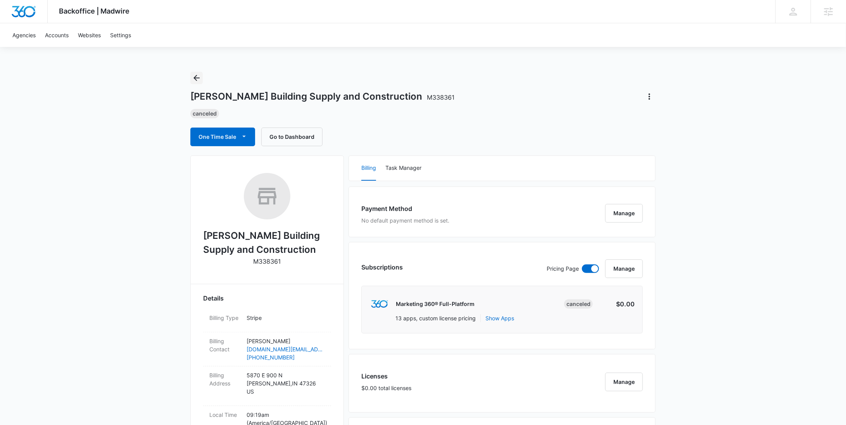
click at [200, 79] on icon "Back" at bounding box center [196, 77] width 9 height 9
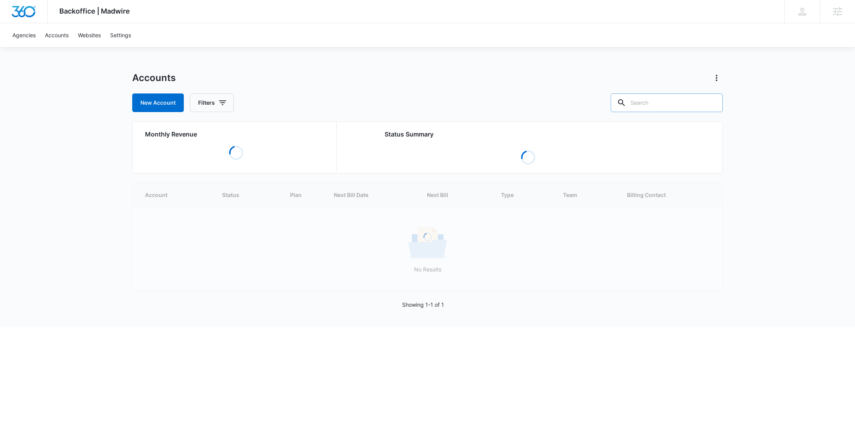
click at [669, 106] on input "text" at bounding box center [667, 102] width 112 height 19
paste input "M323670"
type input "M323670"
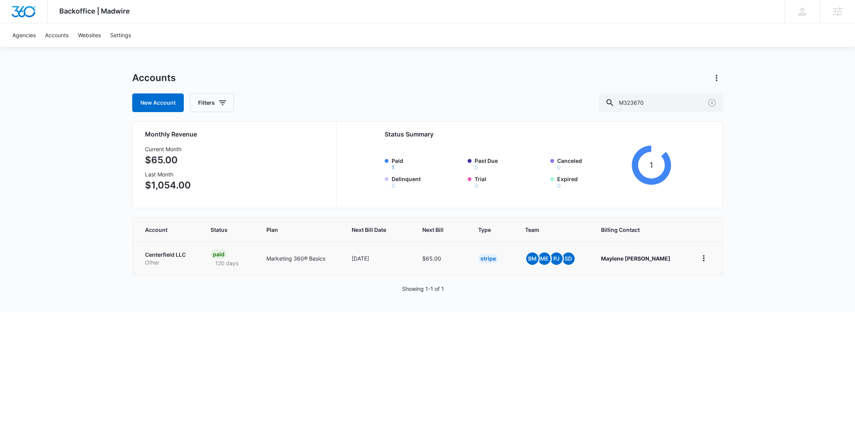
click at [175, 257] on p "Centerfield LLC" at bounding box center [168, 255] width 47 height 8
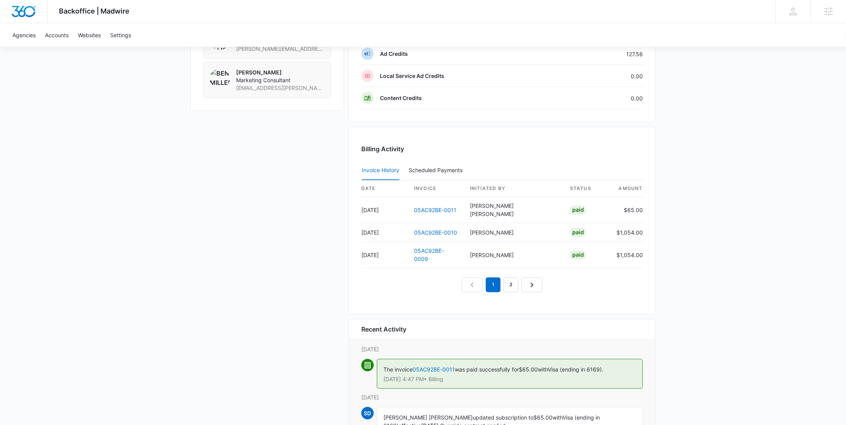
scroll to position [753, 0]
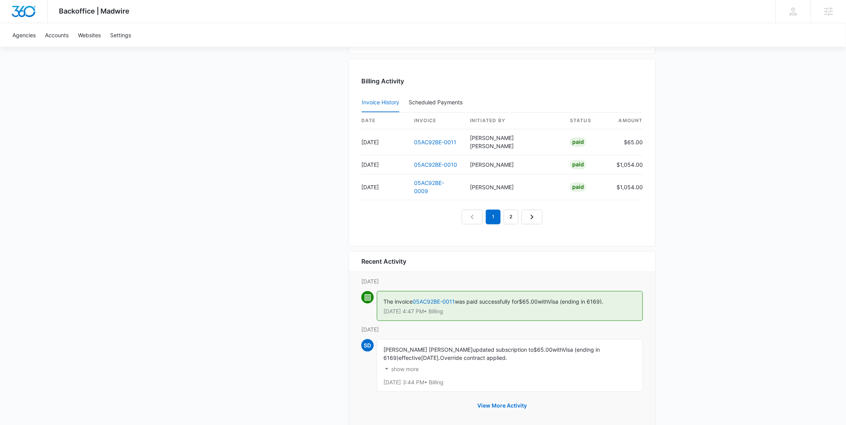
click at [416, 367] on p "show more" at bounding box center [405, 369] width 28 height 5
click at [416, 367] on p "show less" at bounding box center [403, 369] width 24 height 5
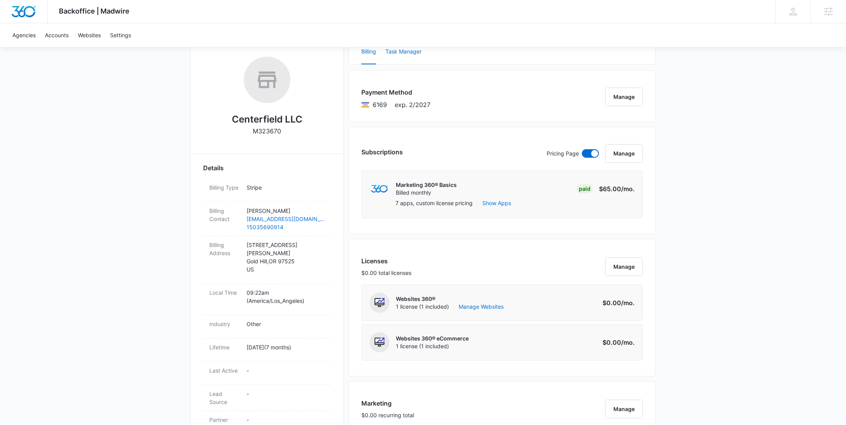
scroll to position [0, 0]
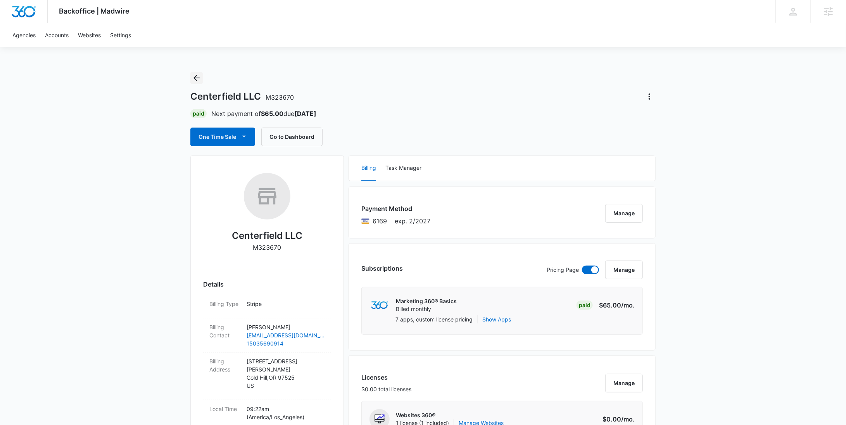
click at [193, 78] on icon "Back" at bounding box center [196, 77] width 9 height 9
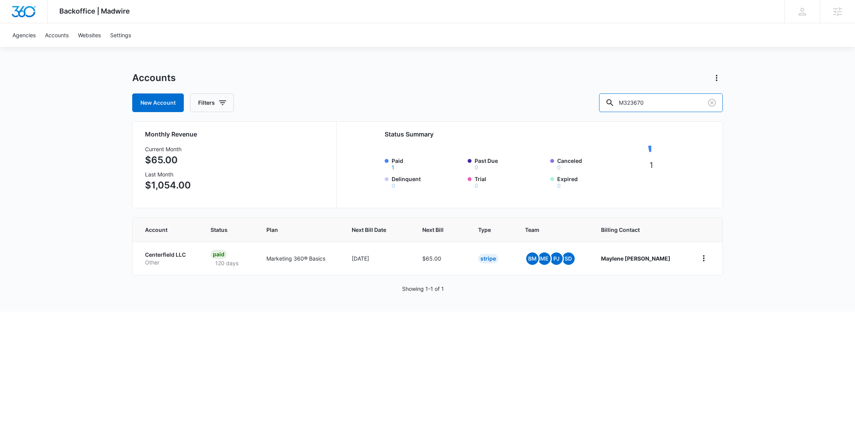
click at [592, 102] on div "New Account Filters M323670" at bounding box center [427, 102] width 591 height 19
paste input "8014"
type input "M328014"
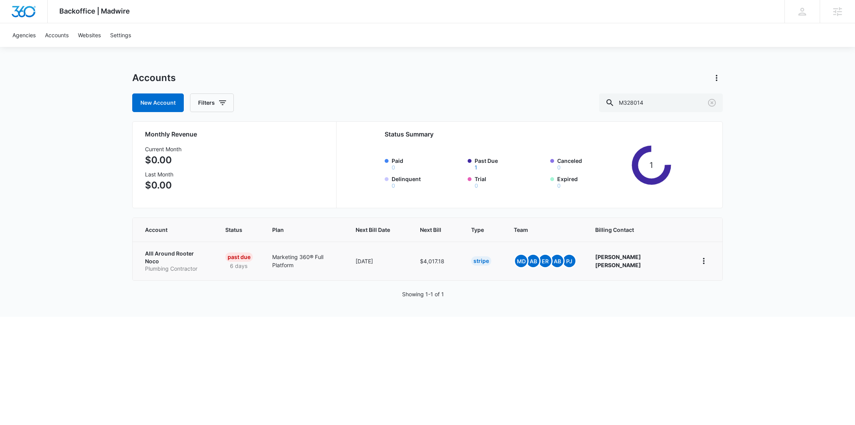
click at [175, 255] on p "Alll Around Rooter Noco" at bounding box center [176, 257] width 62 height 15
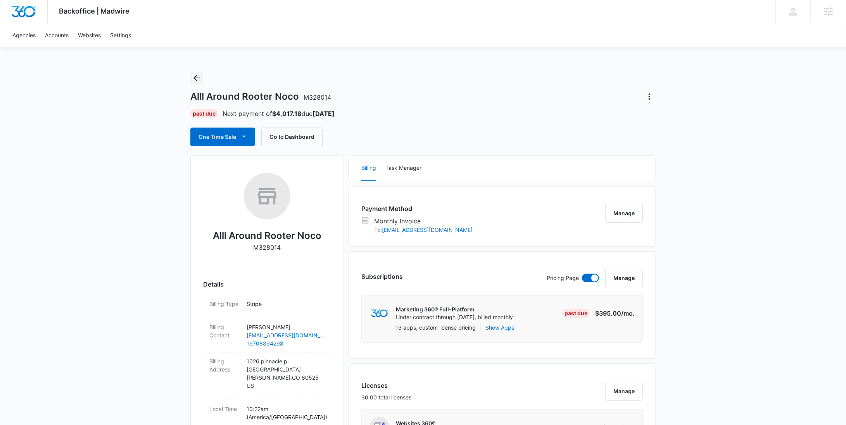
click at [195, 81] on icon "Back" at bounding box center [196, 77] width 9 height 9
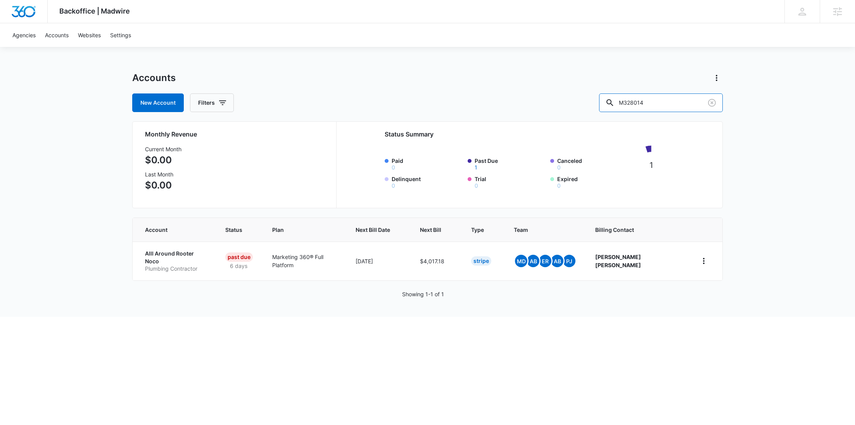
drag, startPoint x: 672, startPoint y: 103, endPoint x: 615, endPoint y: 103, distance: 57.4
click at [618, 103] on div "New Account Filters M328014" at bounding box center [427, 102] width 591 height 19
paste input "39027"
type input "M339027"
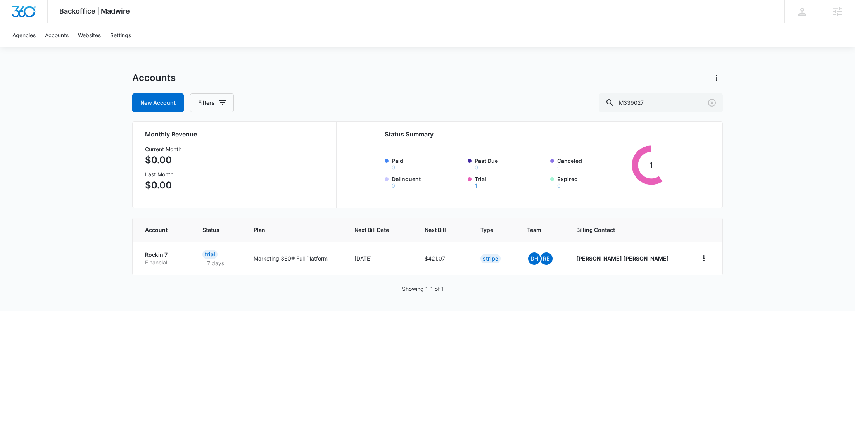
click at [173, 251] on p "Rockin 7" at bounding box center [164, 255] width 39 height 8
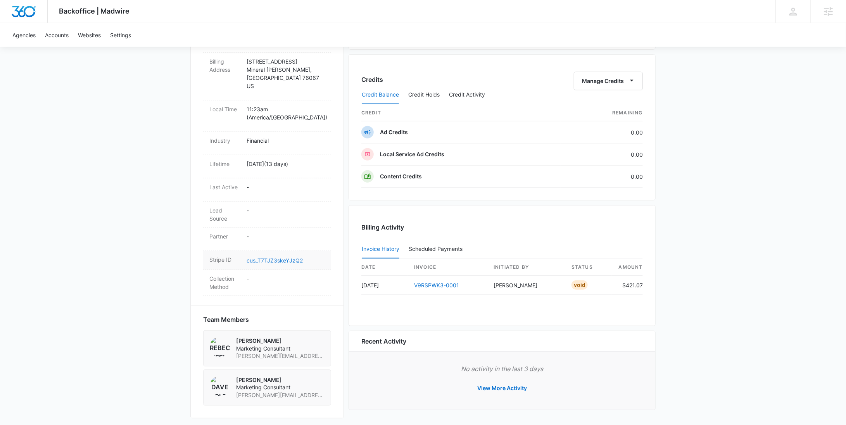
scroll to position [297, 0]
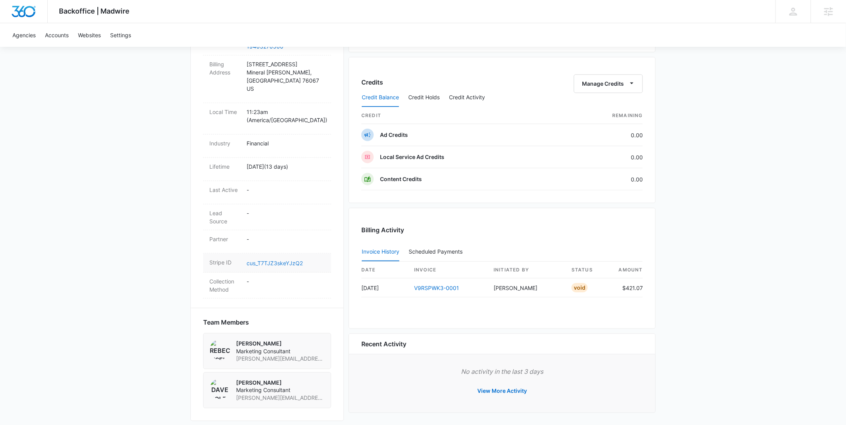
click at [288, 260] on link "cus_T7TJZ3skeYJzQ2" at bounding box center [275, 263] width 56 height 7
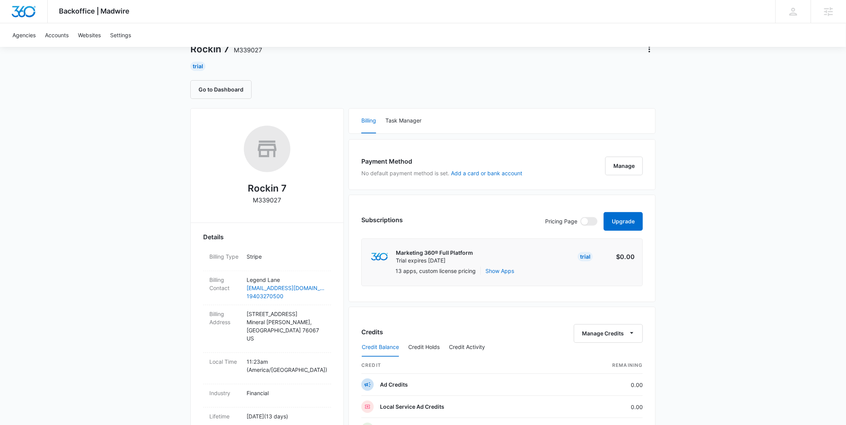
scroll to position [0, 0]
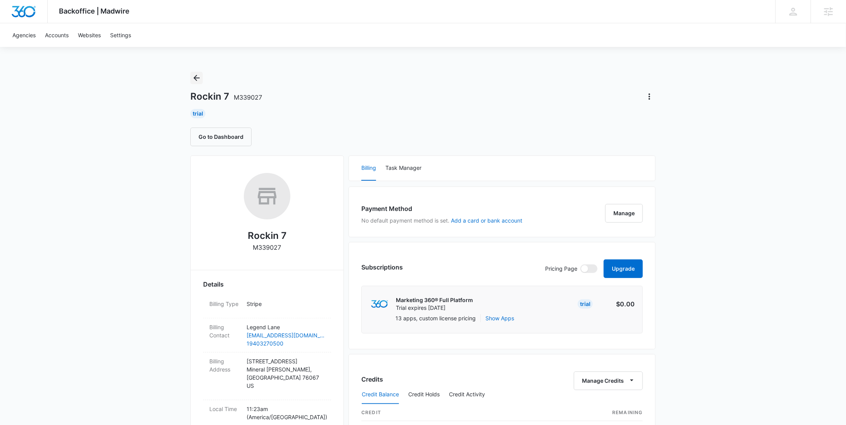
click at [196, 81] on icon "Back" at bounding box center [196, 77] width 9 height 9
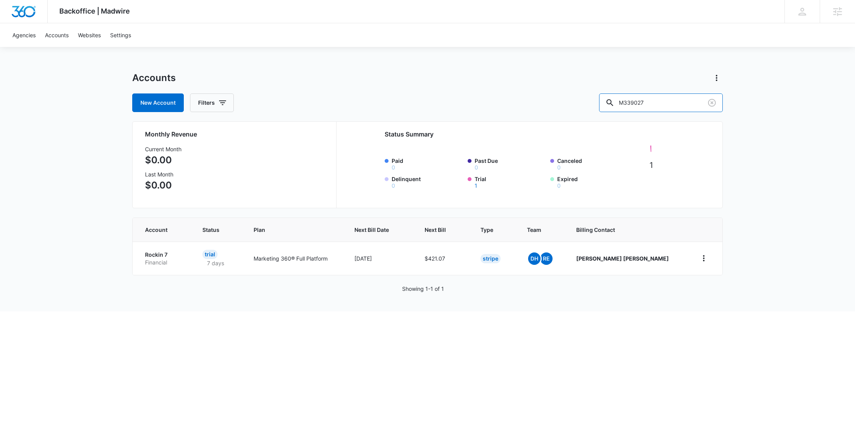
drag, startPoint x: 671, startPoint y: 99, endPoint x: 615, endPoint y: 96, distance: 55.5
click at [621, 98] on div "New Account Filters M339027" at bounding box center [427, 102] width 591 height 19
paste input "1886"
type input "M331886"
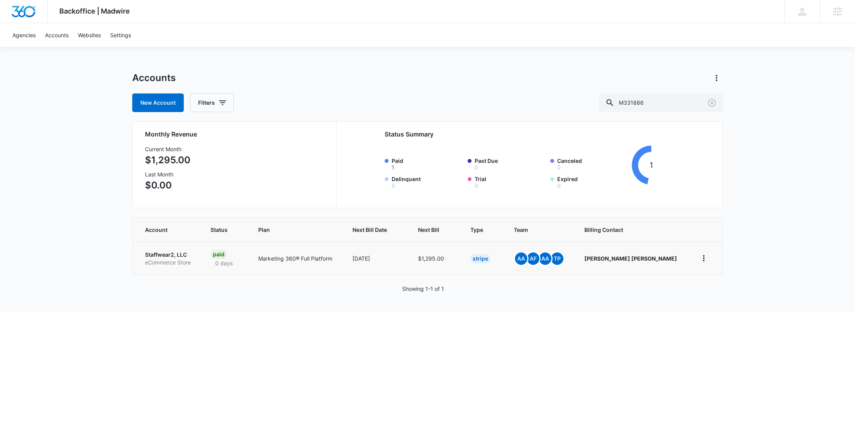
click at [166, 254] on p "Staffwear2, LLC" at bounding box center [168, 255] width 47 height 8
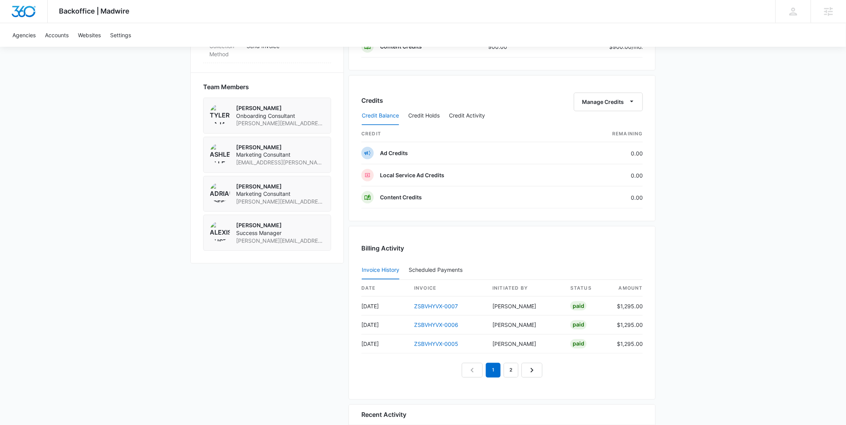
scroll to position [470, 0]
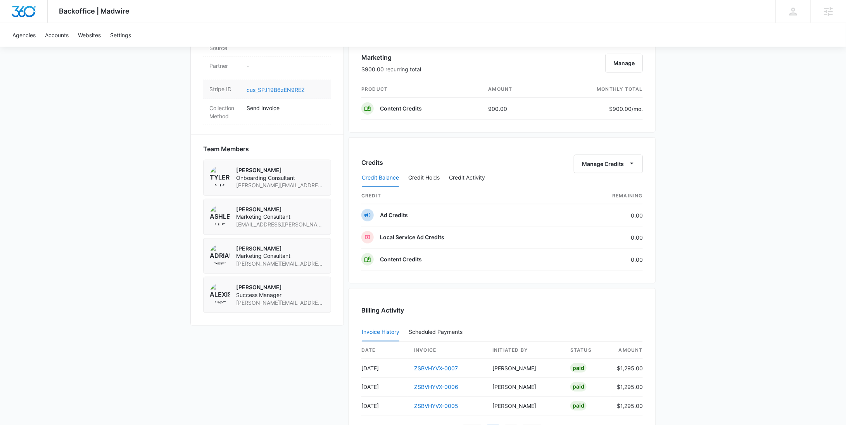
click at [275, 86] on link "cus_SPJ19B6zEN9REZ" at bounding box center [276, 89] width 58 height 7
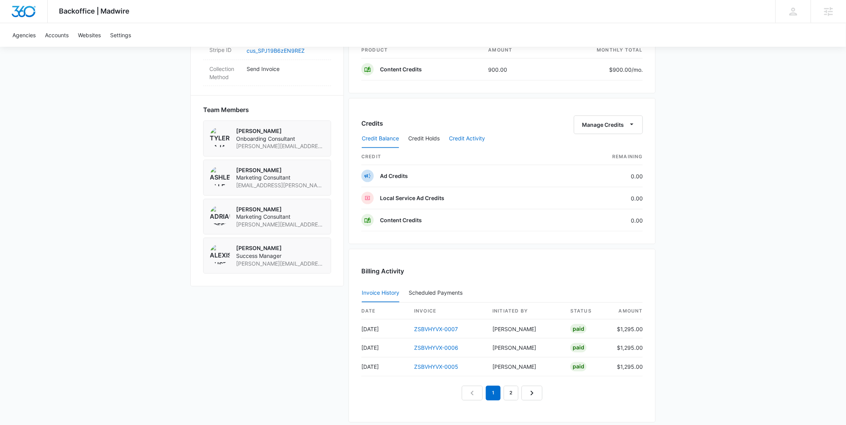
click at [462, 130] on button "Credit Activity" at bounding box center [467, 139] width 36 height 19
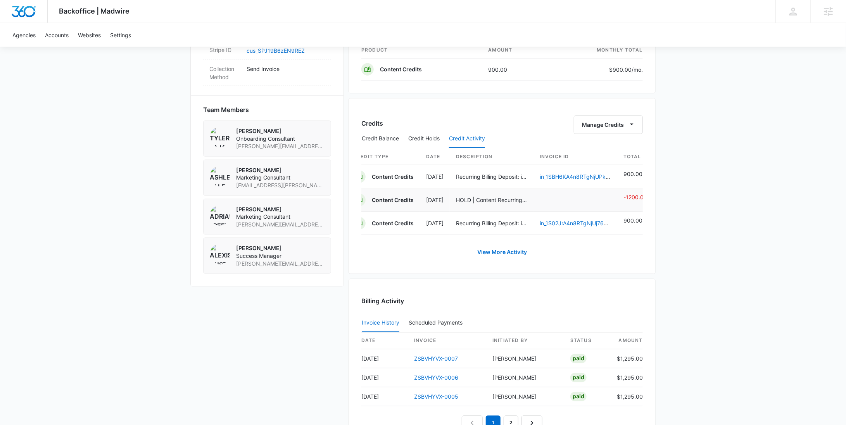
scroll to position [0, 12]
click at [432, 138] on button "Credit Holds" at bounding box center [423, 139] width 31 height 19
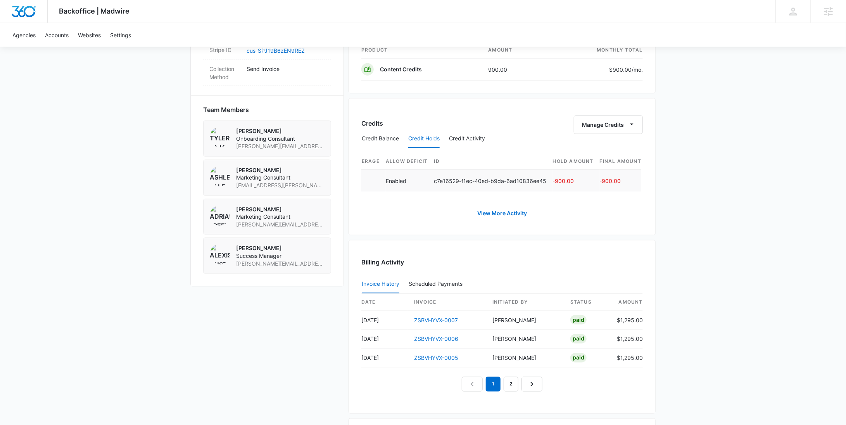
scroll to position [0, 0]
click at [482, 136] on button "Credit Activity" at bounding box center [467, 139] width 36 height 19
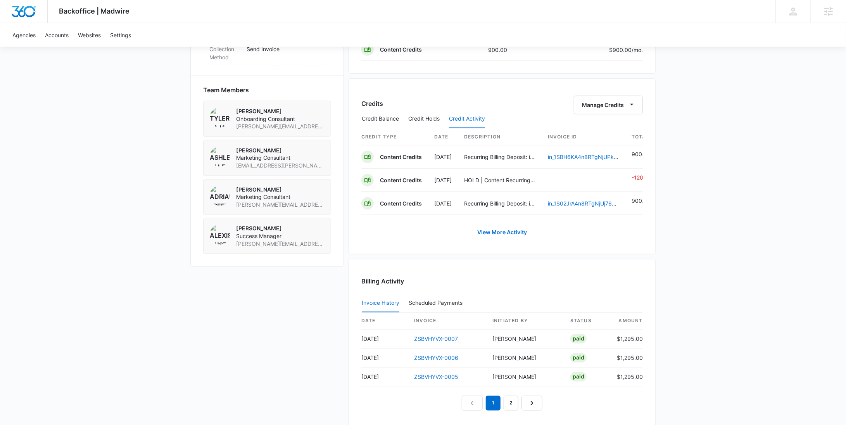
scroll to position [552, 0]
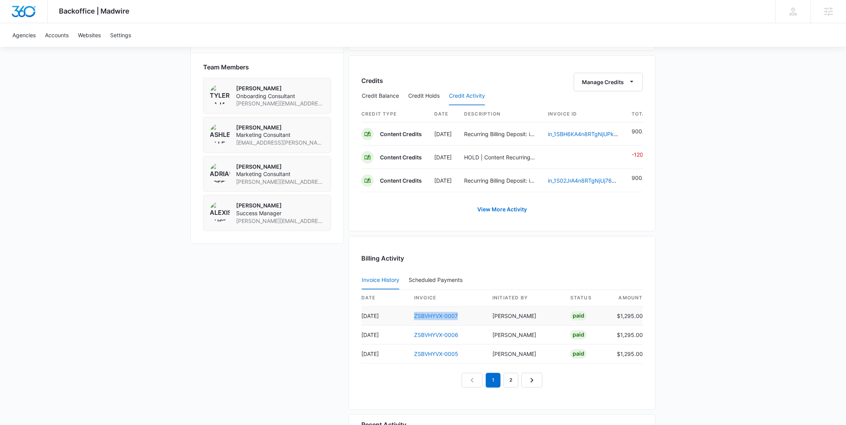
drag, startPoint x: 465, startPoint y: 322, endPoint x: 415, endPoint y: 324, distance: 50.8
click at [415, 324] on td "ZSBVHYVX-0007" at bounding box center [447, 316] width 78 height 19
copy link "ZSBVHYVX-0007"
click at [385, 96] on button "Credit Balance" at bounding box center [380, 96] width 37 height 19
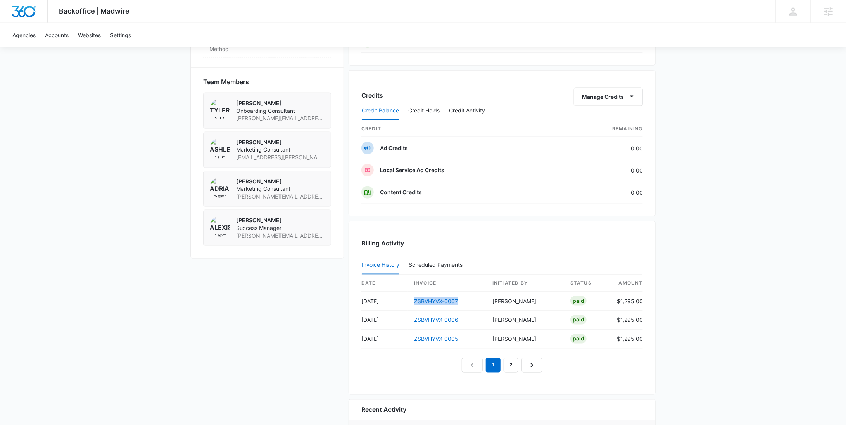
scroll to position [516, 0]
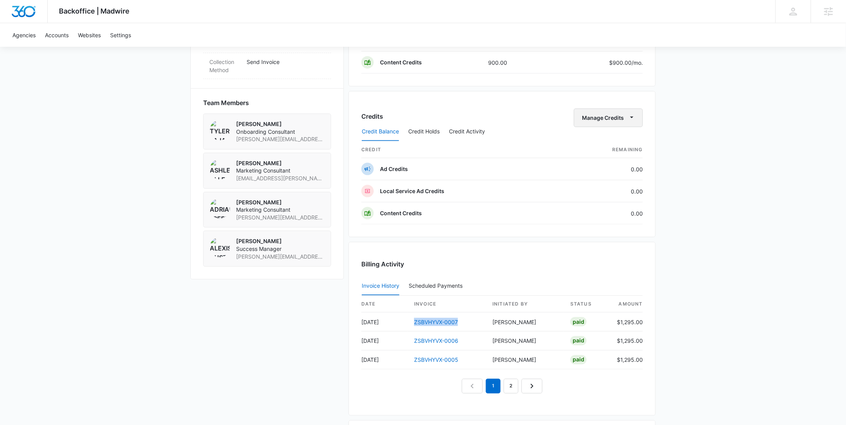
click at [613, 117] on button "Manage Credits" at bounding box center [608, 118] width 69 height 19
click at [609, 150] on div "Withdraw Credits" at bounding box center [620, 152] width 73 height 5
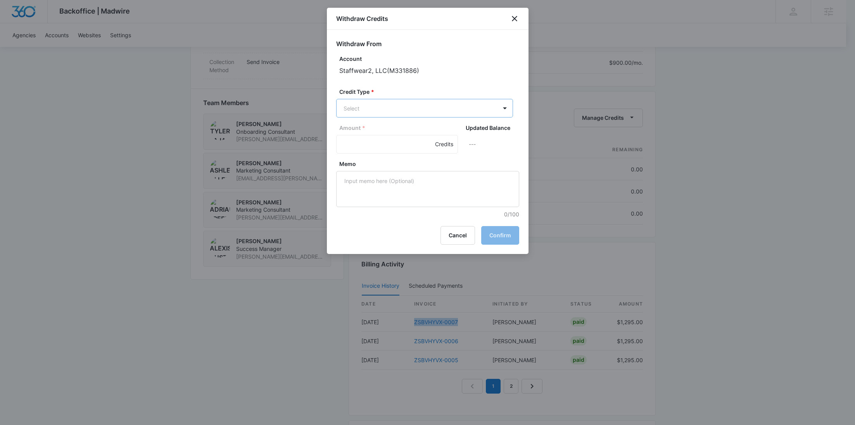
click at [351, 112] on body "Backoffice | Madwire Apps Settings RY Rochelle Young rochelle.young@madwire.com…" at bounding box center [427, 34] width 855 height 1100
click at [368, 169] on div "Content Credits (0.00 Credits)" at bounding box center [423, 175] width 157 height 12
drag, startPoint x: 368, startPoint y: 149, endPoint x: 366, endPoint y: 143, distance: 6.9
click at [368, 150] on input "Amount *" at bounding box center [397, 145] width 122 height 19
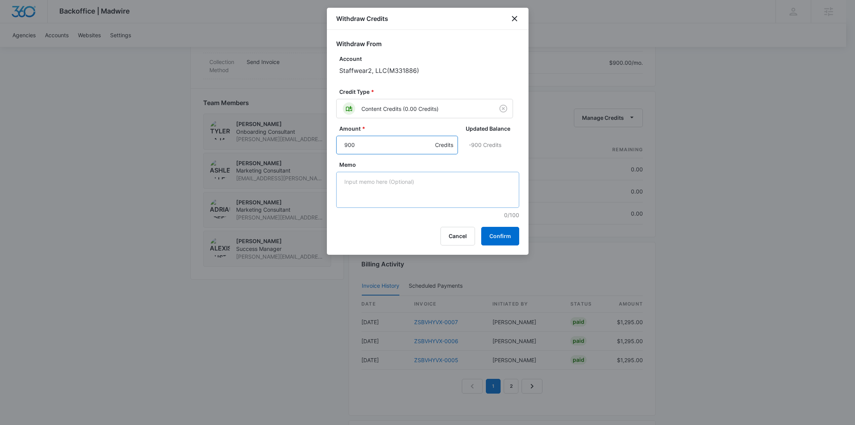
type input "900"
click at [375, 188] on textarea "Memo" at bounding box center [427, 190] width 183 height 36
paste textarea "ZSBVHYVX-0007"
type textarea "ZSBVHYVX-0007 Downgrade"
click at [503, 240] on button "Confirm" at bounding box center [500, 236] width 38 height 19
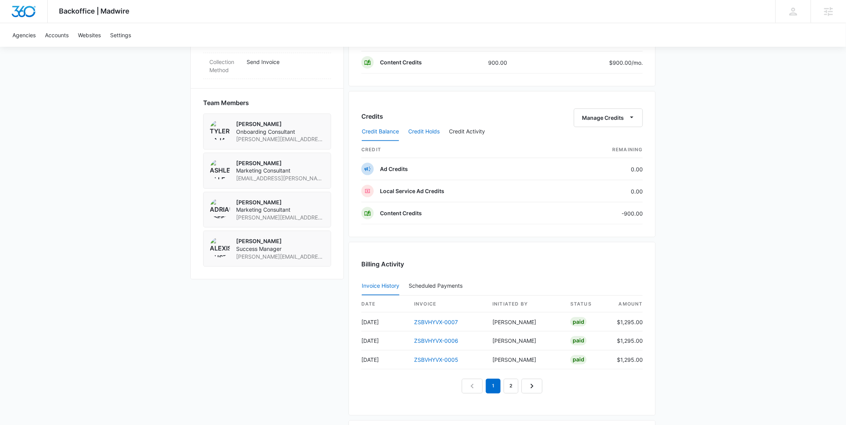
click at [433, 126] on button "Credit Holds" at bounding box center [423, 132] width 31 height 19
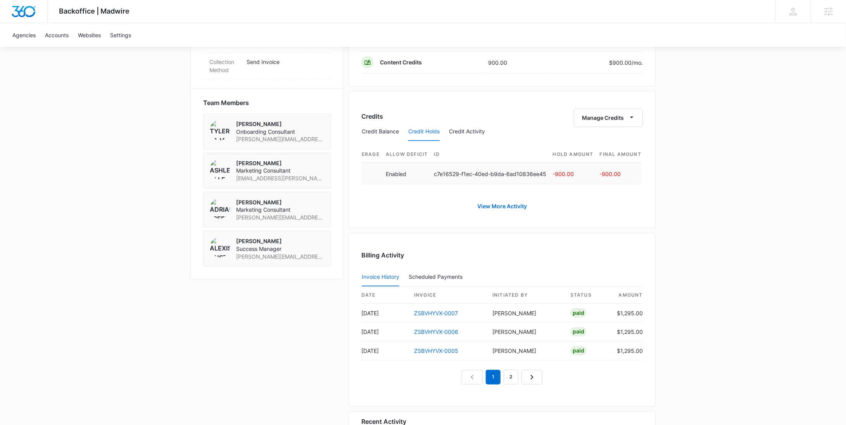
scroll to position [0, 0]
click at [461, 128] on button "Credit Activity" at bounding box center [467, 132] width 36 height 19
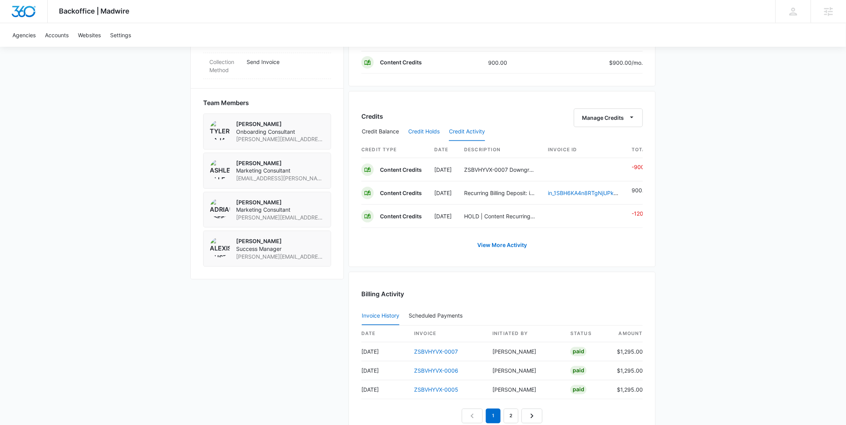
click at [424, 130] on button "Credit Holds" at bounding box center [423, 132] width 31 height 19
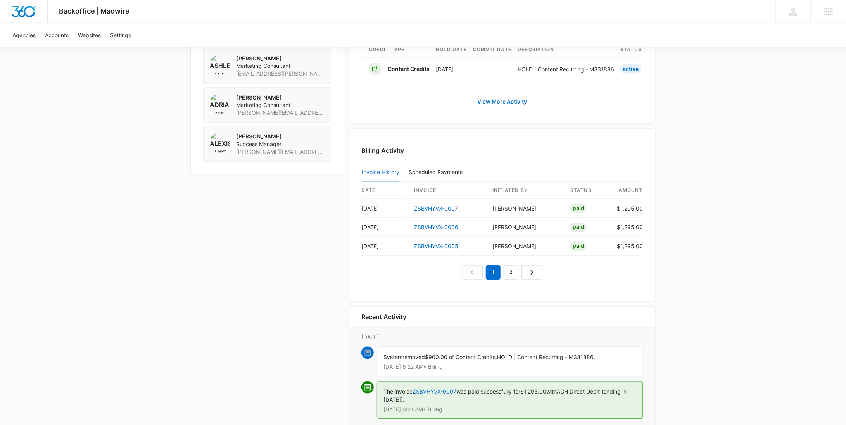
scroll to position [671, 0]
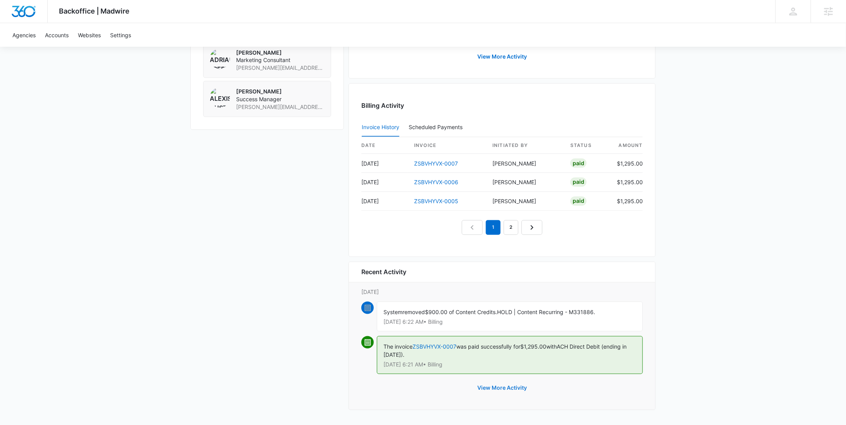
click at [513, 391] on button "View More Activity" at bounding box center [502, 388] width 65 height 19
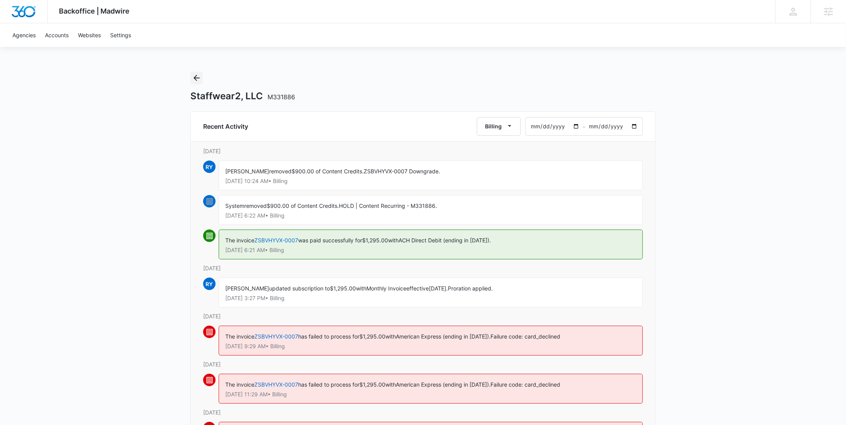
click at [191, 78] on button "Back" at bounding box center [196, 78] width 12 height 12
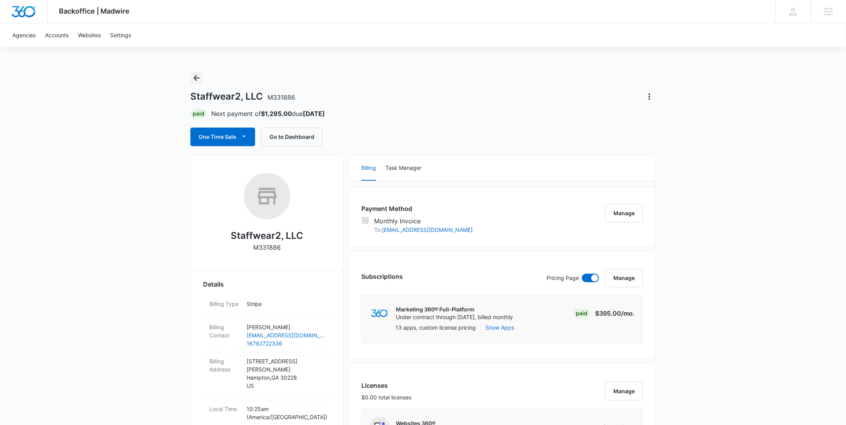
click at [199, 79] on icon "Back" at bounding box center [196, 77] width 9 height 9
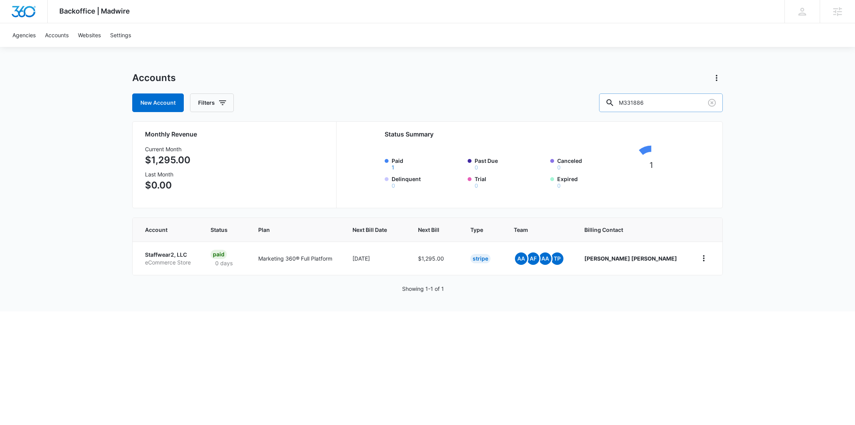
drag, startPoint x: 668, startPoint y: 98, endPoint x: 632, endPoint y: 100, distance: 35.3
click at [634, 100] on div "M331886" at bounding box center [661, 102] width 124 height 19
paste input "28014"
type input "M328014"
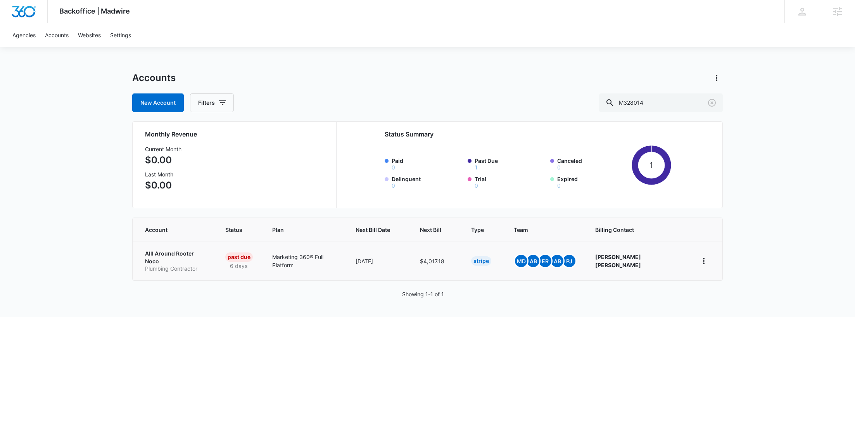
click at [183, 256] on p "Alll Around Rooter Noco" at bounding box center [176, 257] width 62 height 15
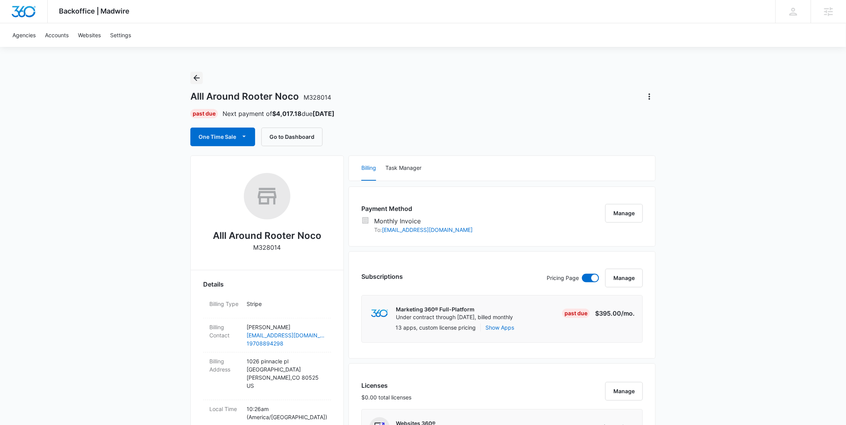
click at [195, 73] on icon "Back" at bounding box center [196, 77] width 9 height 9
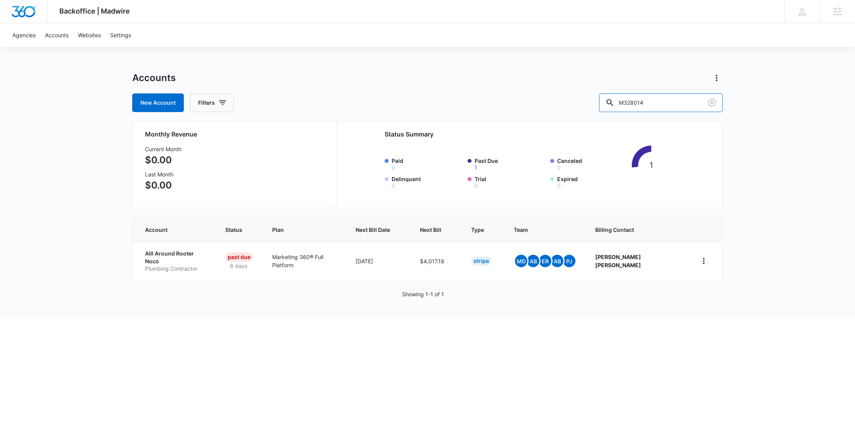
drag, startPoint x: 677, startPoint y: 102, endPoint x: 600, endPoint y: 99, distance: 76.8
click at [602, 99] on div "New Account Filters M328014" at bounding box center [427, 102] width 591 height 19
paste input "33103"
type input "M333103"
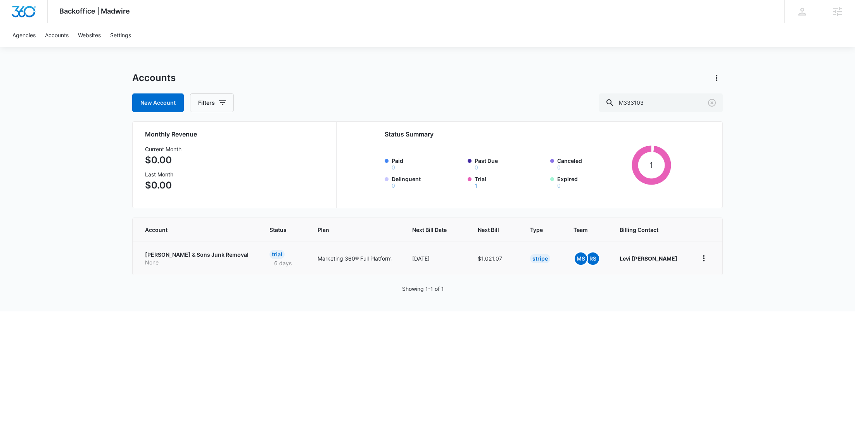
click at [173, 257] on p "Aguirre & Sons Junk Removal" at bounding box center [198, 255] width 106 height 8
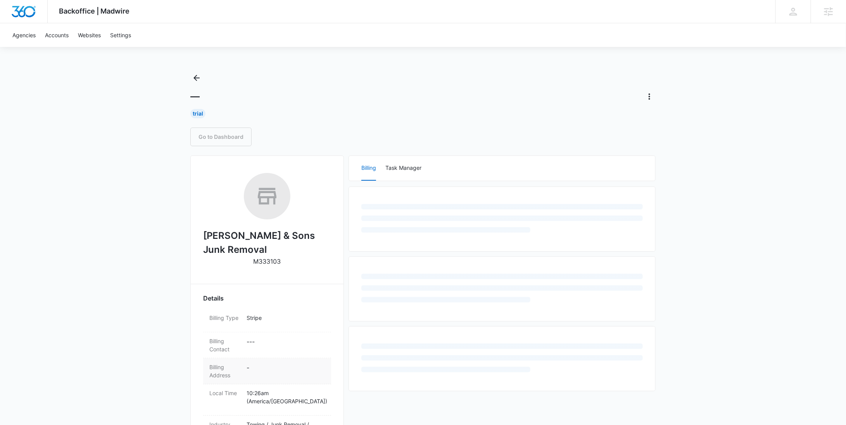
scroll to position [242, 0]
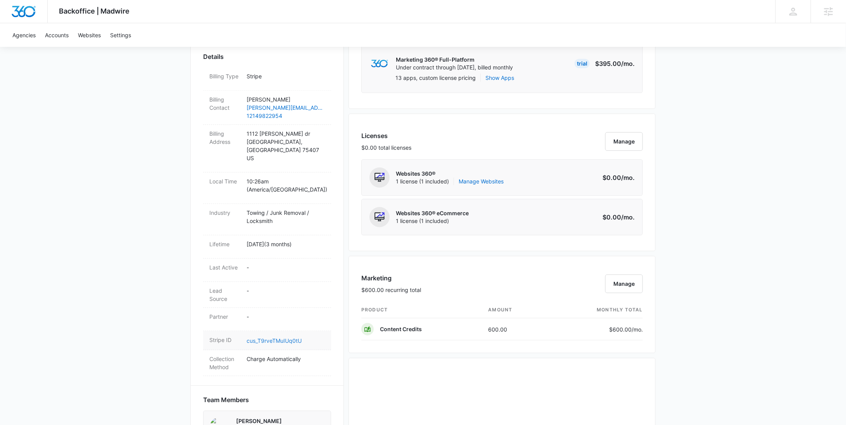
click at [276, 337] on link "cus_T9rveTMuIUq0tU" at bounding box center [274, 340] width 55 height 7
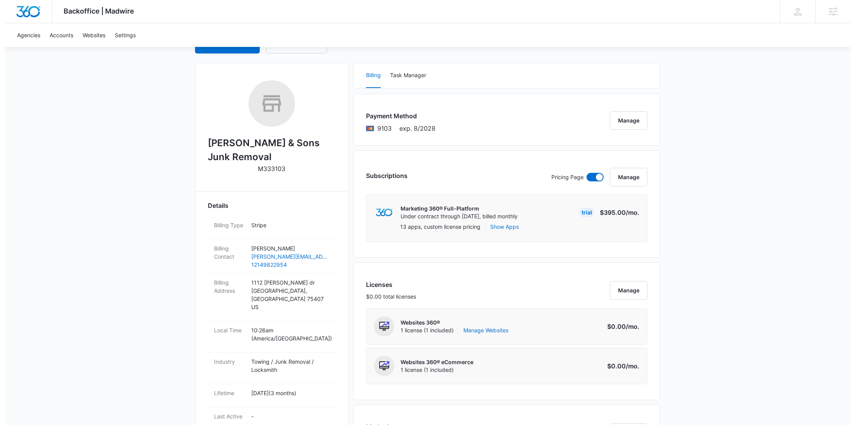
scroll to position [0, 0]
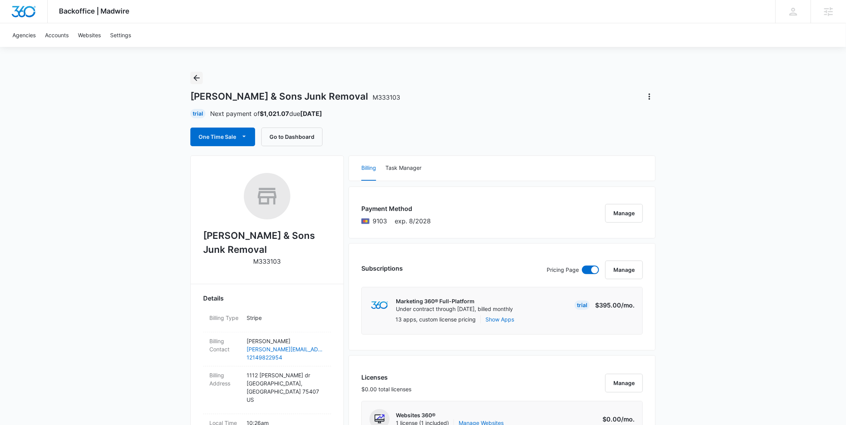
click at [196, 77] on icon "Back" at bounding box center [196, 77] width 9 height 9
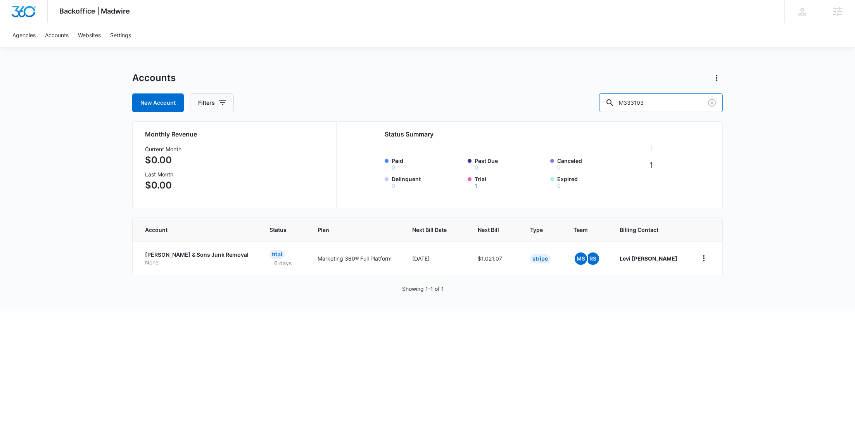
drag, startPoint x: 674, startPoint y: 107, endPoint x: 608, endPoint y: 102, distance: 66.1
click at [608, 102] on div "New Account Filters M333103" at bounding box center [427, 102] width 591 height 19
paste input "956"
type input "M339563"
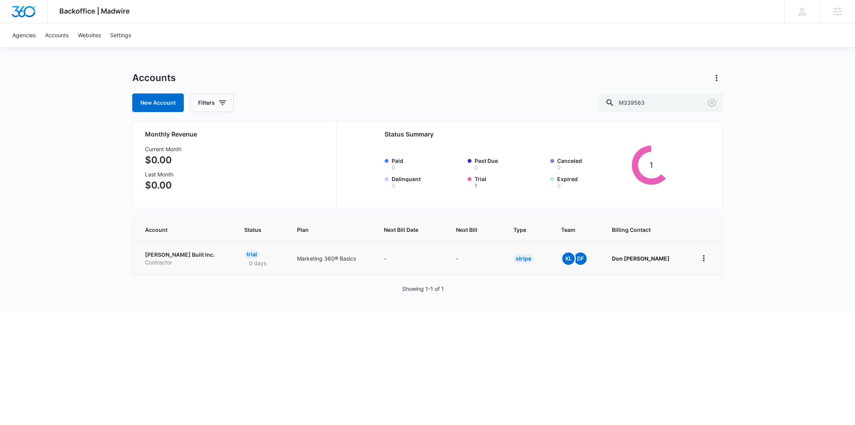
click at [149, 261] on p "Contractor" at bounding box center [185, 263] width 81 height 8
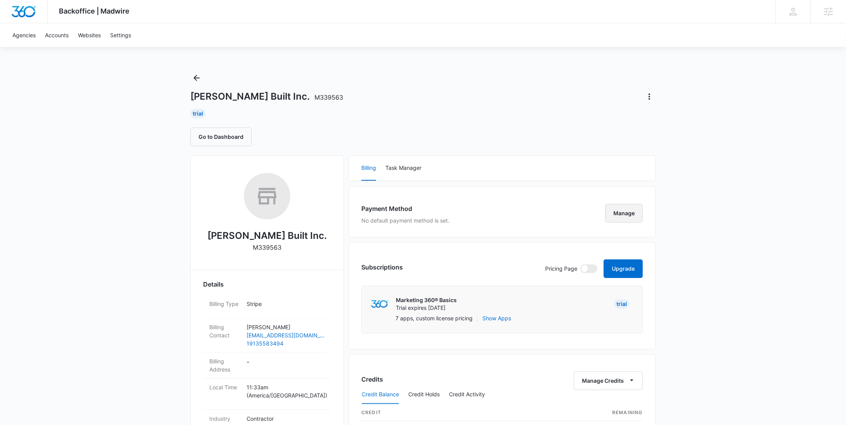
click at [622, 218] on button "Manage" at bounding box center [624, 213] width 38 height 19
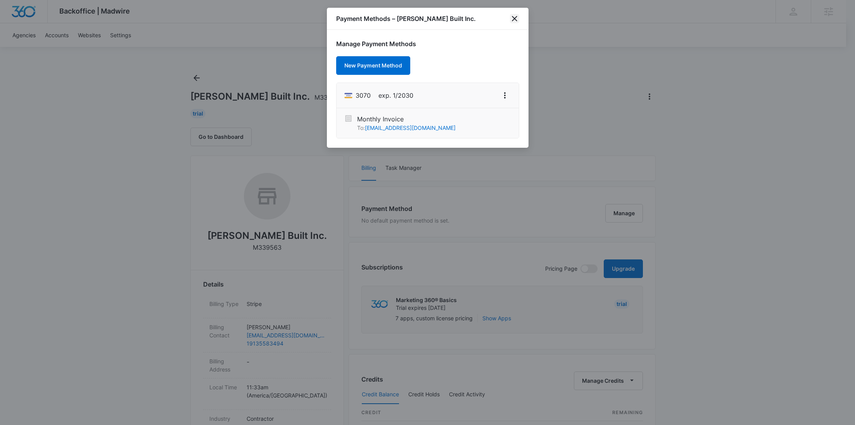
click at [517, 17] on icon "close" at bounding box center [514, 18] width 9 height 9
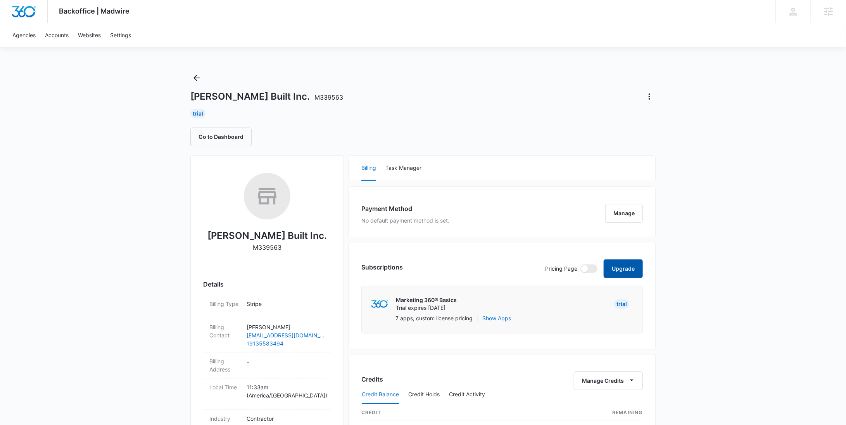
click at [613, 266] on button "Upgrade" at bounding box center [623, 268] width 39 height 19
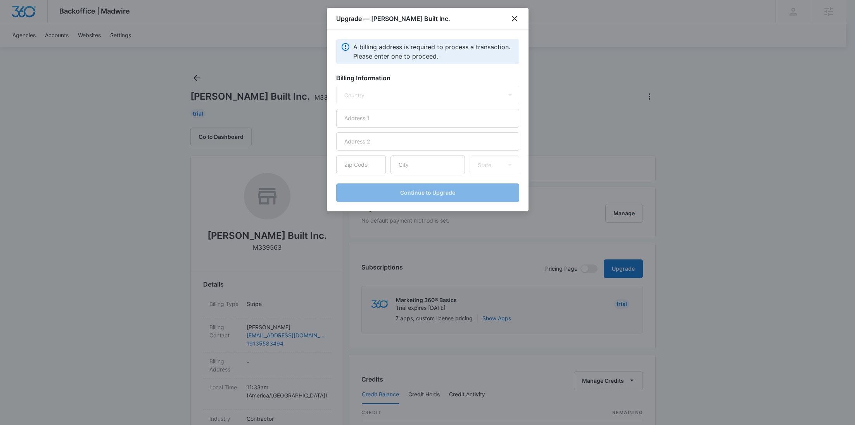
select select "US"
click at [415, 121] on input "text" at bounding box center [427, 118] width 183 height 19
paste input "4407 Elledge Drive"
type input "4407 Elledge Drive"
click at [431, 164] on input "text" at bounding box center [427, 164] width 74 height 19
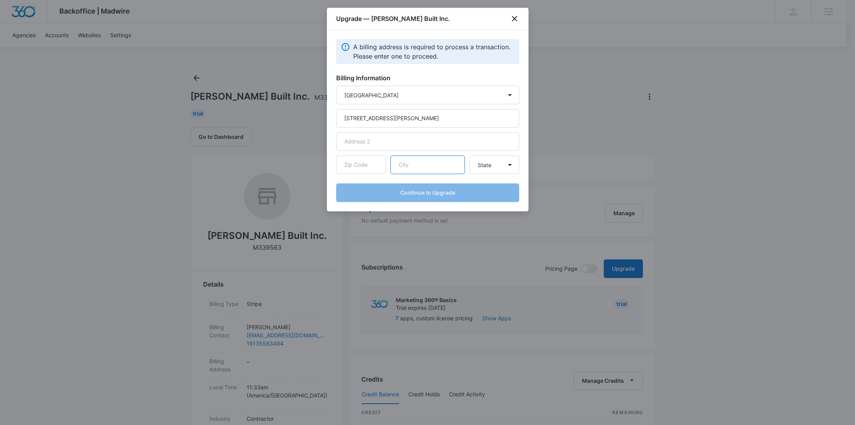
paste input "Roeland Park"
type input "Roeland Park"
click at [370, 163] on input "text" at bounding box center [361, 164] width 50 height 19
paste input "66205"
type input "66205"
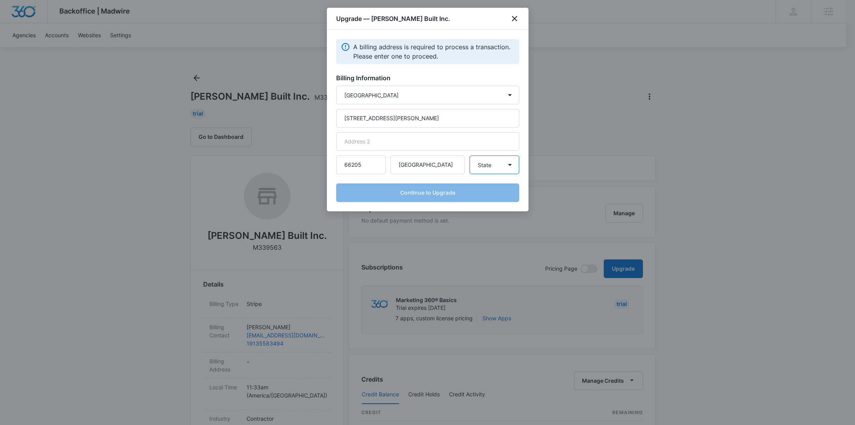
click at [508, 169] on select "State Alaska Alabama Arkansas American Samoa Arizona California Colorado Connec…" at bounding box center [495, 164] width 50 height 19
select select "KS"
click at [470, 155] on select "State Alaska Alabama Arkansas American Samoa Arizona California Colorado Connec…" at bounding box center [495, 164] width 50 height 19
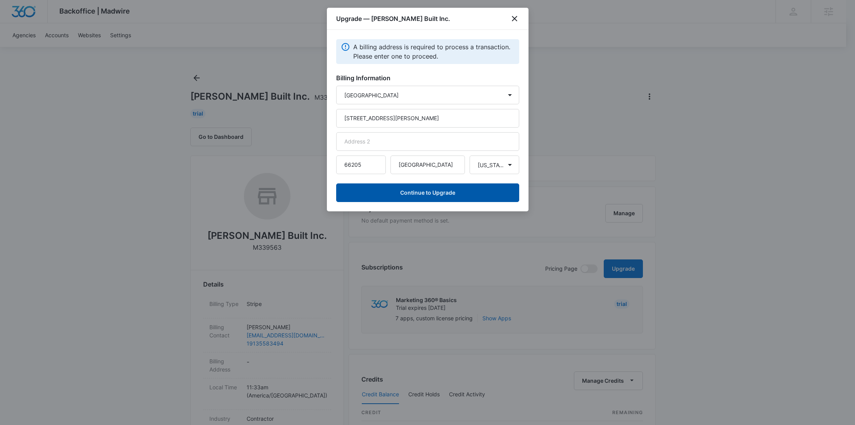
click at [437, 191] on button "Continue to Upgrade" at bounding box center [427, 192] width 183 height 19
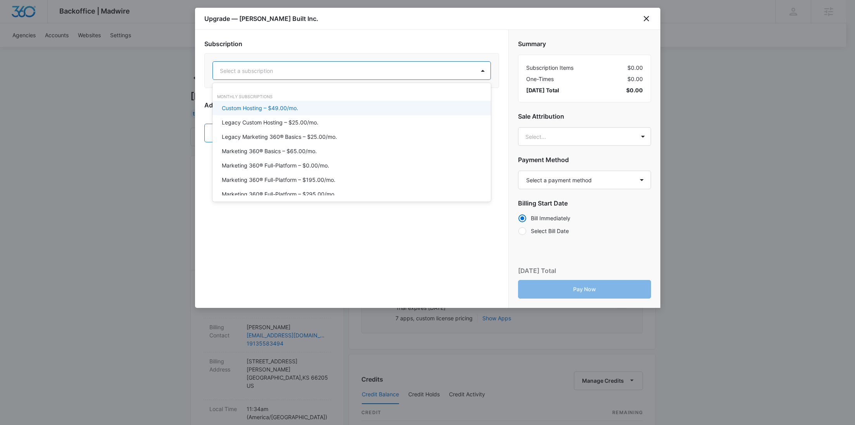
click at [312, 76] on div "Select a subscription" at bounding box center [344, 70] width 262 height 17
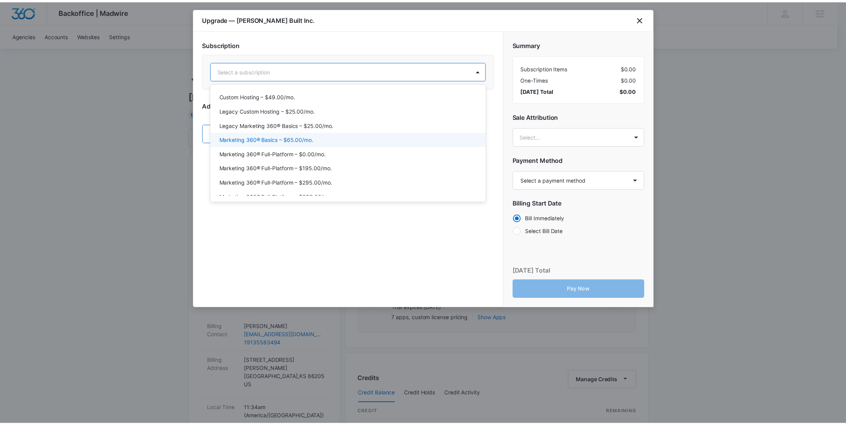
scroll to position [33, 0]
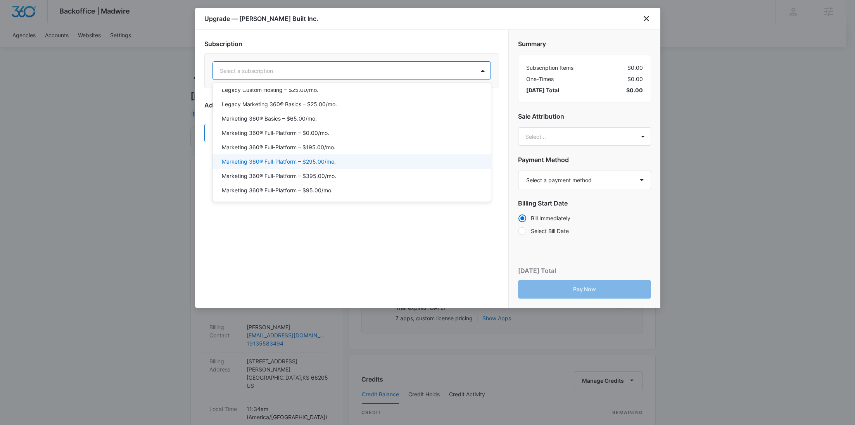
click at [311, 170] on div "Marketing 360® Full-Platform – $395.00/mo." at bounding box center [351, 176] width 278 height 14
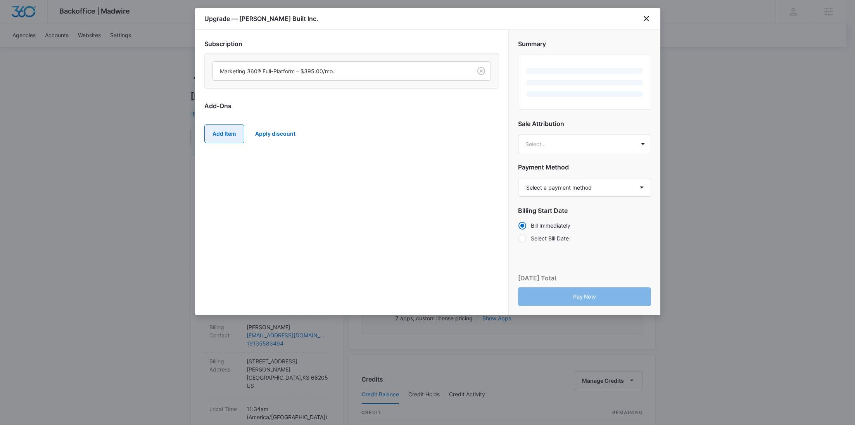
click at [228, 131] on button "Add Item" at bounding box center [224, 133] width 40 height 19
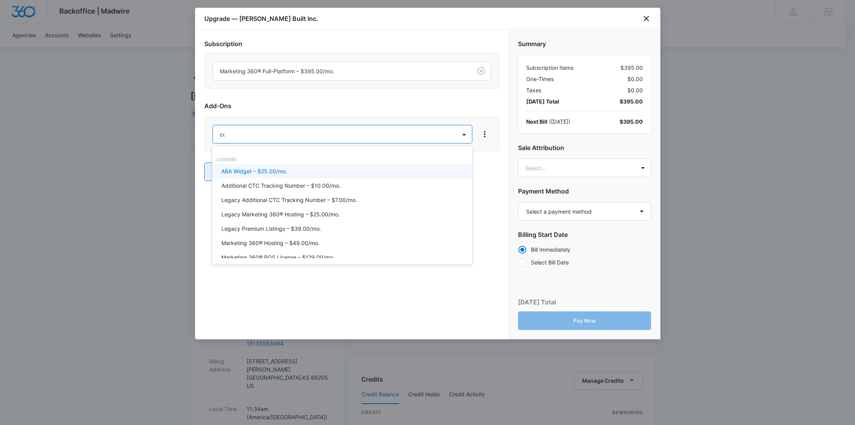
type input "cont"
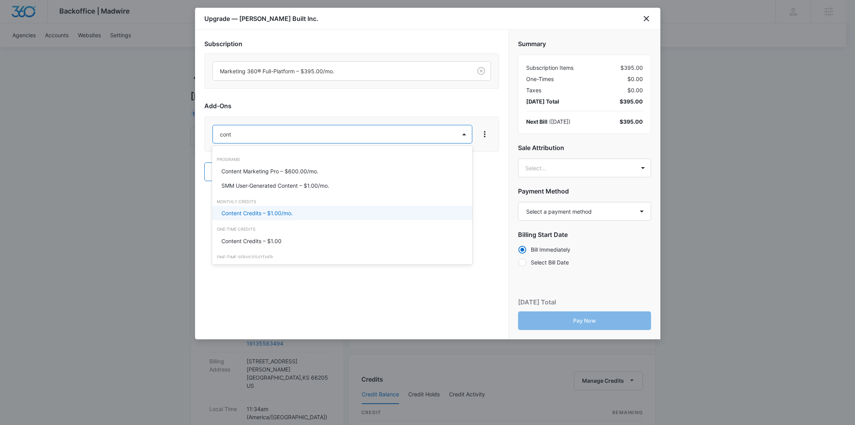
click at [309, 208] on div "Content Credits – $1.00/mo." at bounding box center [342, 213] width 260 height 14
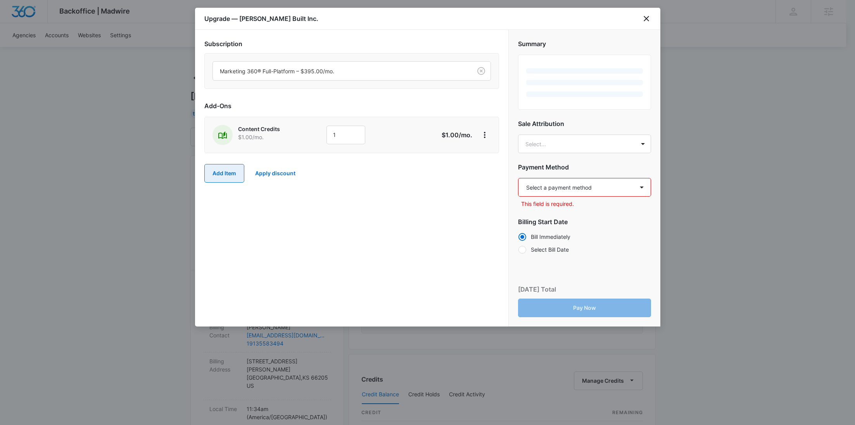
click at [214, 170] on button "Add Item" at bounding box center [224, 173] width 40 height 19
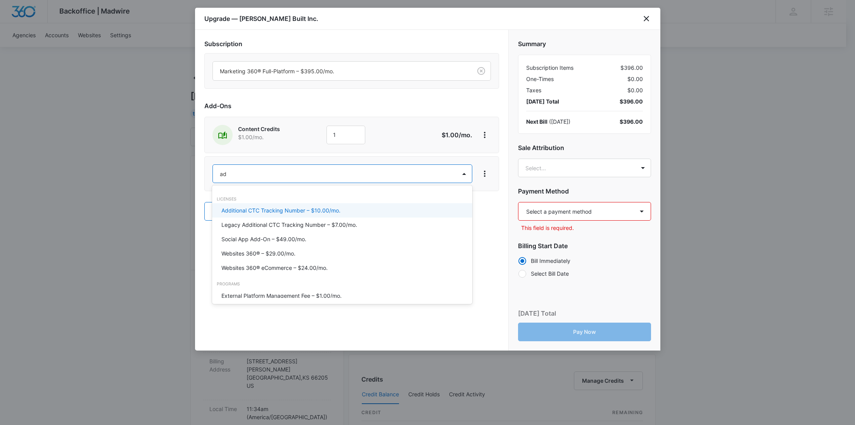
type input "ad c"
click at [233, 211] on p "Ad Credits – $1.00/mo." at bounding box center [250, 210] width 58 height 8
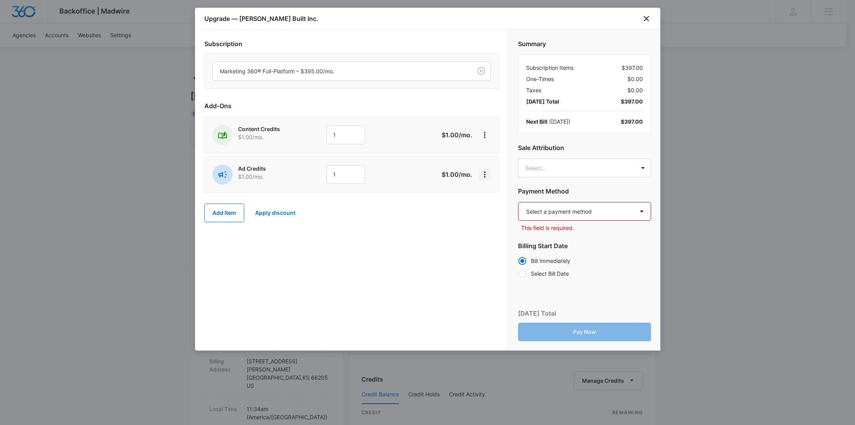
click at [483, 171] on icon "View More" at bounding box center [484, 174] width 9 height 9
click at [487, 191] on button "Delete Item" at bounding box center [507, 196] width 57 height 12
click at [239, 166] on button "Add Item" at bounding box center [224, 173] width 40 height 19
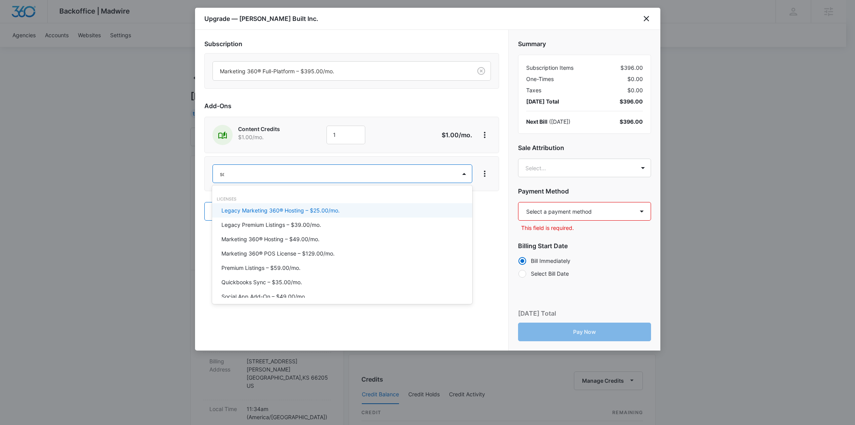
type input "soc"
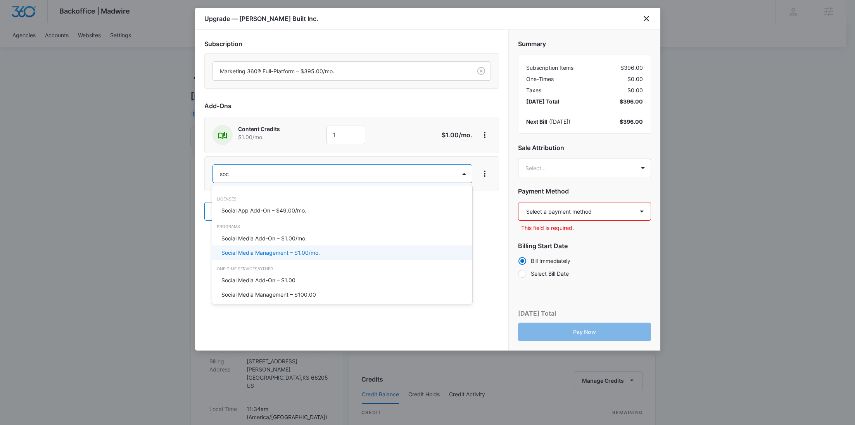
click at [280, 251] on p "Social Media Management – $1.00/mo." at bounding box center [270, 253] width 98 height 8
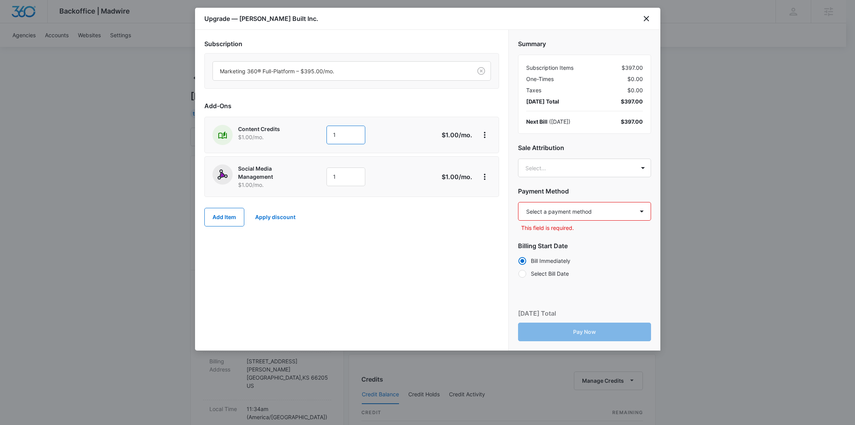
drag, startPoint x: 349, startPoint y: 136, endPoint x: 306, endPoint y: 131, distance: 43.4
click at [307, 131] on div "Content Credits $1.00 /mo. 1" at bounding box center [323, 135] width 223 height 20
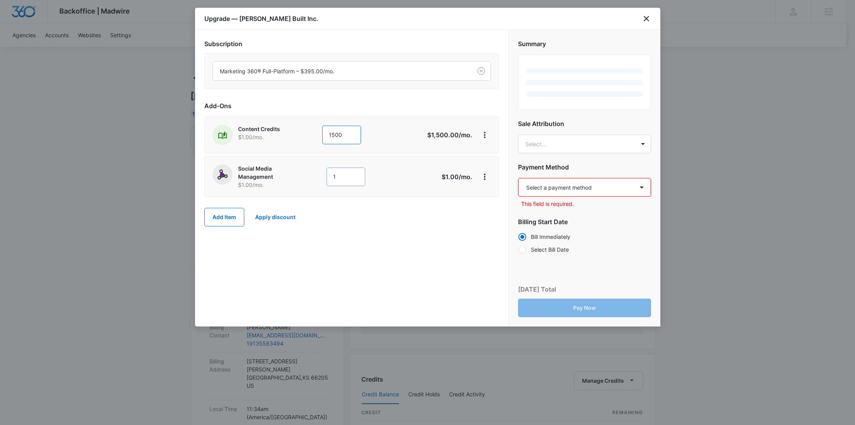
type input "1500"
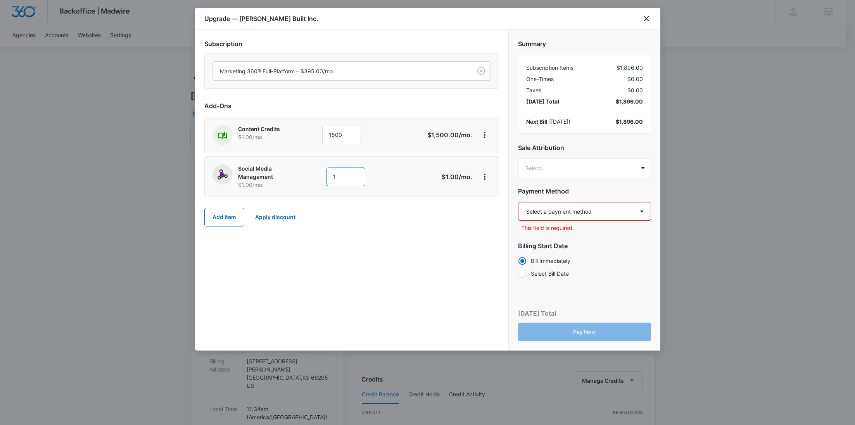
drag, startPoint x: 342, startPoint y: 174, endPoint x: 293, endPoint y: 173, distance: 49.2
click at [293, 173] on div "Social Media Management $1.00 /mo. 1" at bounding box center [323, 176] width 223 height 24
type input "600"
click at [591, 166] on body "Backoffice | Madwire Apps Settings RY Rochelle Young rochelle.young@madwire.com…" at bounding box center [427, 385] width 855 height 771
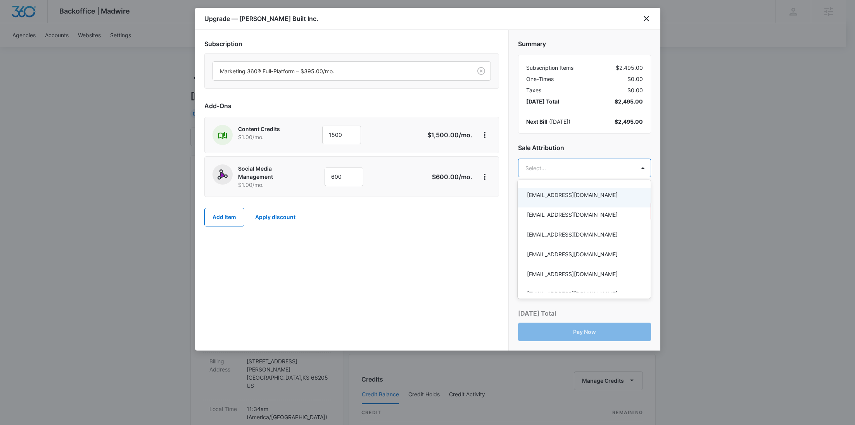
paste input "Fortier"
type input "Fortier"
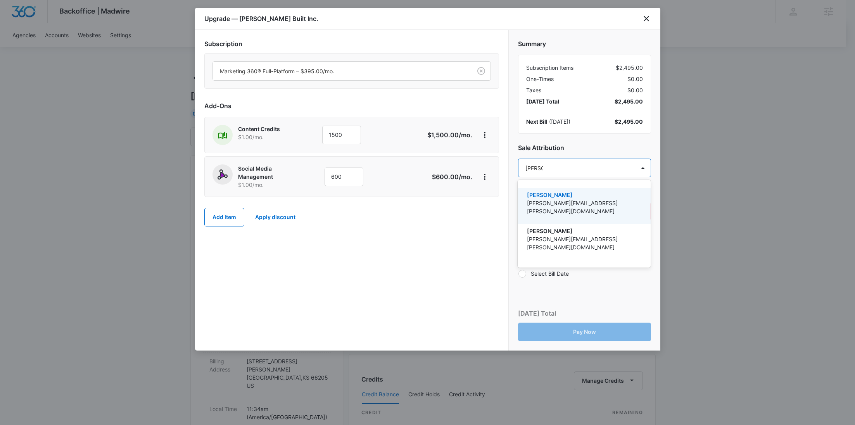
click at [577, 202] on p "derek.fortier@madwire.com" at bounding box center [583, 207] width 113 height 16
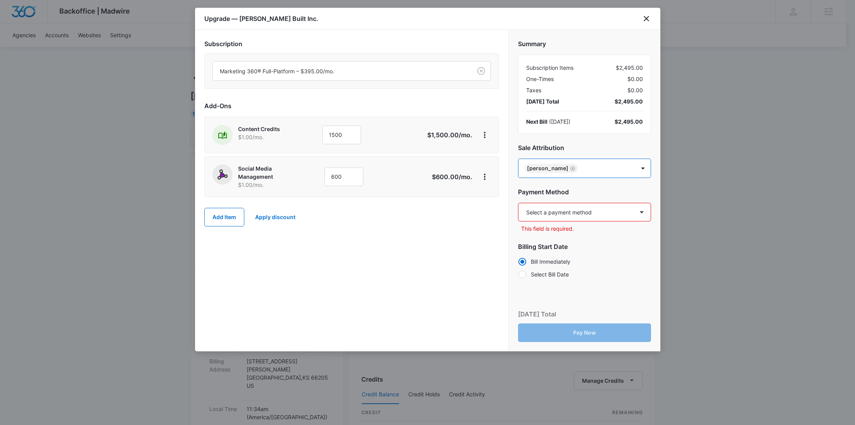
paste input "Lewis"
type input "Lewis"
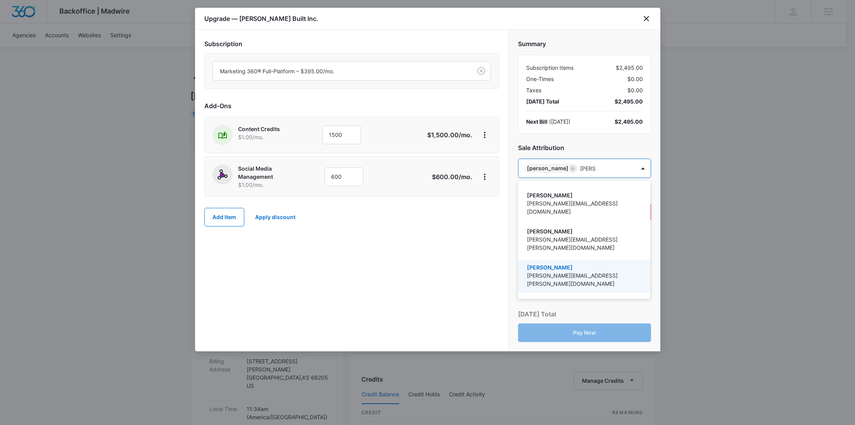
click at [568, 263] on p "Kyle Lewis" at bounding box center [583, 267] width 113 height 8
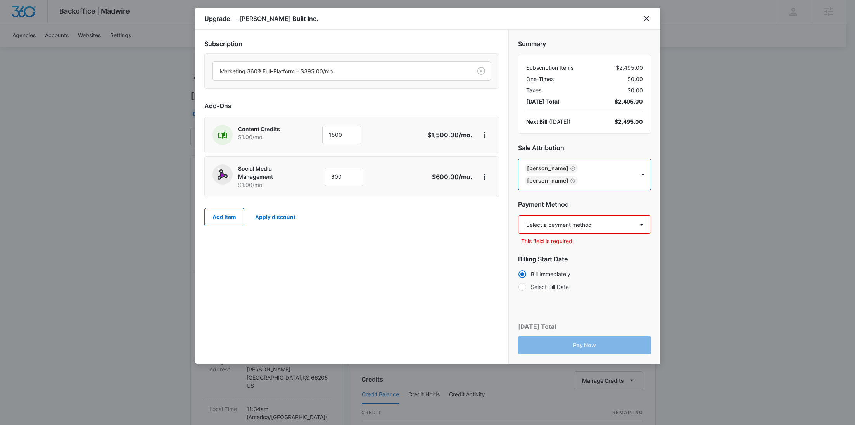
click at [579, 217] on select "Select a payment method Visa ending in 3070 New payment method Monthly invoice" at bounding box center [584, 224] width 133 height 19
select select "pm_1SG0GfA4n8RTgNjU4pPt2NAP"
click at [518, 215] on select "Select a payment method Visa ending in 3070 New payment method Monthly invoice" at bounding box center [584, 224] width 133 height 19
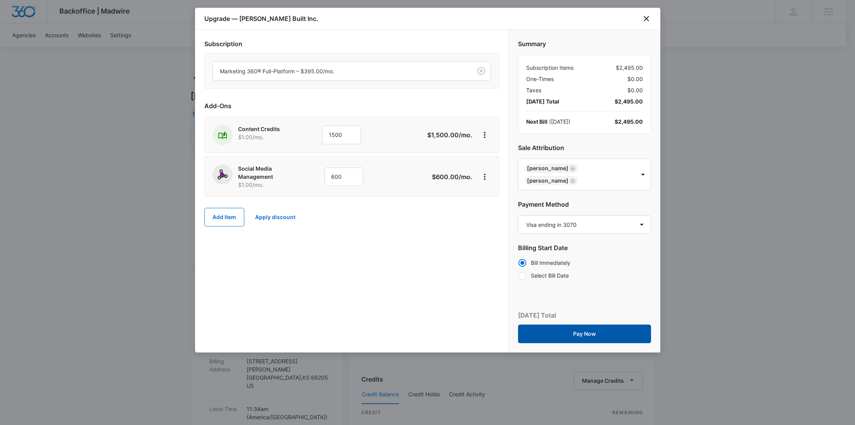
click at [558, 325] on button "Pay Now" at bounding box center [584, 334] width 133 height 19
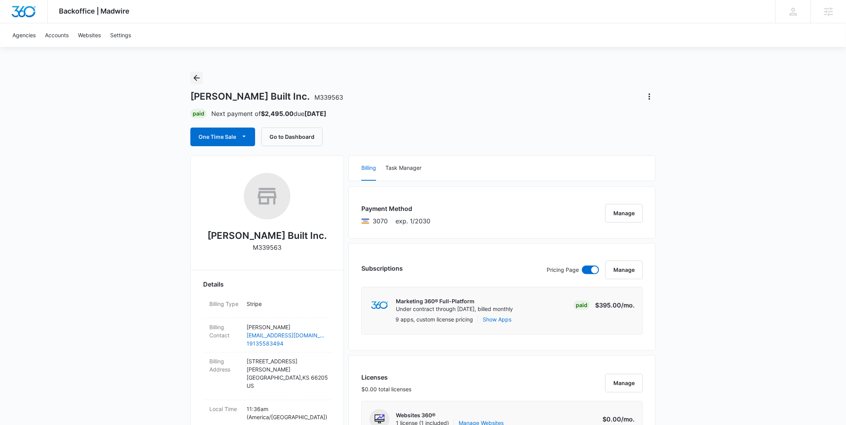
click at [197, 75] on icon "Back" at bounding box center [196, 78] width 6 height 6
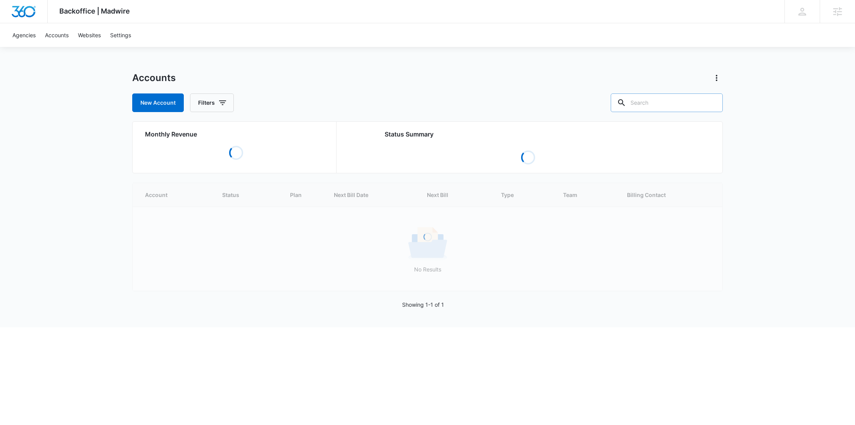
click at [676, 106] on input "text" at bounding box center [667, 102] width 112 height 19
paste input "M188378"
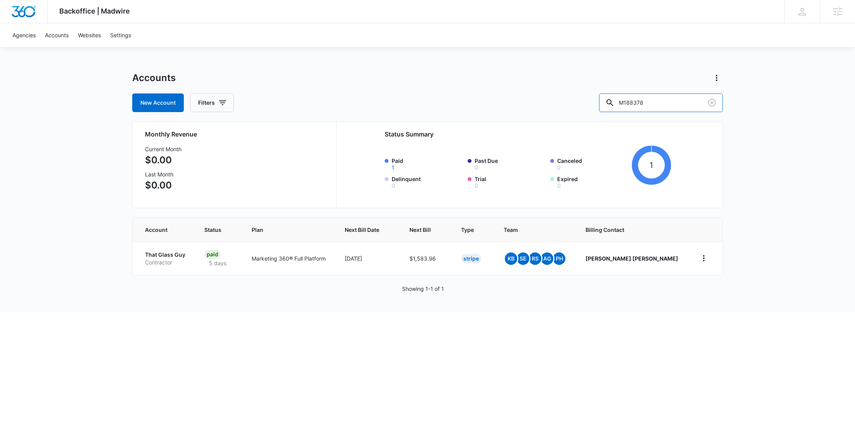
click at [599, 103] on div "New Account Filters M188378" at bounding box center [427, 102] width 591 height 19
paste input "334150"
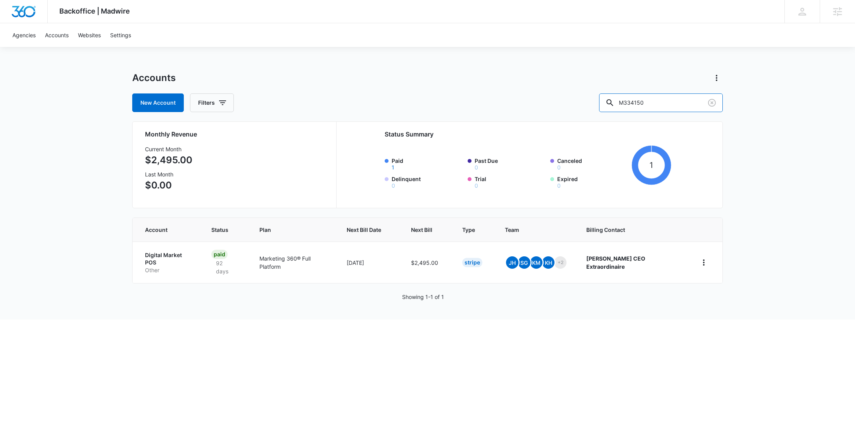
drag, startPoint x: 671, startPoint y: 102, endPoint x: 617, endPoint y: 104, distance: 53.9
click at [617, 104] on div "New Account Filters M334150" at bounding box center [427, 102] width 591 height 19
paste input "28345"
type input "M328345"
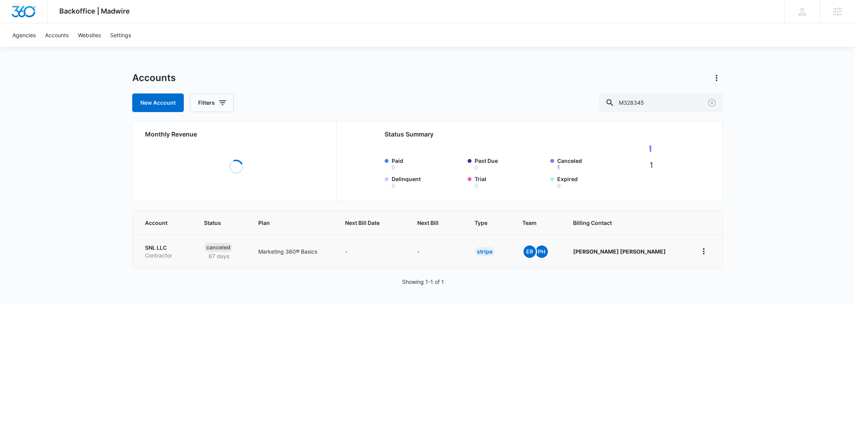
click at [156, 250] on p "SNL LLC" at bounding box center [165, 248] width 40 height 8
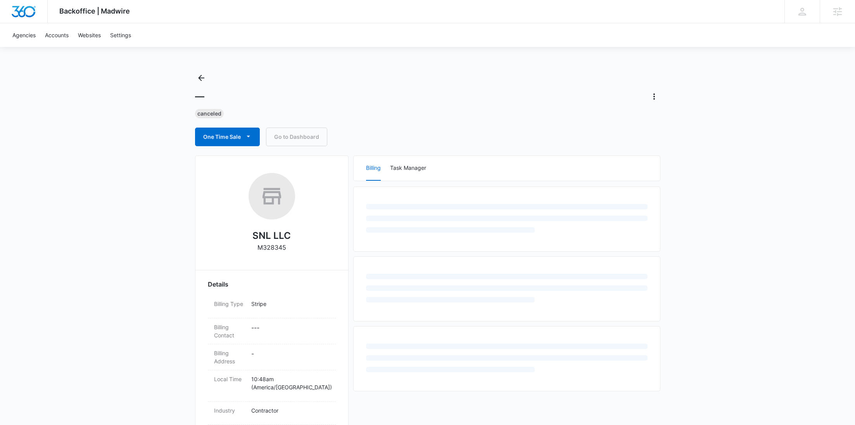
select select "US"
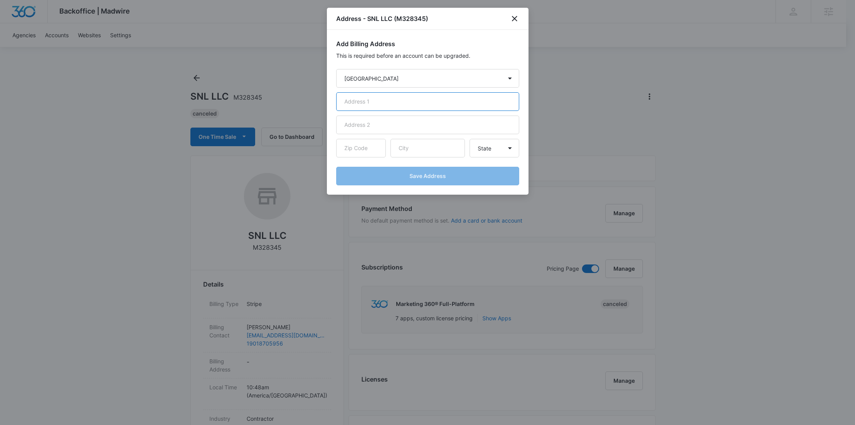
click at [415, 100] on input "text" at bounding box center [427, 101] width 183 height 19
paste input "655 Riverside Drive"
type input "655 Riverside Drive"
click at [424, 145] on input "text" at bounding box center [427, 148] width 74 height 19
paste input "Memphis"
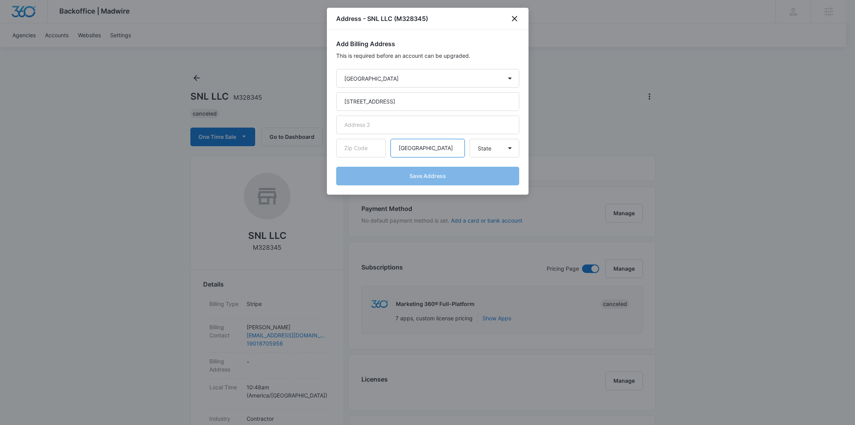
type input "Memphis"
click at [362, 142] on input "text" at bounding box center [361, 148] width 50 height 19
paste input "38103"
type input "38103"
click at [477, 145] on select "State [US_STATE] [US_STATE] [US_STATE] [US_STATE] [US_STATE] [US_STATE] [US_STA…" at bounding box center [495, 148] width 50 height 19
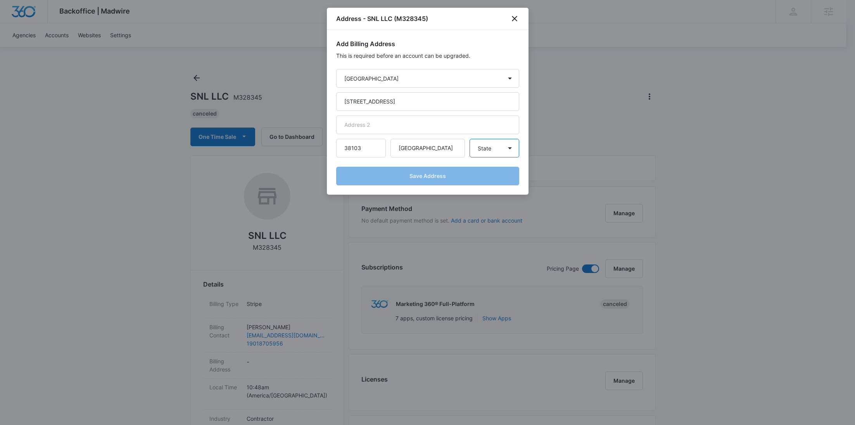
select select "TN"
click at [470, 139] on select "State [US_STATE] [US_STATE] [US_STATE] [US_STATE] [US_STATE] [US_STATE] [US_STA…" at bounding box center [495, 148] width 50 height 19
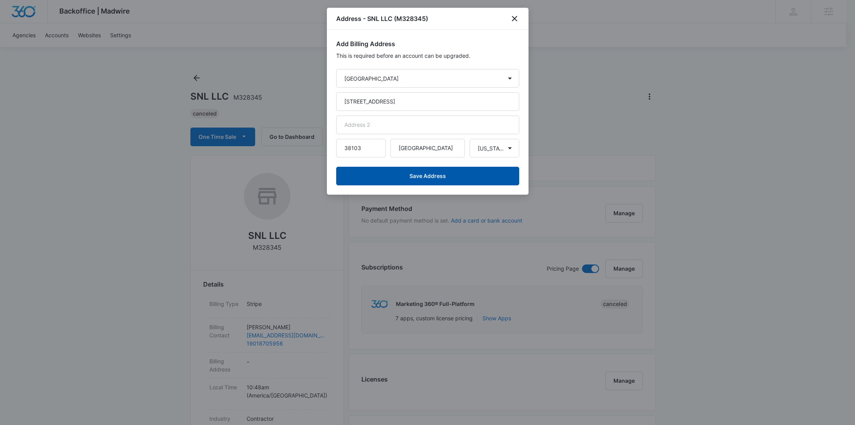
click at [437, 173] on button "Save Address" at bounding box center [427, 176] width 183 height 19
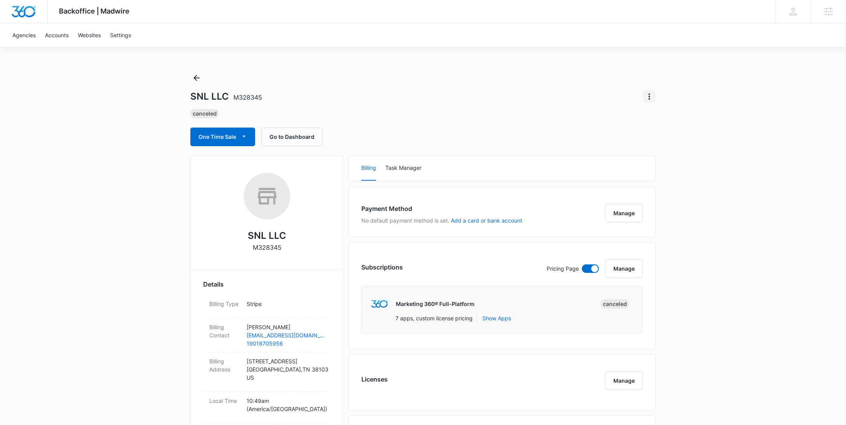
click at [651, 95] on icon "Actions" at bounding box center [649, 96] width 9 height 9
click at [663, 117] on div "Update Status" at bounding box center [672, 118] width 38 height 5
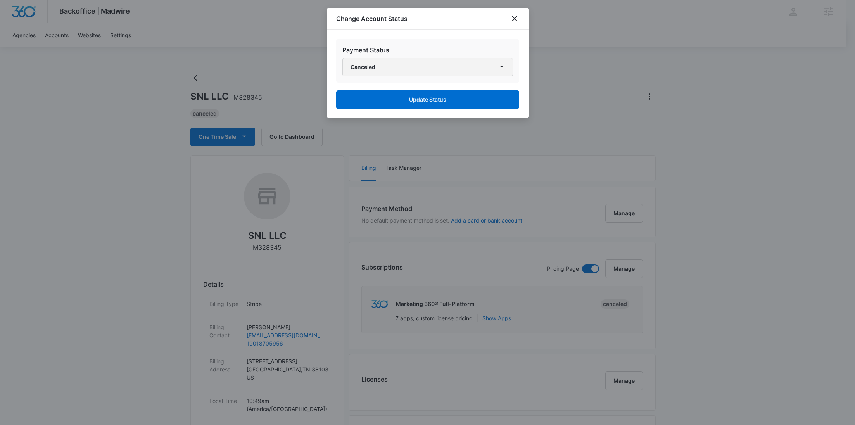
click at [443, 75] on button "Canceled" at bounding box center [427, 67] width 171 height 19
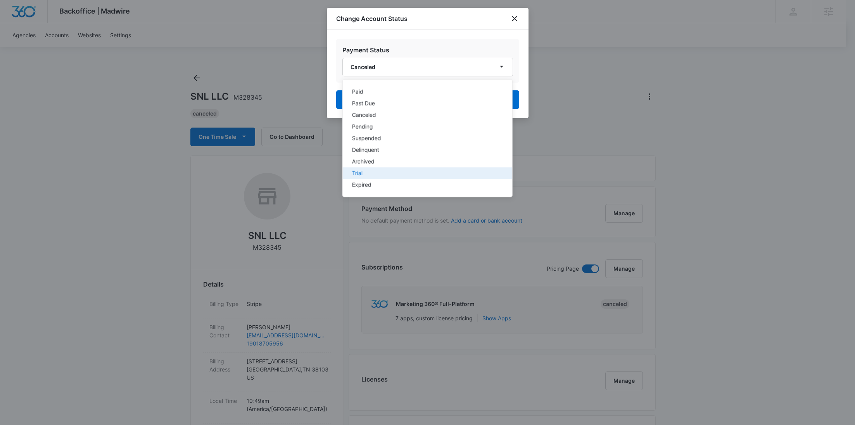
click at [380, 170] on button "Trial" at bounding box center [426, 174] width 169 height 12
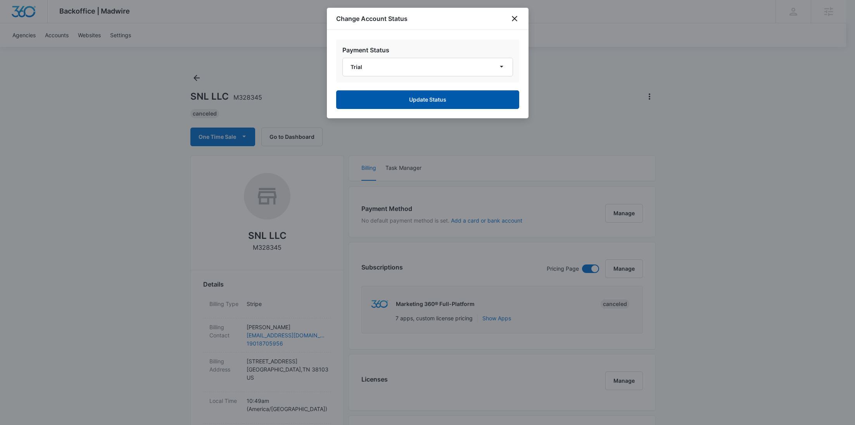
click at [418, 99] on button "Update Status" at bounding box center [427, 99] width 183 height 19
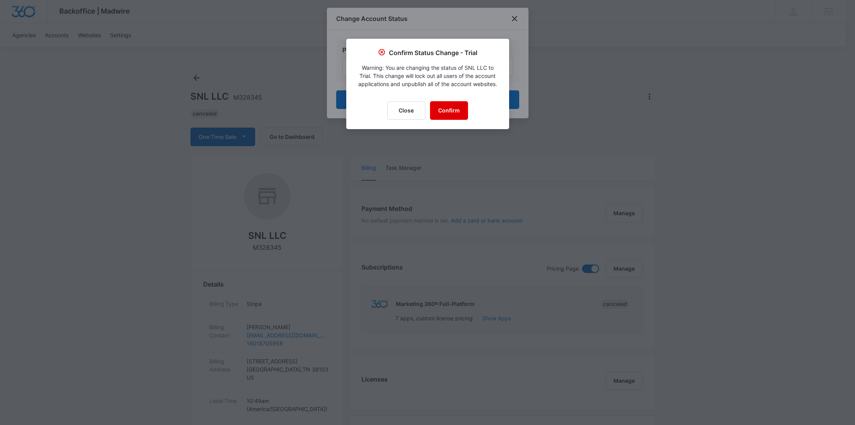
click at [459, 111] on button "Confirm" at bounding box center [449, 110] width 38 height 19
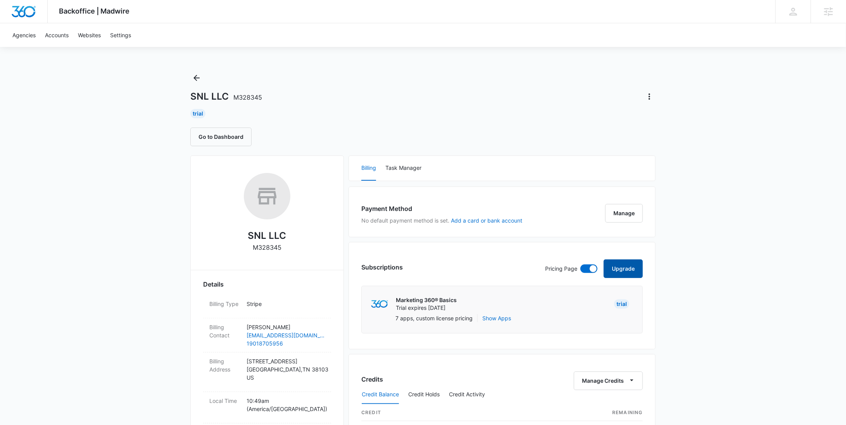
click at [621, 267] on button "Upgrade" at bounding box center [623, 268] width 39 height 19
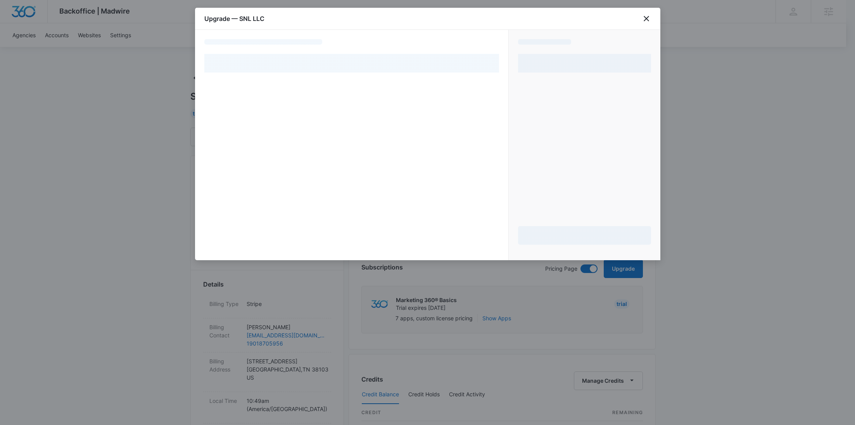
select select "NEW_METHOD"
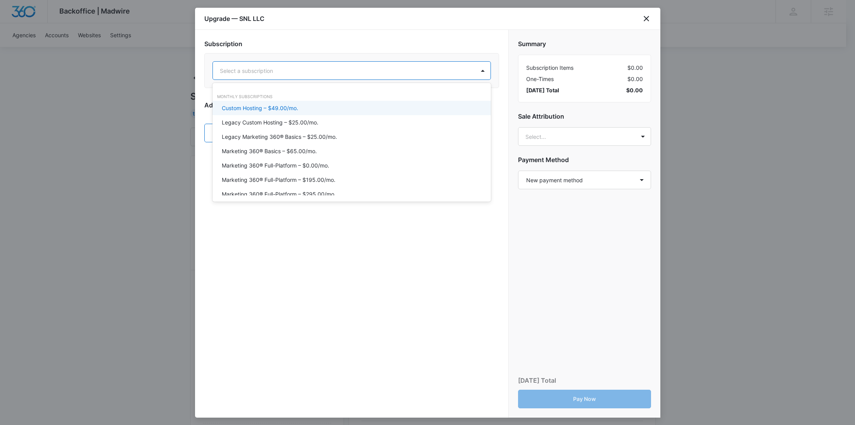
click at [343, 74] on div at bounding box center [342, 71] width 245 height 10
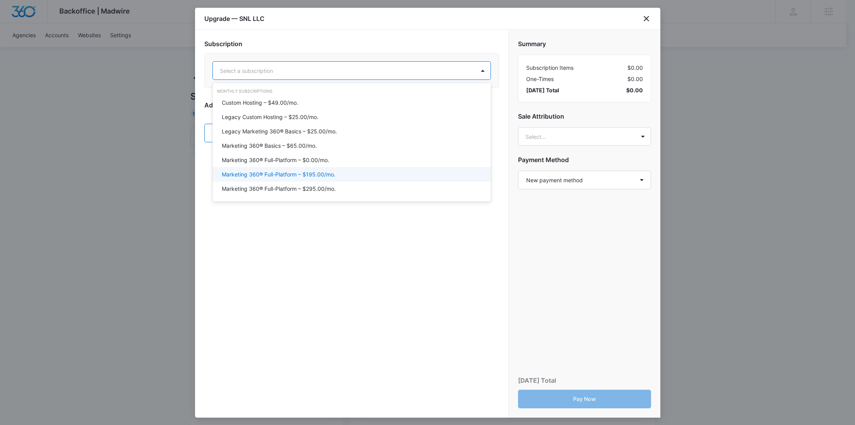
scroll to position [17, 0]
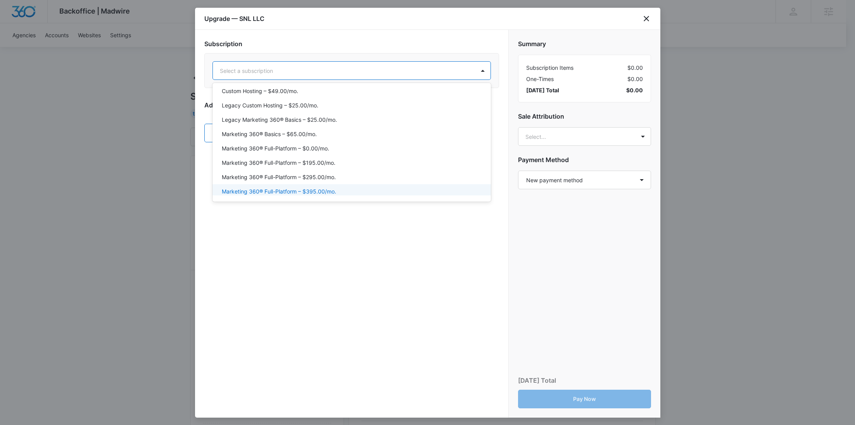
click at [348, 188] on div "Marketing 360® Full-Platform – $395.00/mo." at bounding box center [351, 191] width 258 height 8
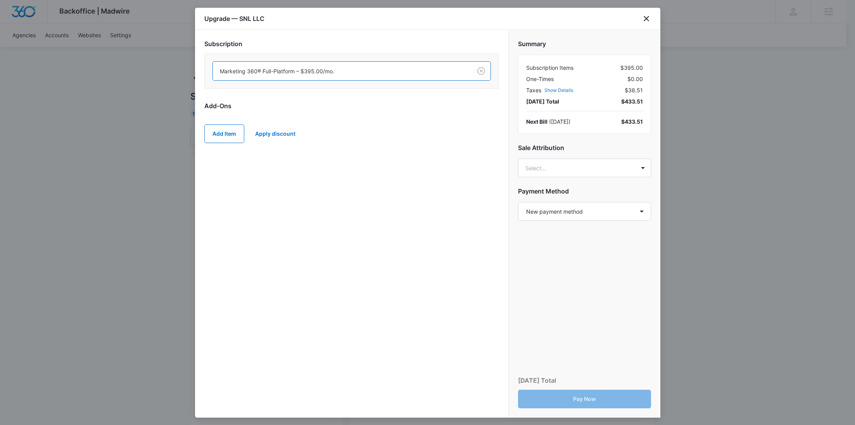
click at [425, 98] on div "Subscription option Marketing 360® Full-Platform – $395.00/mo., selected. Subsc…" at bounding box center [351, 95] width 295 height 112
click at [218, 133] on button "Add Item" at bounding box center [224, 133] width 40 height 19
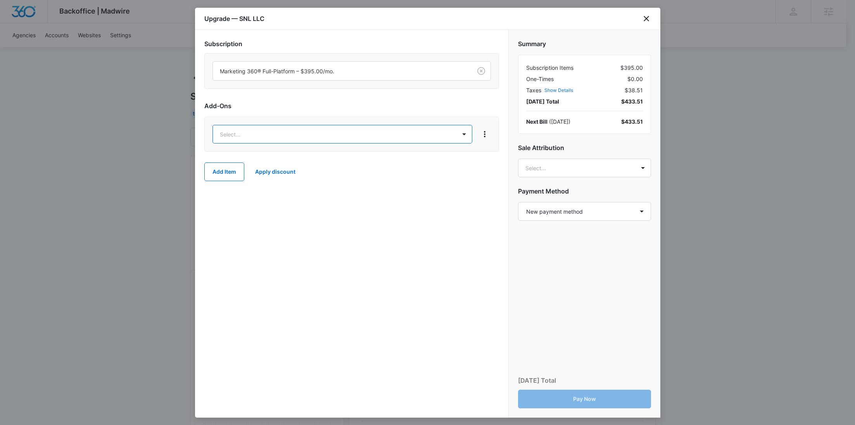
click at [249, 138] on body "Backoffice | Madwire Apps Settings RY Rochelle Young rochelle.young@madwire.com…" at bounding box center [427, 385] width 855 height 771
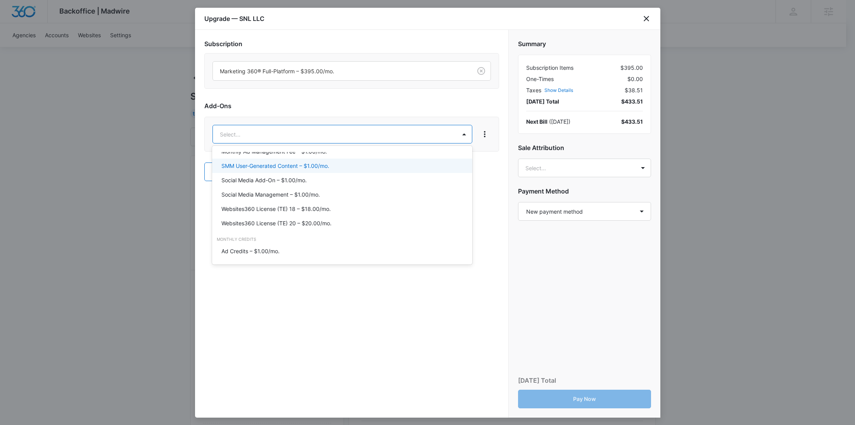
scroll to position [432, 0]
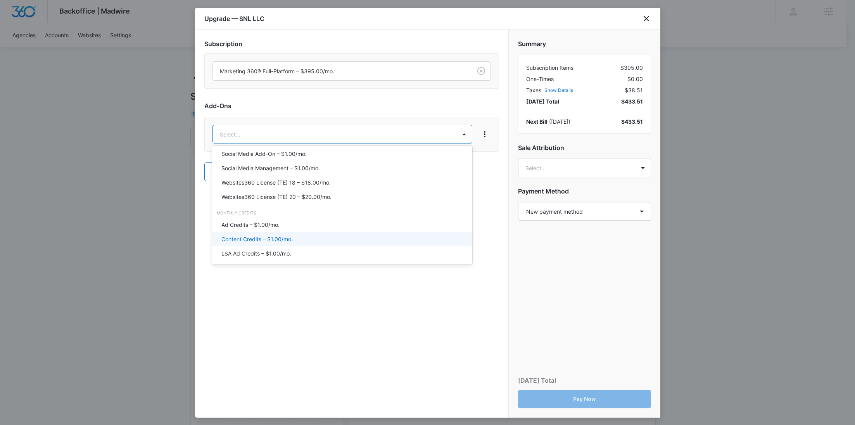
click at [301, 237] on div "Content Credits – $1.00/mo." at bounding box center [341, 239] width 240 height 8
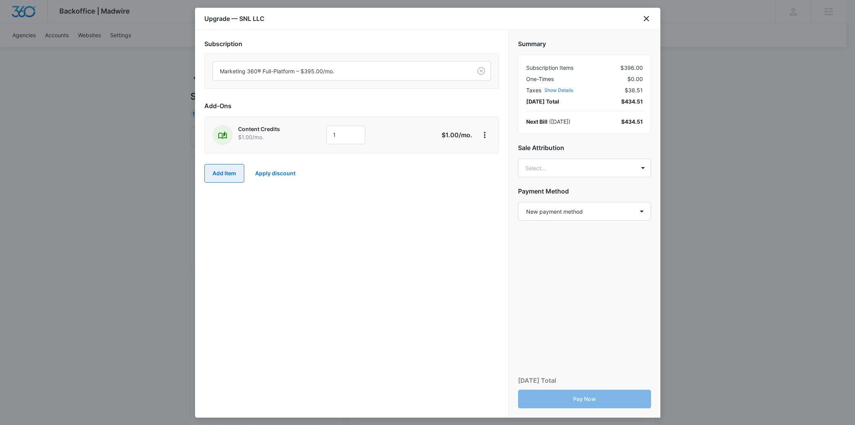
click at [237, 174] on button "Add Item" at bounding box center [224, 173] width 40 height 19
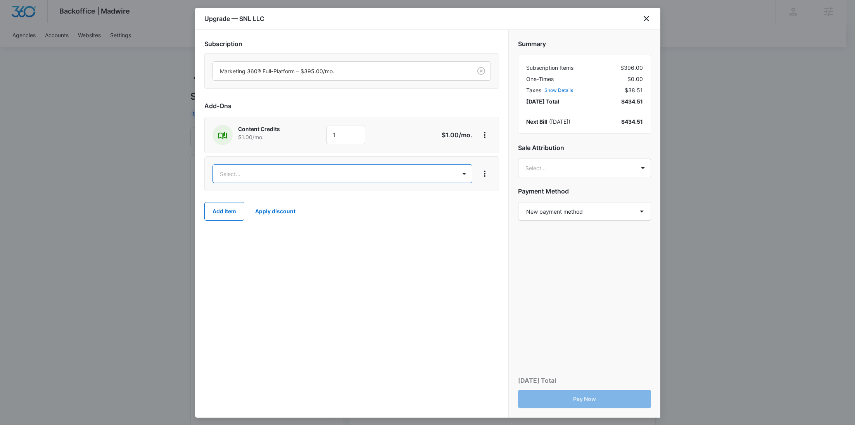
click at [253, 175] on body "Backoffice | Madwire Apps Settings RY Rochelle Young rochelle.young@madwire.com…" at bounding box center [427, 385] width 855 height 771
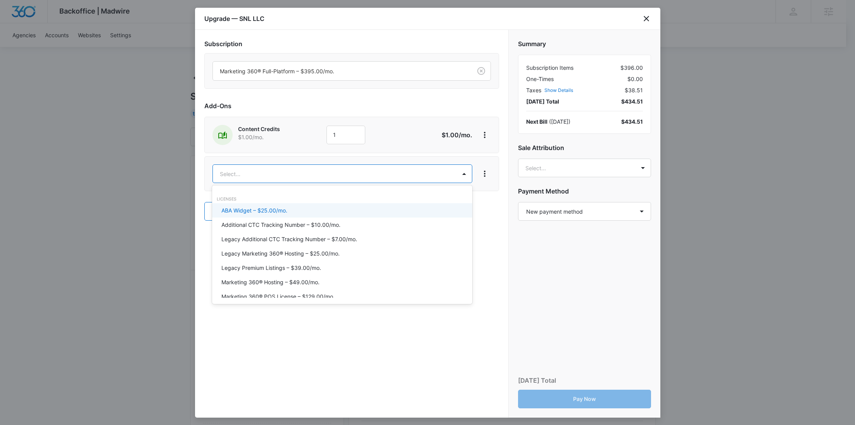
type input "D"
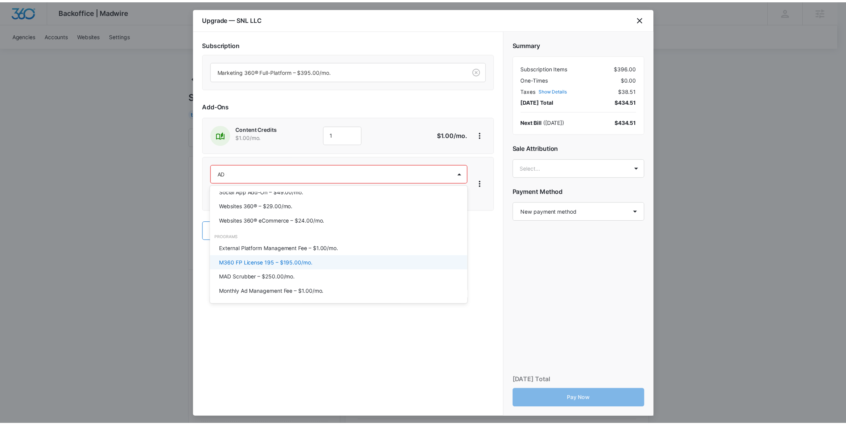
scroll to position [0, 0]
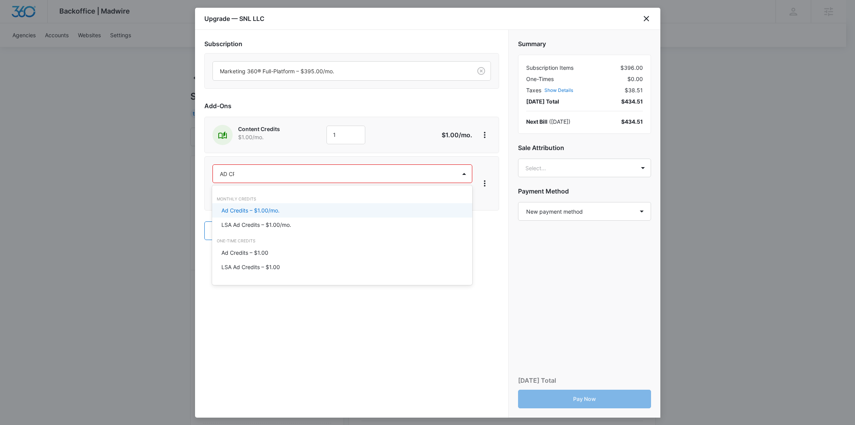
type input "AD CRE"
click at [275, 211] on p "Ad Credits – $1.00/mo." at bounding box center [250, 210] width 58 height 8
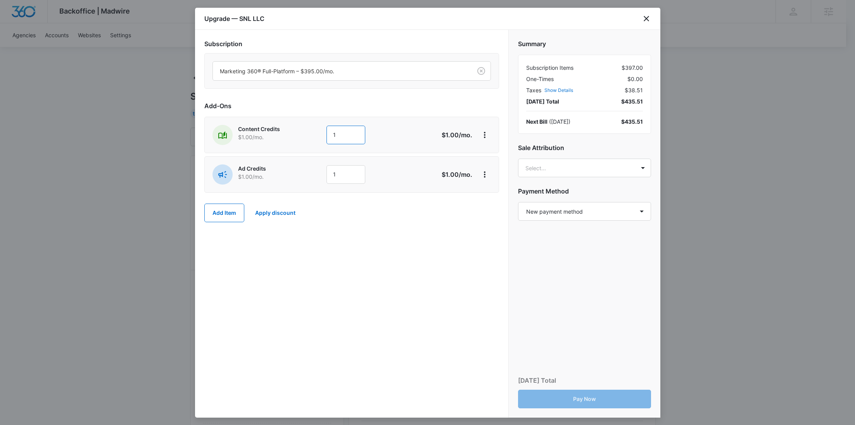
drag, startPoint x: 330, startPoint y: 136, endPoint x: 297, endPoint y: 138, distance: 32.6
click at [300, 137] on div "Content Credits $1.00 /mo. 1" at bounding box center [323, 135] width 223 height 20
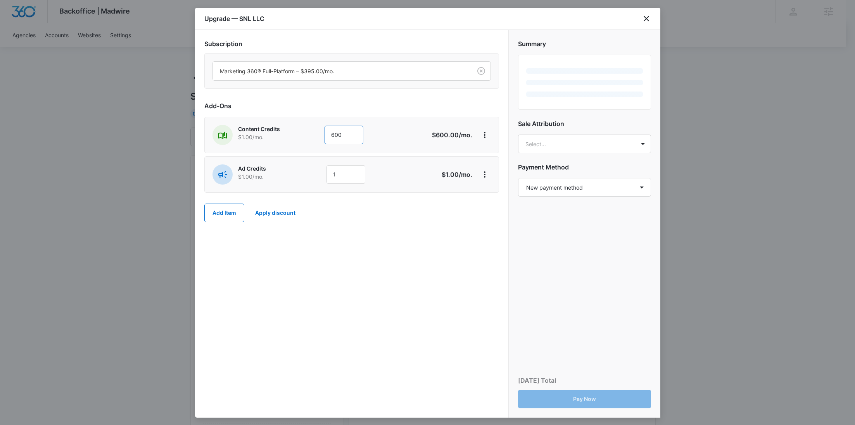
type input "600"
click at [297, 145] on div "Content Credits $1.00 /mo. 600 $600.00 /mo." at bounding box center [351, 135] width 295 height 36
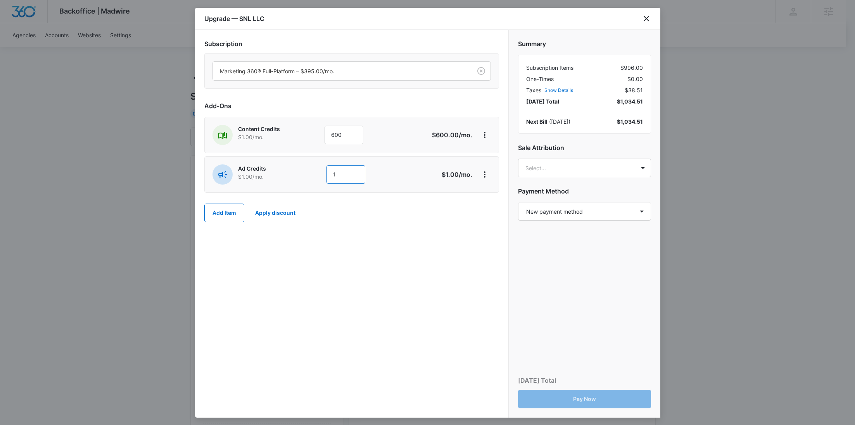
drag, startPoint x: 352, startPoint y: 176, endPoint x: 298, endPoint y: 176, distance: 54.3
click at [298, 176] on div "Ad Credits $1.00 /mo. 1" at bounding box center [323, 174] width 223 height 20
type input "300"
click at [561, 169] on body "Backoffice | Madwire Apps Settings RY Rochelle Young rochelle.young@madwire.com…" at bounding box center [427, 385] width 855 height 771
paste input "Rodriguez"
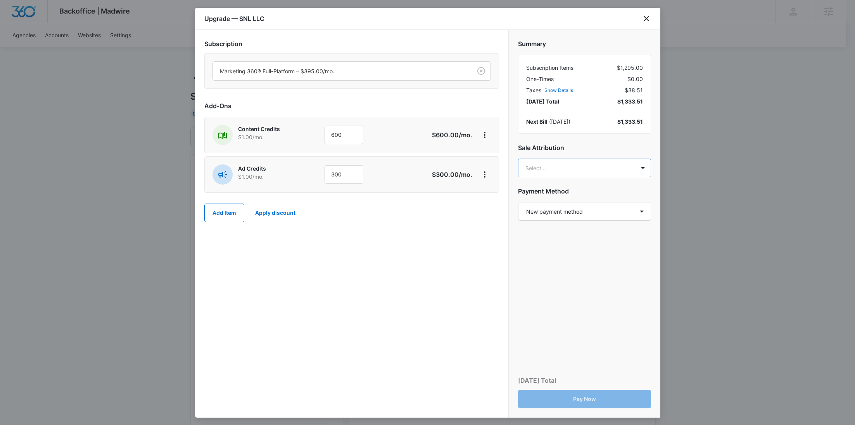
type input "Rodriguez"
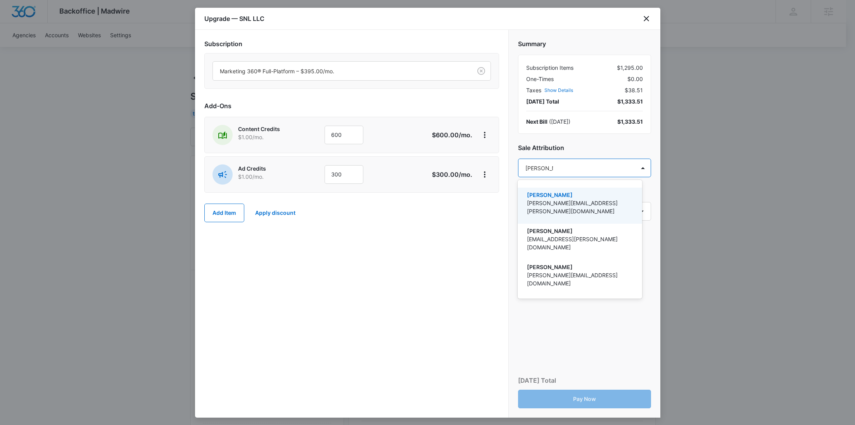
drag, startPoint x: 559, startPoint y: 194, endPoint x: 452, endPoint y: 66, distance: 167.1
click at [559, 193] on p "[PERSON_NAME]" at bounding box center [579, 195] width 104 height 8
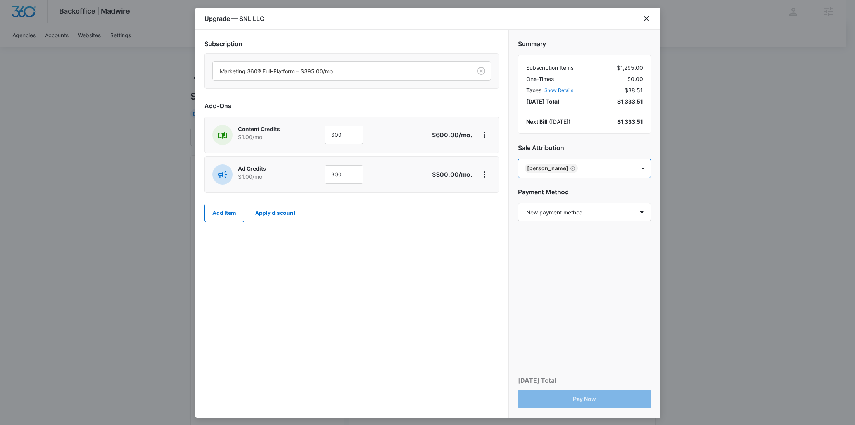
paste input "Harral"
type input "Harral"
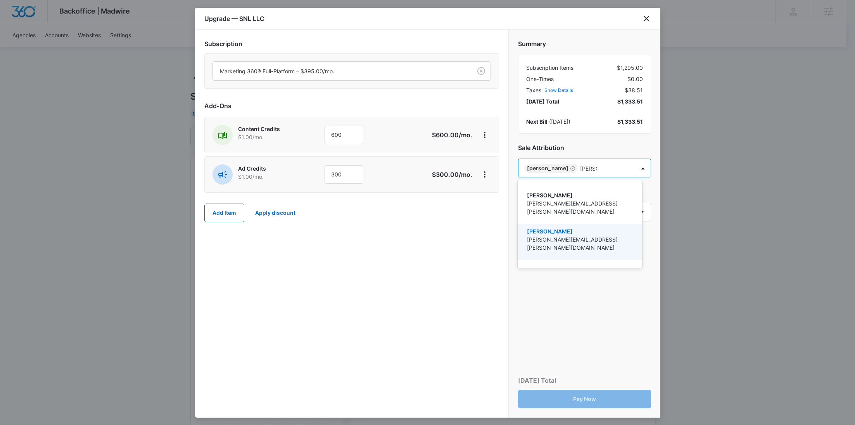
drag, startPoint x: 588, startPoint y: 225, endPoint x: 395, endPoint y: 6, distance: 292.0
click at [589, 227] on p "[PERSON_NAME]" at bounding box center [579, 231] width 104 height 8
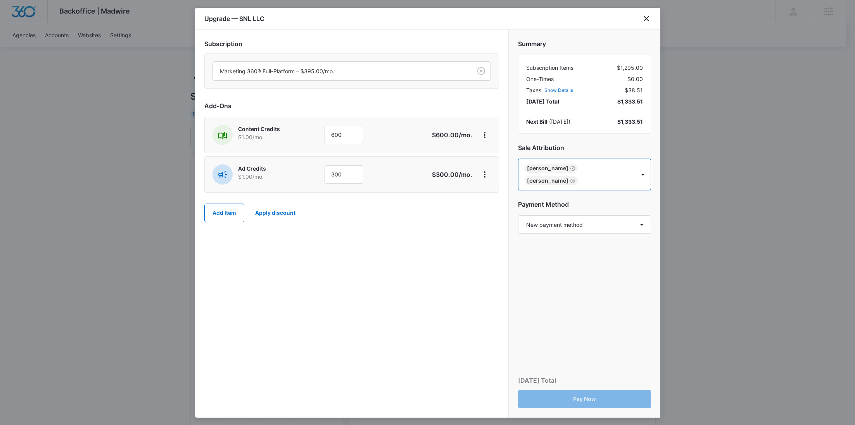
paste input "Gilmartin"
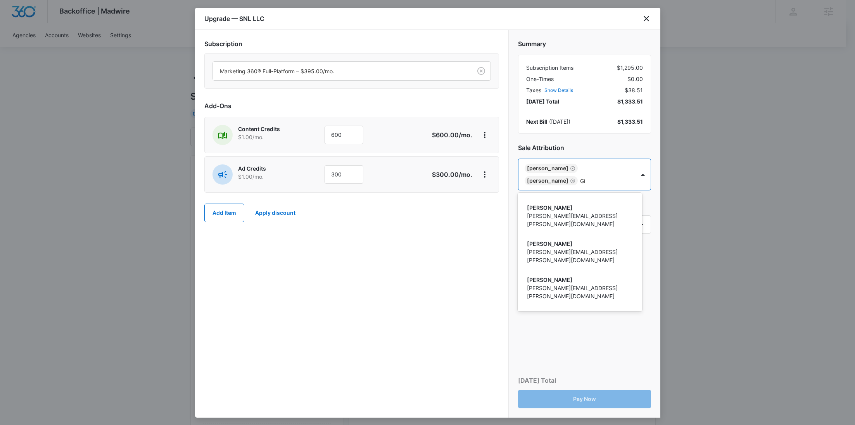
type input "G"
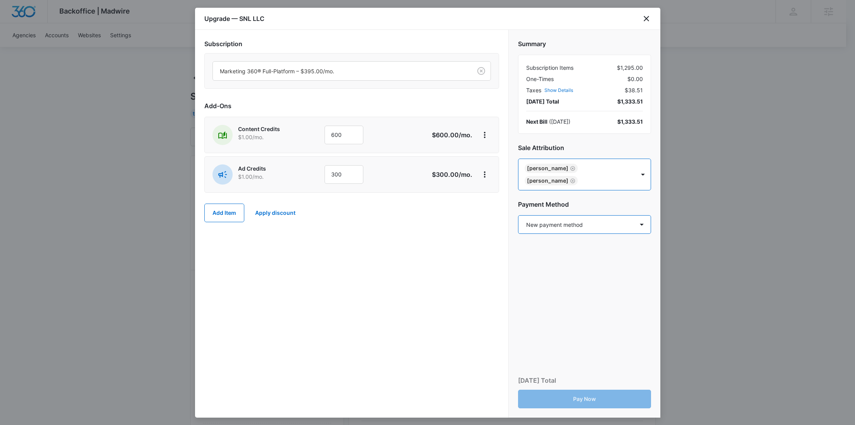
click at [587, 221] on select "Select a payment method New payment method Monthly invoice" at bounding box center [584, 224] width 133 height 19
select select "MANUAL_INVOICE"
click at [518, 215] on select "Select a payment method New payment method Monthly invoice" at bounding box center [584, 224] width 133 height 19
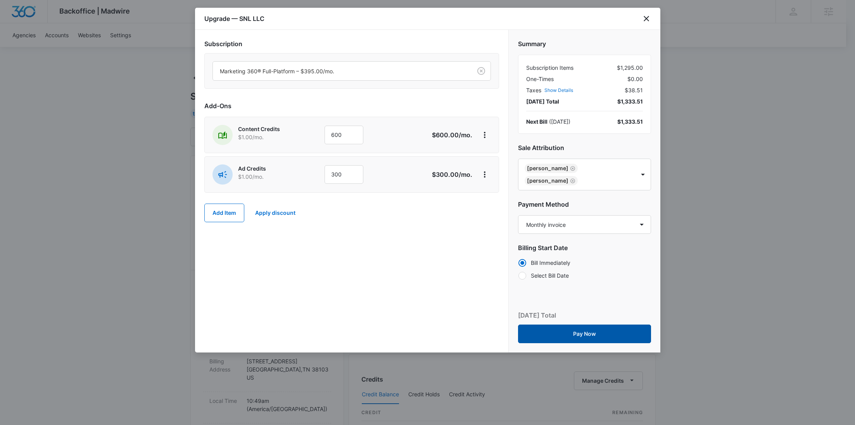
click at [586, 333] on button "Pay Now" at bounding box center [584, 334] width 133 height 19
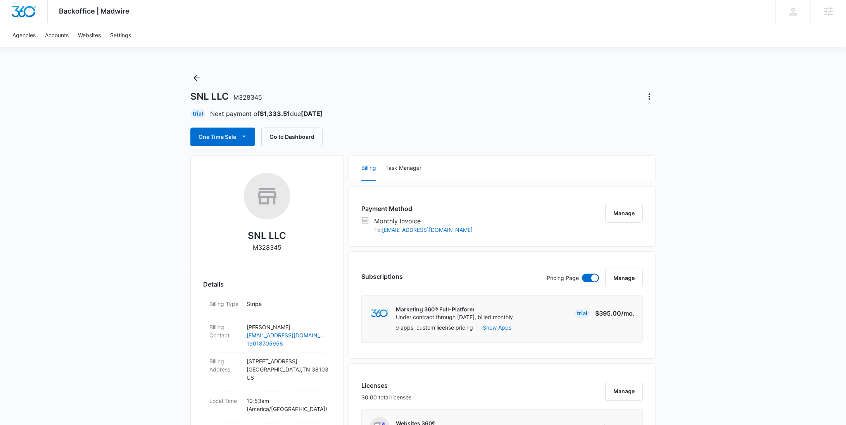
scroll to position [574, 0]
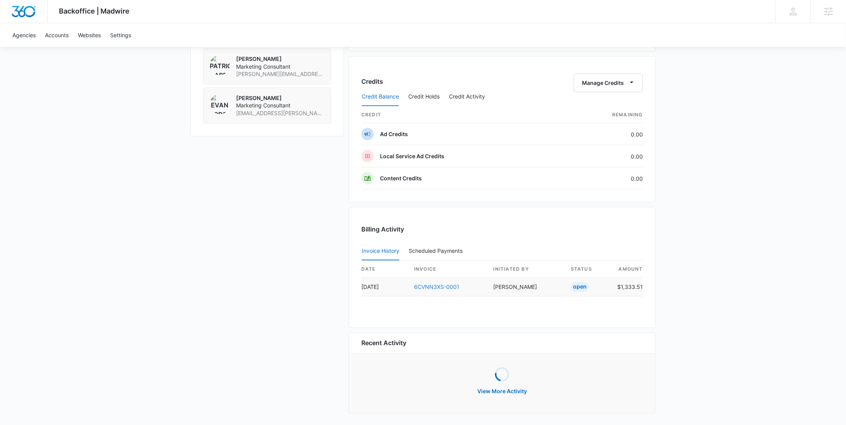
click at [451, 284] on link "6CVNN3XS-0001" at bounding box center [436, 287] width 45 height 7
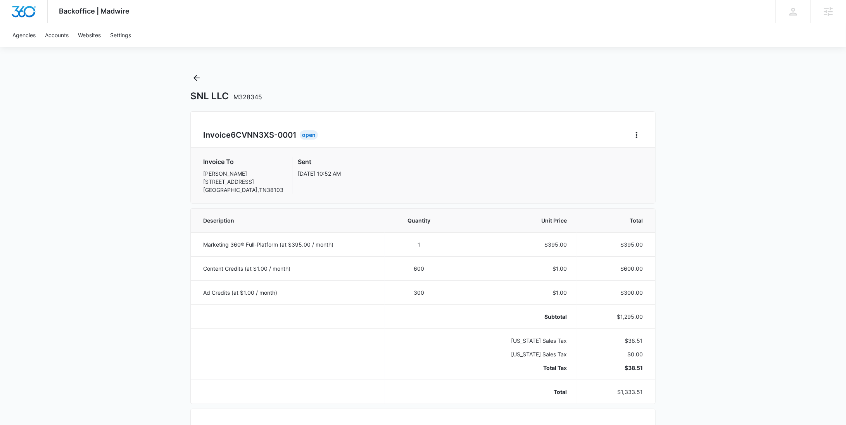
click at [644, 133] on div "Invoice 6CVNN3XS-0001 Open Invoice To Corey Lee 655 Riverside Drive Memphis , T…" at bounding box center [422, 157] width 465 height 92
click at [637, 133] on icon "Home" at bounding box center [636, 134] width 9 height 9
click at [644, 153] on link "Download Invoice" at bounding box center [663, 156] width 45 height 7
click at [200, 79] on icon "Back" at bounding box center [196, 77] width 9 height 9
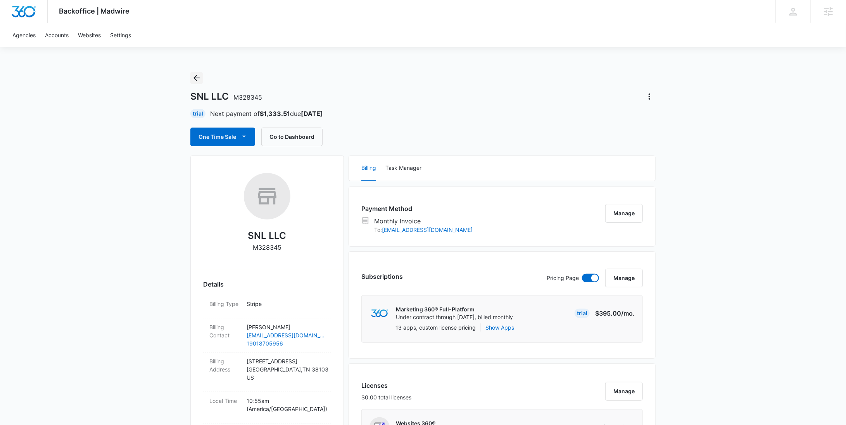
click at [197, 78] on icon "Back" at bounding box center [196, 78] width 6 height 6
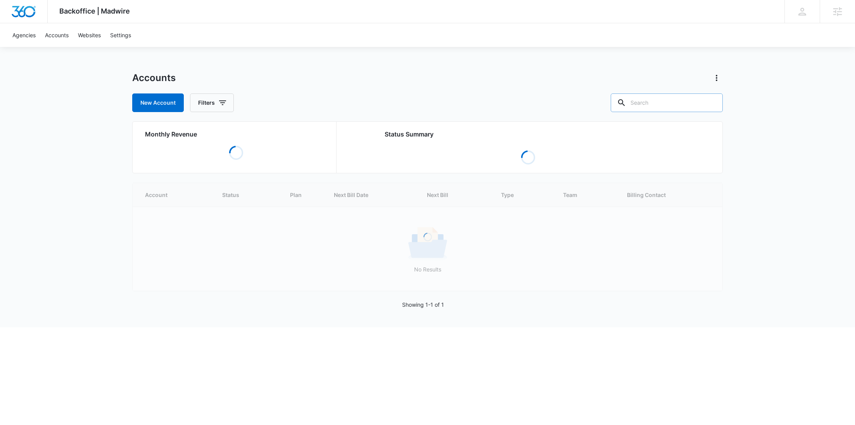
click at [666, 98] on input "text" at bounding box center [667, 102] width 112 height 19
paste input "M339513"
type input "M339513"
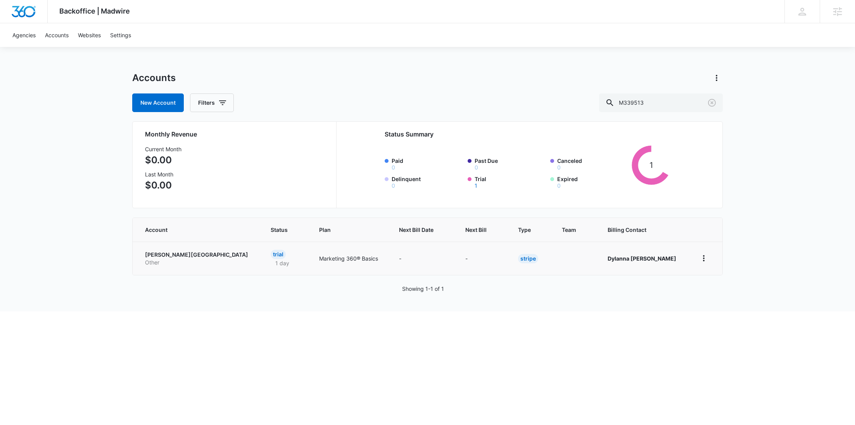
click at [204, 252] on p "[PERSON_NAME][GEOGRAPHIC_DATA]" at bounding box center [198, 255] width 107 height 8
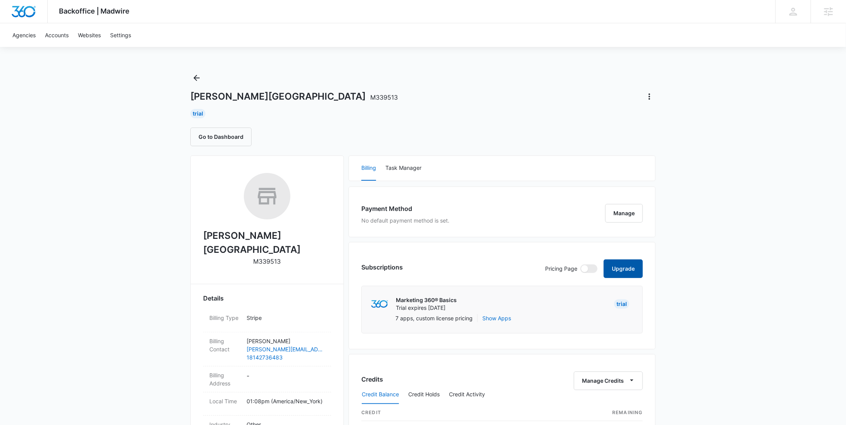
click at [615, 268] on button "Upgrade" at bounding box center [623, 268] width 39 height 19
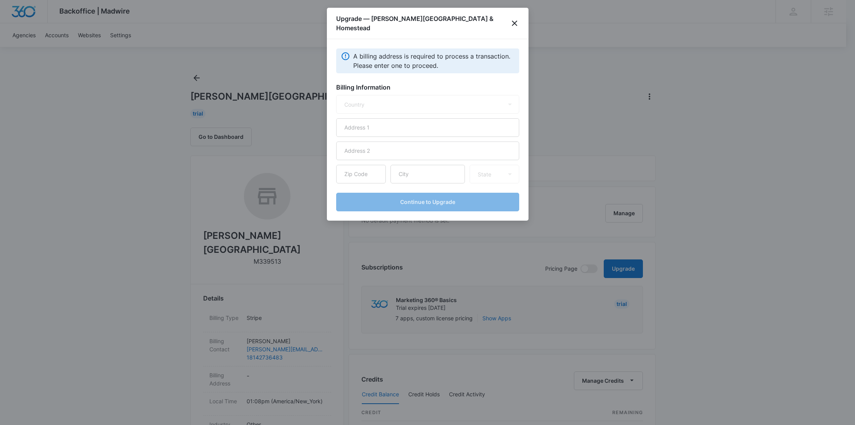
select select "US"
click at [414, 122] on input "text" at bounding box center [427, 127] width 183 height 19
paste input "[STREET_ADDRESS]"
type input "[STREET_ADDRESS]"
click at [431, 165] on input "text" at bounding box center [427, 174] width 74 height 19
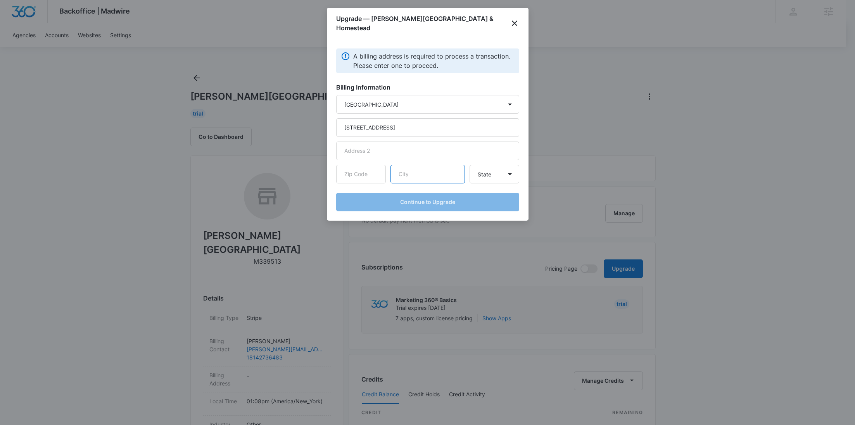
type input "v"
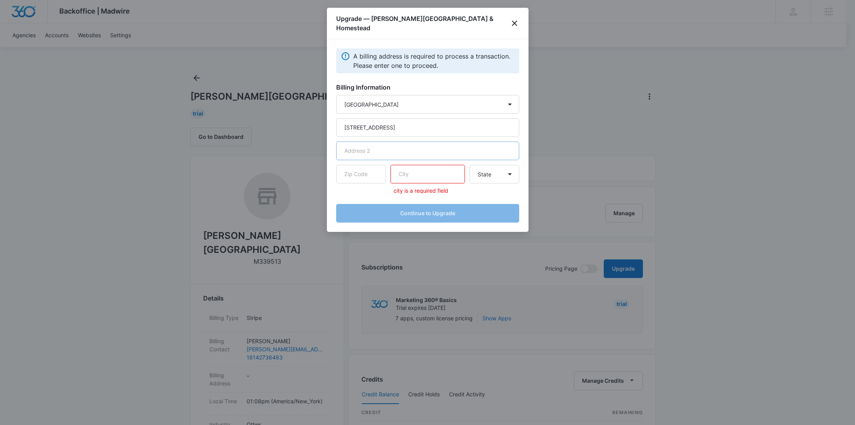
paste input "[GEOGRAPHIC_DATA]"
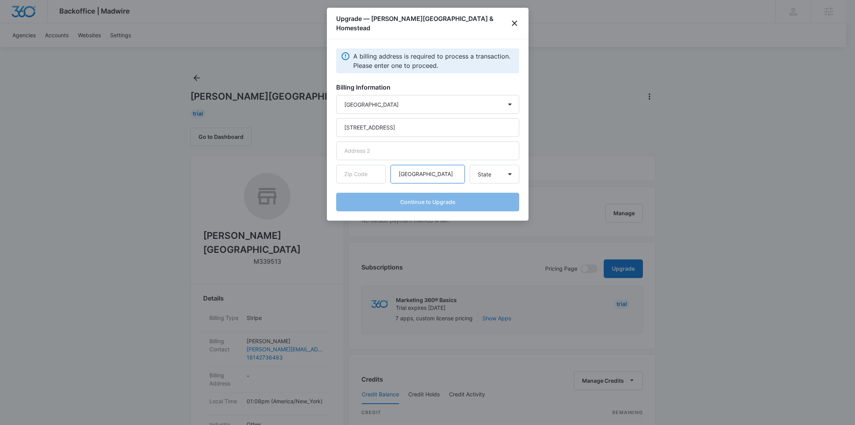
type input "[GEOGRAPHIC_DATA]"
click at [365, 168] on input "text" at bounding box center [361, 174] width 50 height 19
paste input "16417"
type input "16417"
click at [481, 173] on select "State [US_STATE] [US_STATE] [US_STATE] [US_STATE] [US_STATE] [US_STATE] [US_STA…" at bounding box center [495, 174] width 50 height 19
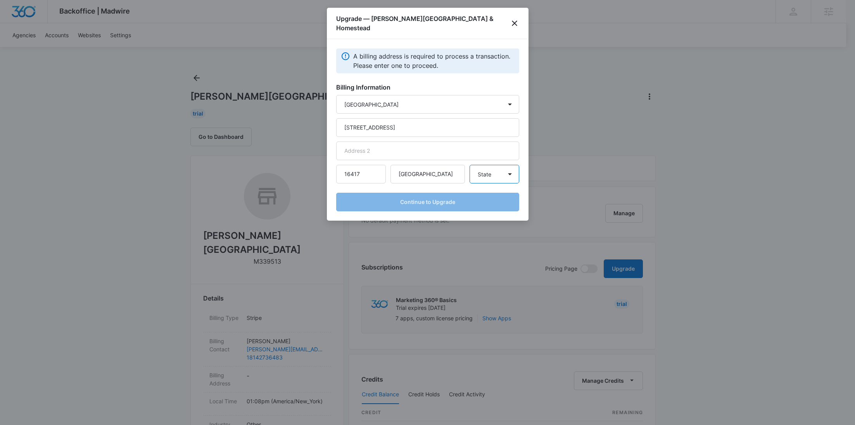
select select "PA"
click at [470, 165] on select "State [US_STATE] [US_STATE] [US_STATE] [US_STATE] [US_STATE] [US_STATE] [US_STA…" at bounding box center [495, 174] width 50 height 19
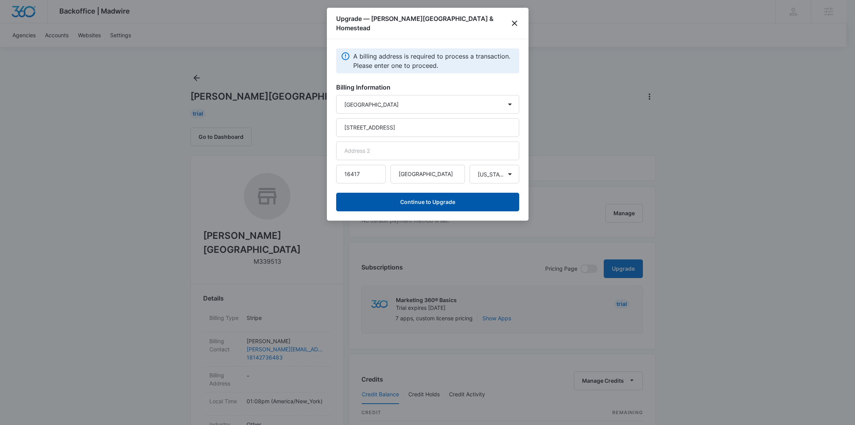
click at [436, 193] on button "Continue to Upgrade" at bounding box center [427, 202] width 183 height 19
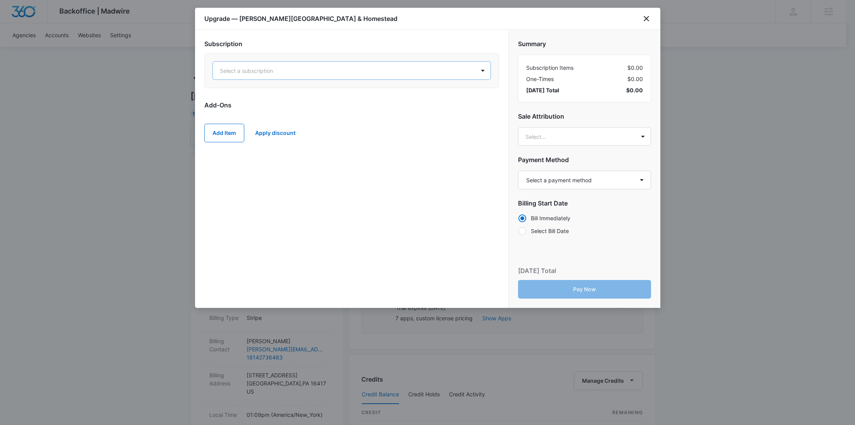
click at [427, 76] on div "Select a subscription" at bounding box center [344, 70] width 262 height 17
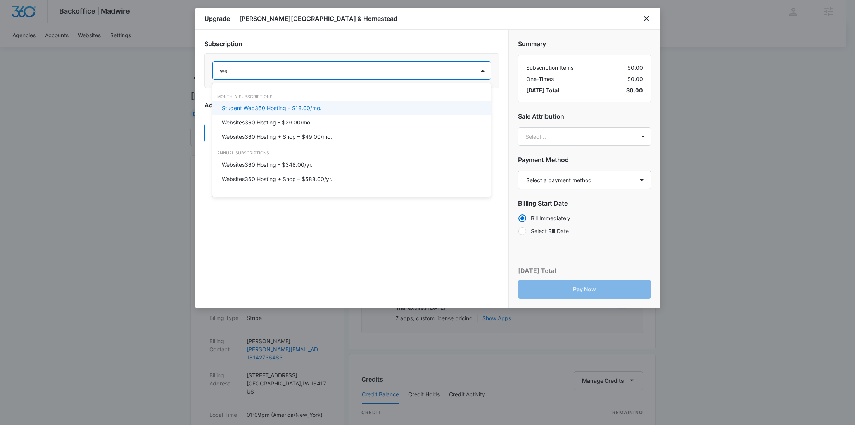
type input "web"
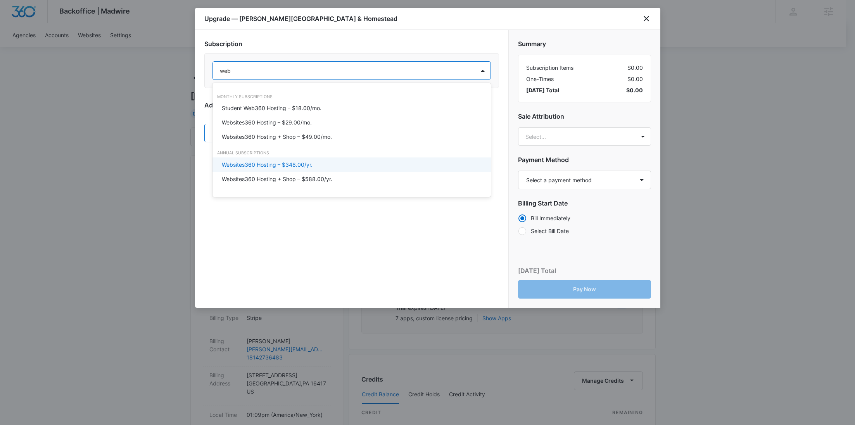
click at [366, 166] on div "Websites360 Hosting – $348.00/yr." at bounding box center [351, 165] width 258 height 8
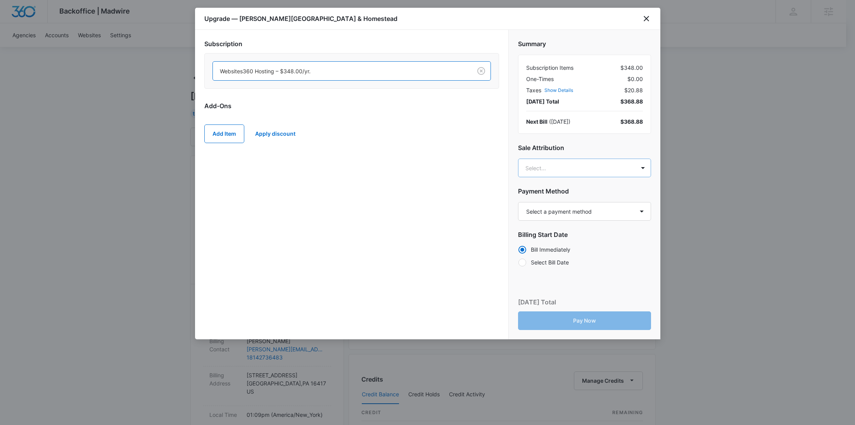
click at [554, 162] on body "Backoffice | Madwire Apps Settings RY Rochelle Young rochelle.young@madwire.com…" at bounding box center [427, 385] width 855 height 771
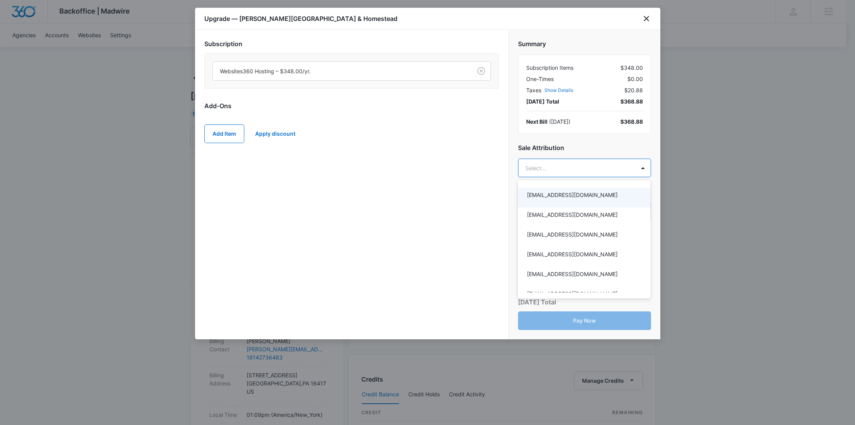
paste input "Mackinnon"
type input "Mackinnon"
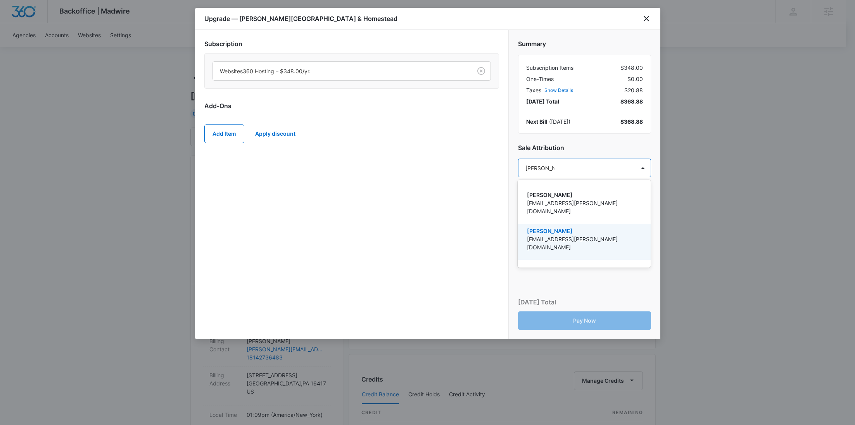
click at [563, 235] on p "[EMAIL_ADDRESS][PERSON_NAME][DOMAIN_NAME]" at bounding box center [583, 243] width 113 height 16
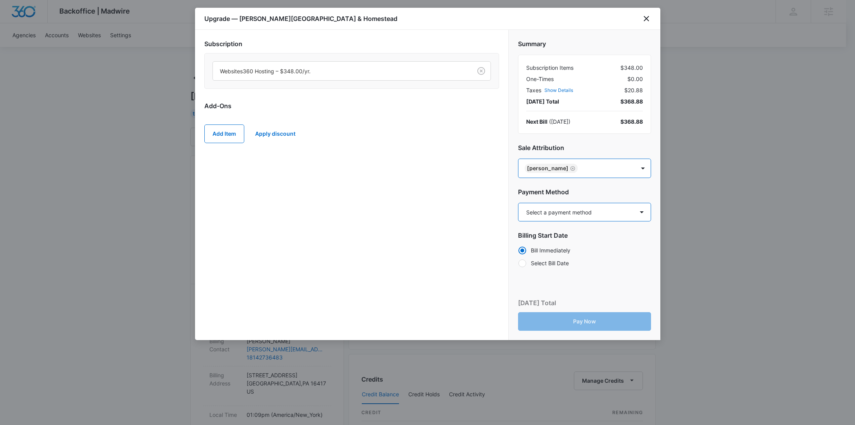
click at [546, 214] on select "Select a payment method Visa ending in 3418 New payment method Monthly invoice" at bounding box center [584, 212] width 133 height 19
select select "pm_1SFbhLA4n8RTgNjUxmXNMe4y"
click at [518, 203] on select "Select a payment method Visa ending in 3418 New payment method Monthly invoice" at bounding box center [584, 212] width 133 height 19
click at [606, 323] on button "Pay Now" at bounding box center [584, 321] width 133 height 19
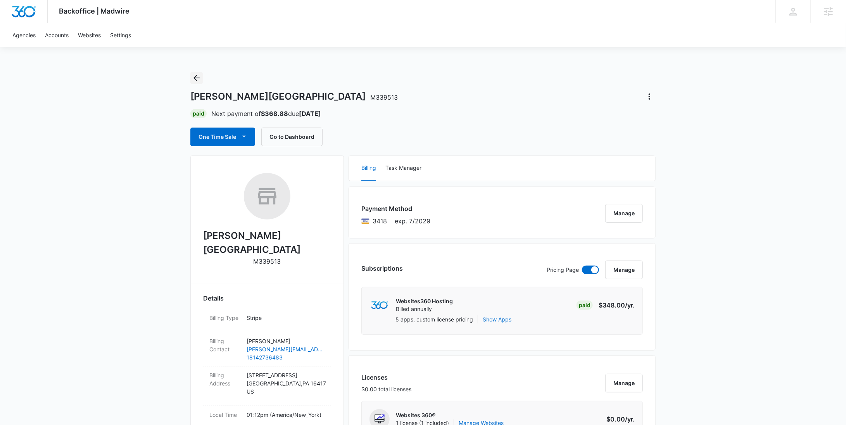
click at [202, 77] on button "Back" at bounding box center [196, 78] width 12 height 12
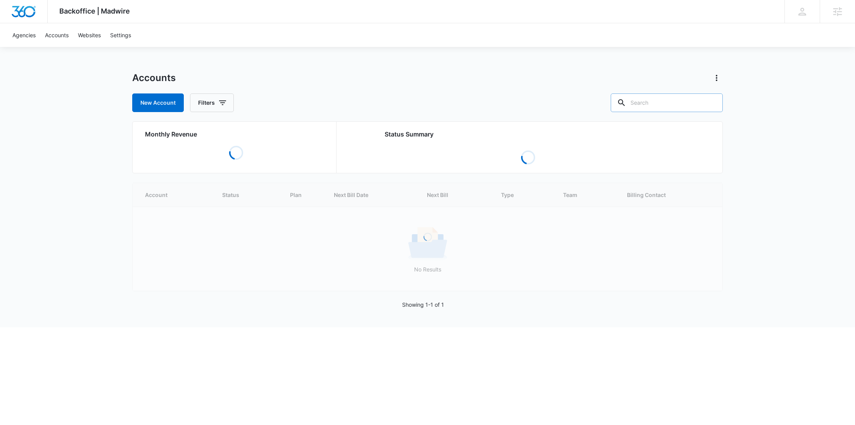
click at [672, 104] on input "text" at bounding box center [667, 102] width 112 height 19
paste input "M33031"
type input "M33031"
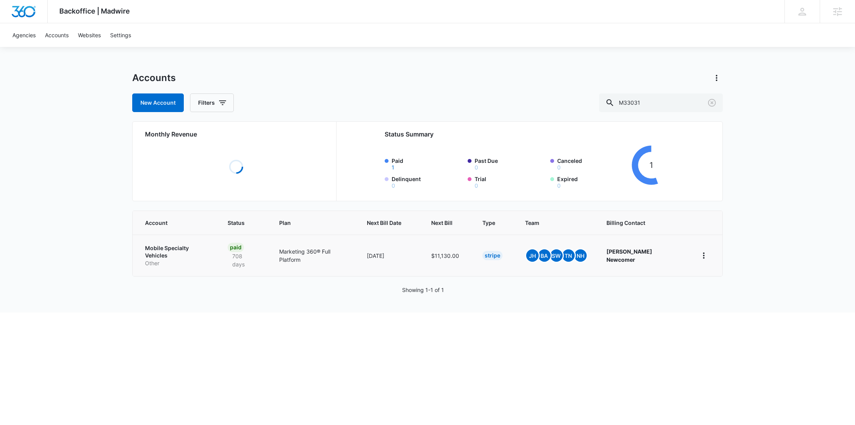
click at [168, 259] on p "Other" at bounding box center [177, 263] width 64 height 8
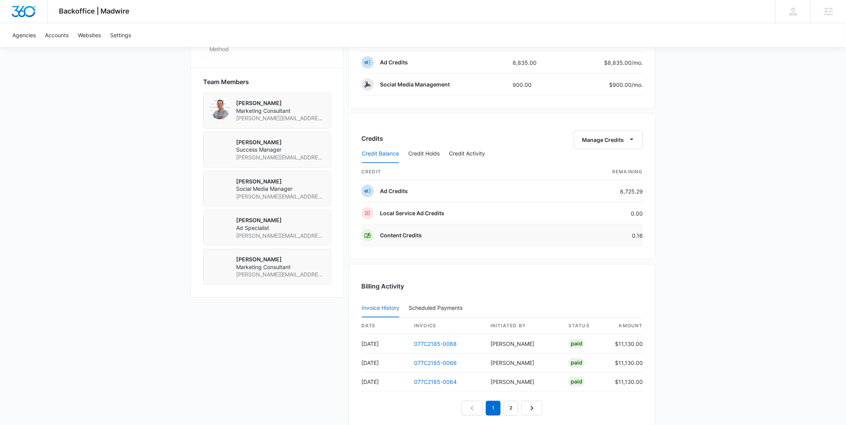
scroll to position [537, 0]
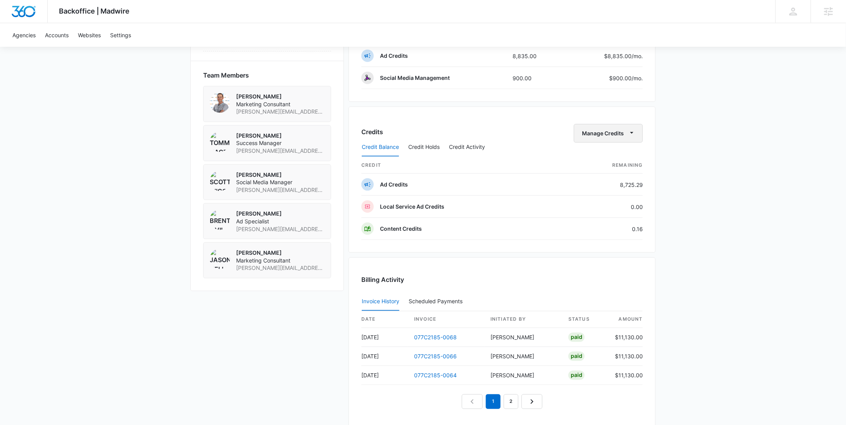
click at [605, 133] on button "Manage Credits" at bounding box center [608, 133] width 69 height 19
click at [606, 165] on div "Withdraw Credits" at bounding box center [620, 167] width 73 height 5
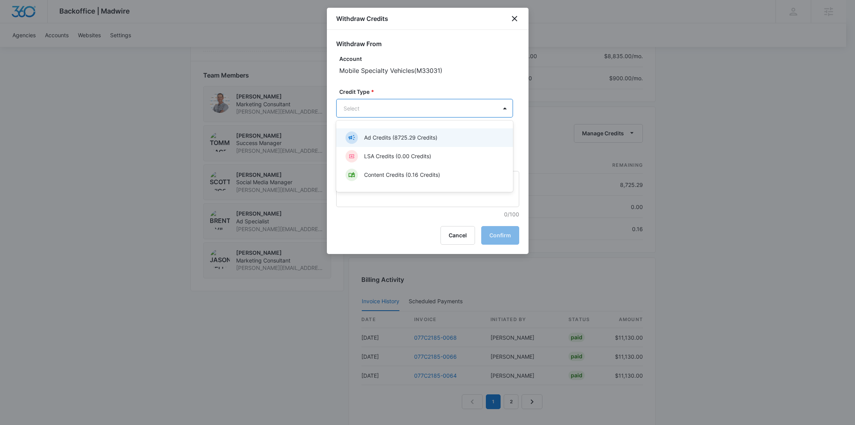
drag, startPoint x: 358, startPoint y: 102, endPoint x: 367, endPoint y: 128, distance: 28.3
click at [358, 102] on body "Backoffice | Madwire Apps Settings [PERSON_NAME] Young [EMAIL_ADDRESS][PERSON_N…" at bounding box center [427, 27] width 855 height 1128
click at [368, 135] on p "Ad Credits (8725.29 Credits)" at bounding box center [400, 137] width 73 height 8
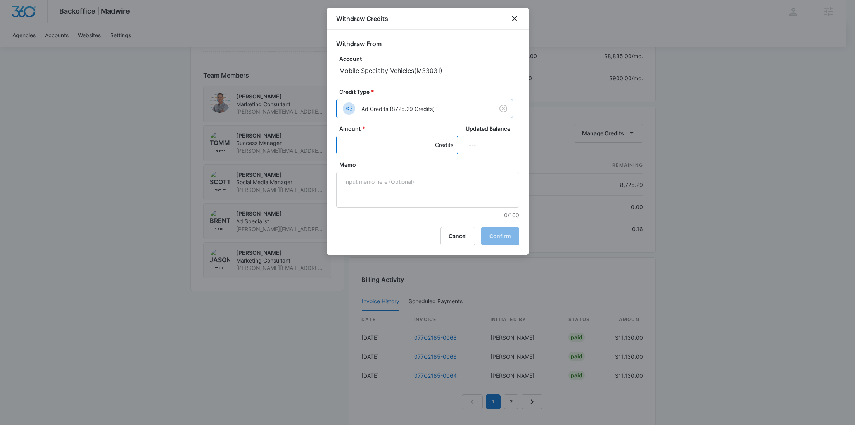
click at [361, 138] on input "Amount *" at bounding box center [397, 145] width 122 height 19
type input "1000"
click at [380, 194] on textarea "Memo" at bounding box center [427, 190] width 183 height 36
paste textarea "LinkedIn"
type textarea "LinkedIn"
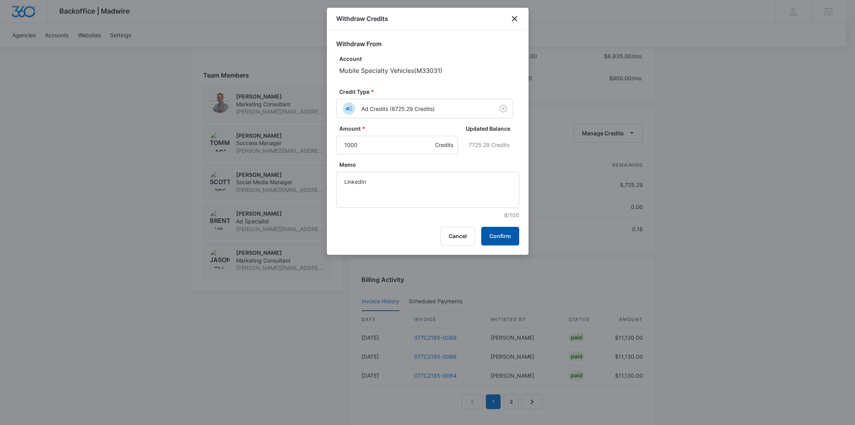
click at [510, 236] on button "Confirm" at bounding box center [500, 236] width 38 height 19
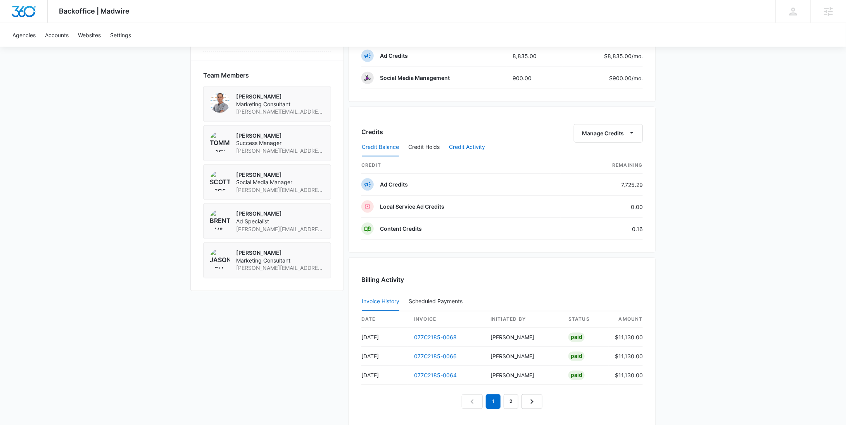
click at [456, 145] on button "Credit Activity" at bounding box center [467, 147] width 36 height 19
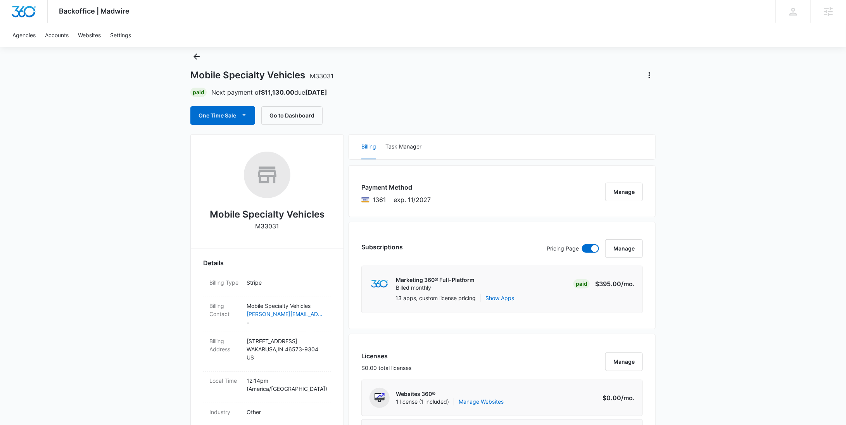
scroll to position [0, 0]
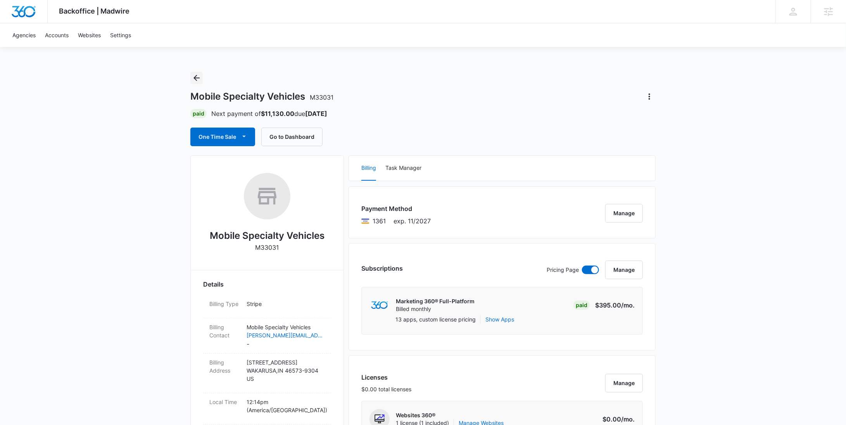
click at [195, 81] on icon "Back" at bounding box center [196, 77] width 9 height 9
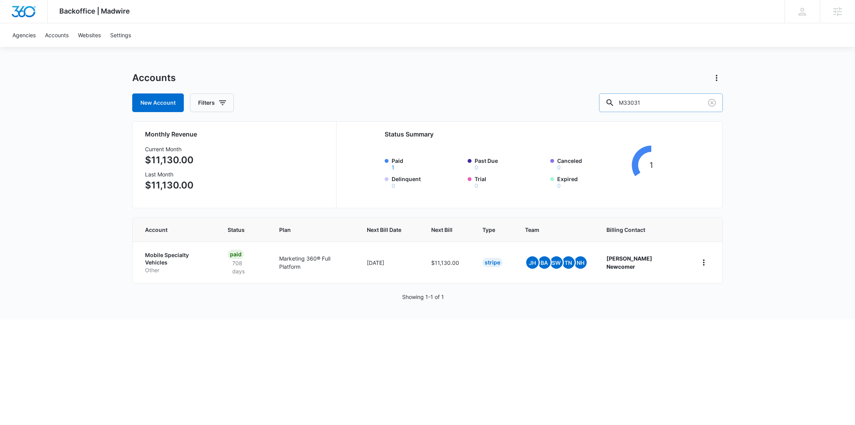
drag, startPoint x: 667, startPoint y: 100, endPoint x: 624, endPoint y: 109, distance: 43.5
click at [625, 109] on input "M33031" at bounding box center [661, 102] width 124 height 19
paste input "9473"
type input "M339473"
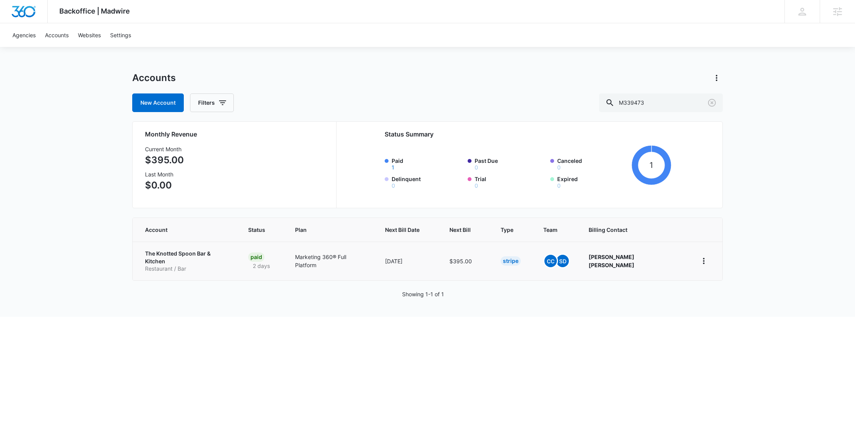
click at [188, 265] on p "Restaurant / Bar" at bounding box center [187, 269] width 85 height 8
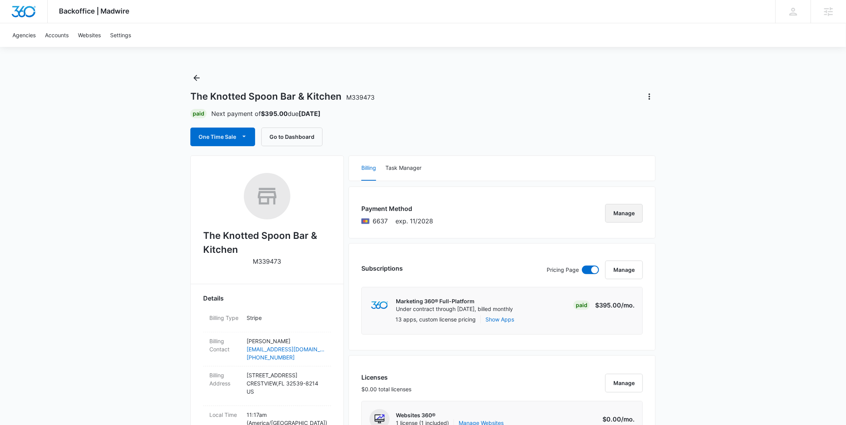
click at [635, 212] on button "Manage" at bounding box center [624, 213] width 38 height 19
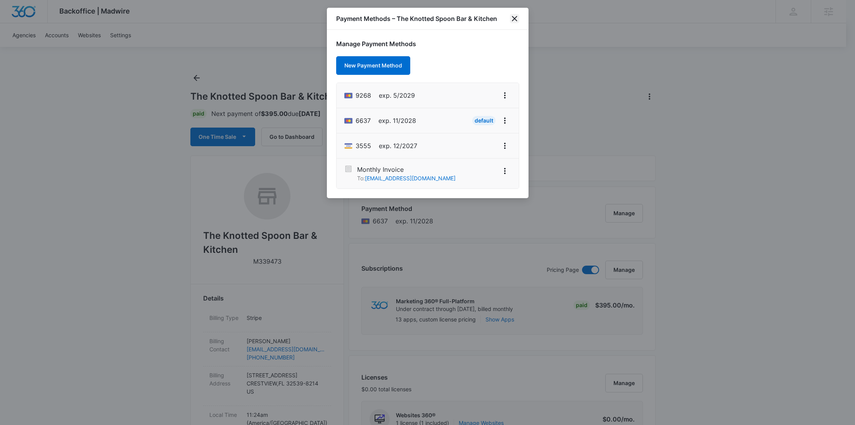
click at [512, 20] on icon "close" at bounding box center [514, 18] width 9 height 9
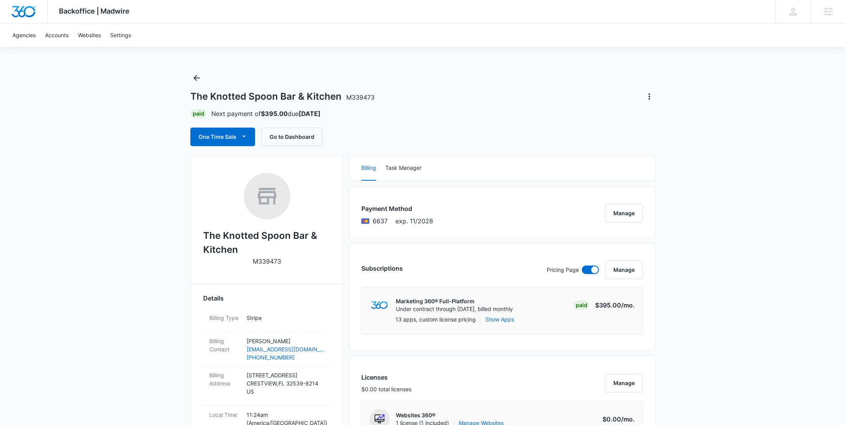
click at [378, 220] on span "6637" at bounding box center [380, 220] width 15 height 9
copy span "6637"
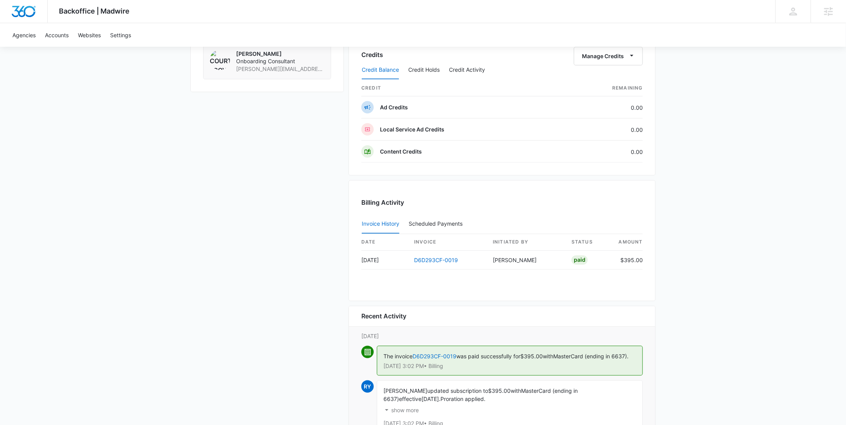
scroll to position [729, 0]
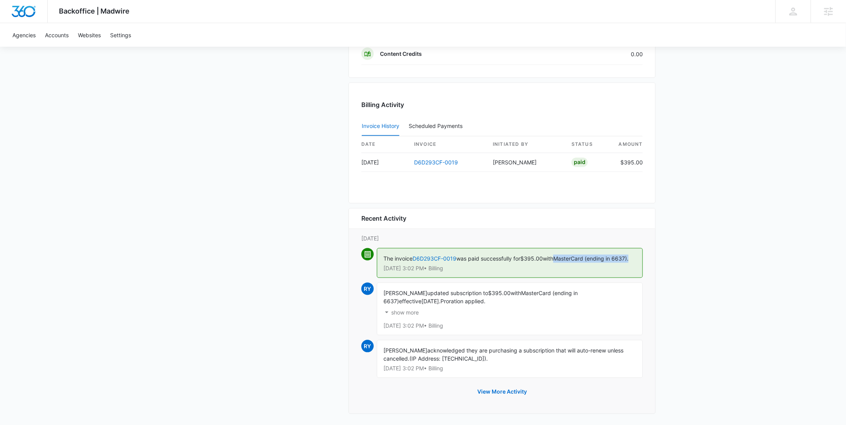
drag, startPoint x: 562, startPoint y: 257, endPoint x: 647, endPoint y: 257, distance: 84.5
click at [647, 257] on div "Recent Activity Monday, October 6th The invoice D6D293CF-0019 was paid successf…" at bounding box center [502, 311] width 307 height 206
copy span "MasterCard (ending in 6637)."
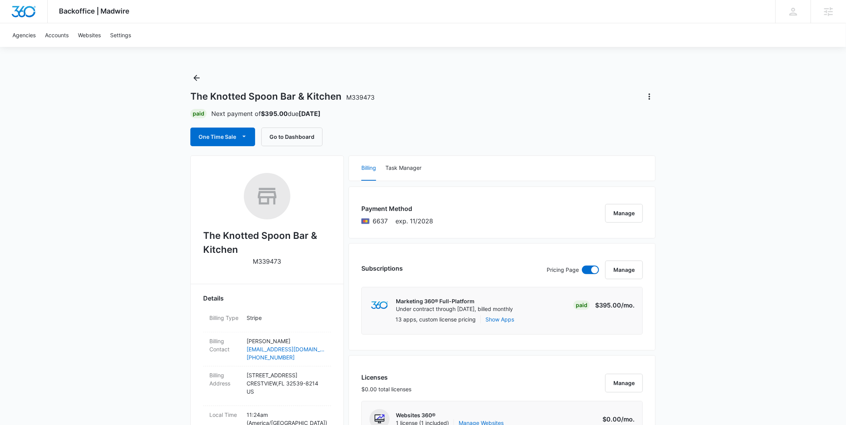
click at [262, 259] on p "M339473" at bounding box center [267, 261] width 28 height 9
copy p "M339473"
drag, startPoint x: 240, startPoint y: 252, endPoint x: 202, endPoint y: 238, distance: 41.2
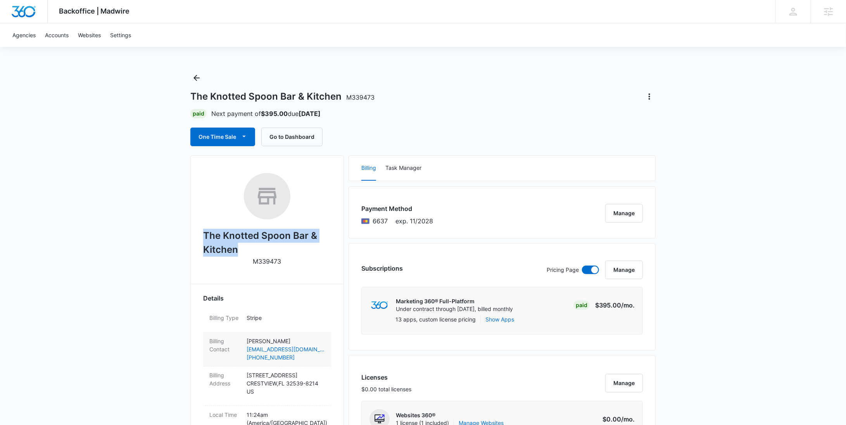
copy h2 "The Knotted Spoon Bar & Kitchen"
click at [267, 261] on p "M339473" at bounding box center [267, 261] width 28 height 9
copy p "M339473"
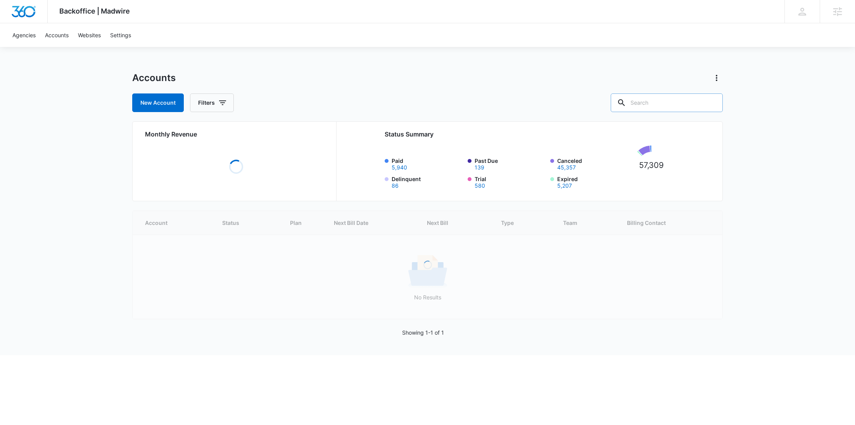
click at [684, 103] on input "text" at bounding box center [667, 102] width 112 height 19
paste input "M314792"
type input "M314792"
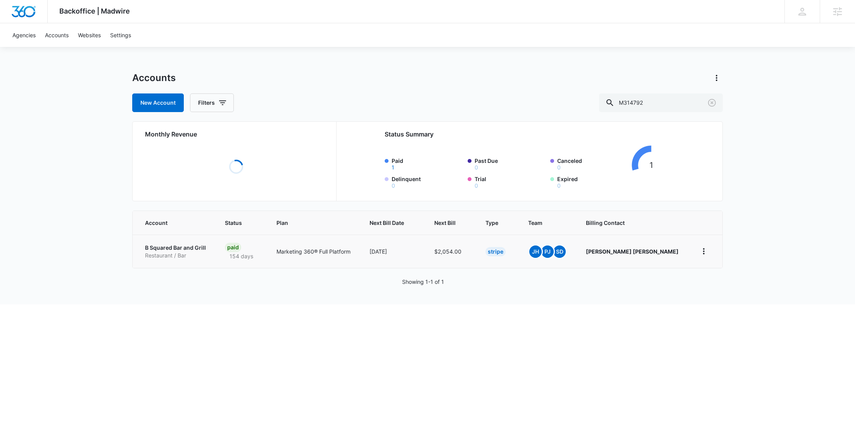
click at [171, 252] on p "Restaurant / Bar" at bounding box center [175, 256] width 61 height 8
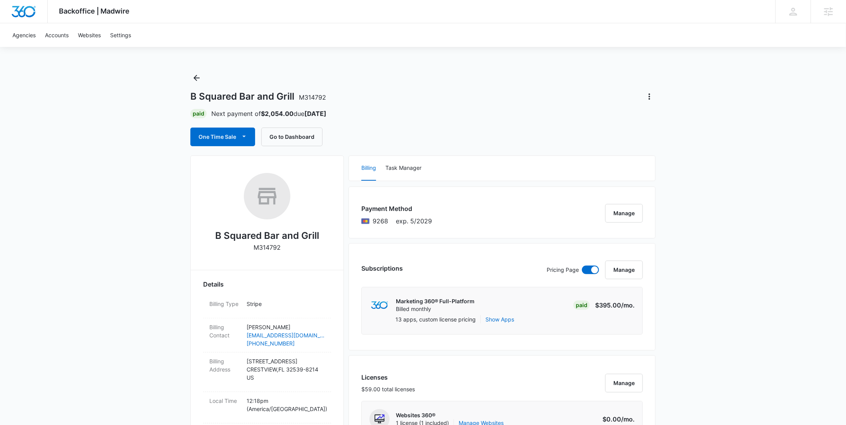
click at [382, 222] on span "9268" at bounding box center [381, 220] width 16 height 9
copy span "9268"
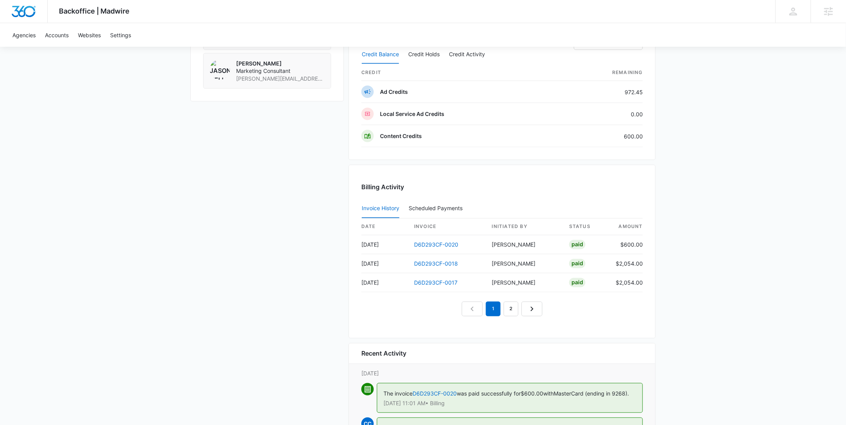
scroll to position [726, 0]
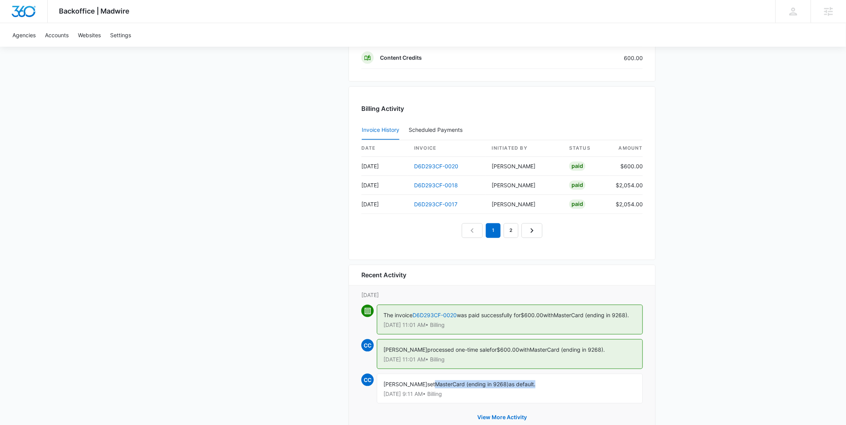
drag, startPoint x: 536, startPoint y: 387, endPoint x: 431, endPoint y: 391, distance: 104.8
click at [431, 391] on div "Courtney Coy set MasterCard (ending in 9268) as default. Oct 8 at 9:11 AM • Bil…" at bounding box center [510, 389] width 266 height 30
click at [435, 388] on span "MasterCard (ending in 9268)" at bounding box center [472, 384] width 74 height 7
drag, startPoint x: 502, startPoint y: 389, endPoint x: 430, endPoint y: 391, distance: 71.8
click at [435, 388] on span "MasterCard (ending in 9268)" at bounding box center [472, 384] width 74 height 7
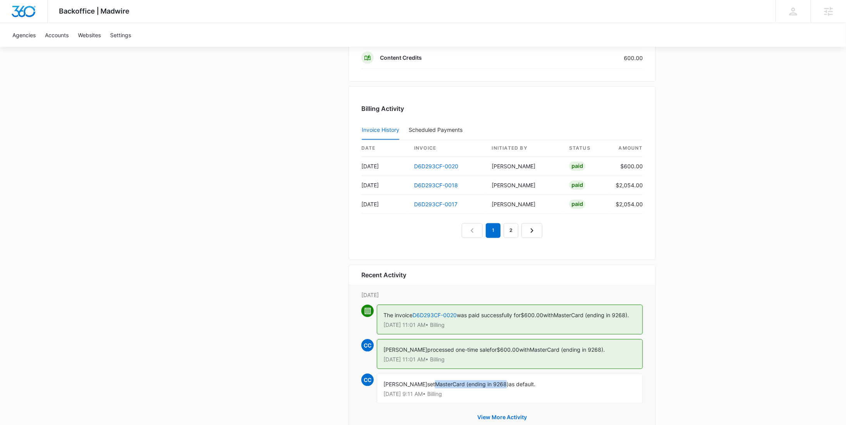
copy span "MasterCard (ending in 9268"
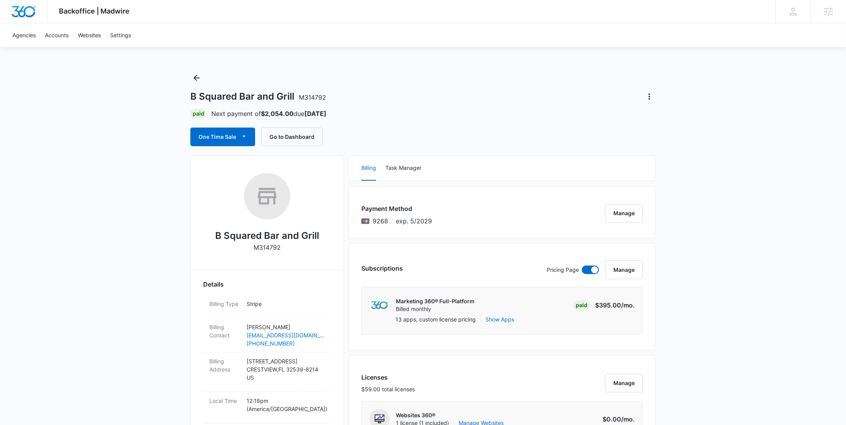
click at [267, 249] on p "M314792" at bounding box center [267, 247] width 27 height 9
copy p "M314792"
drag, startPoint x: 326, startPoint y: 239, endPoint x: 204, endPoint y: 238, distance: 122.1
click at [204, 238] on div "B Squared Bar and Grill M314792" at bounding box center [267, 215] width 128 height 85
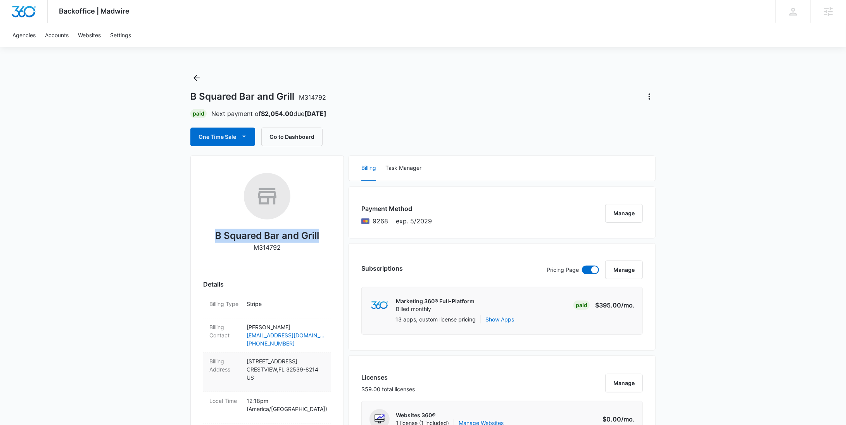
copy h2 "B Squared Bar and Grill"
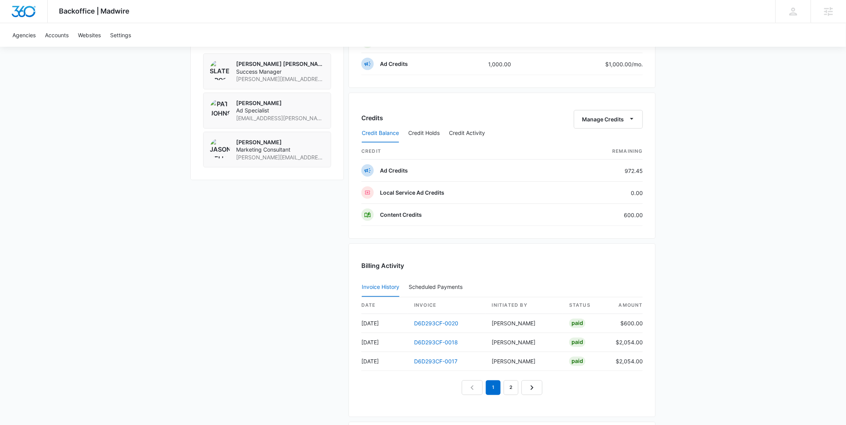
scroll to position [758, 0]
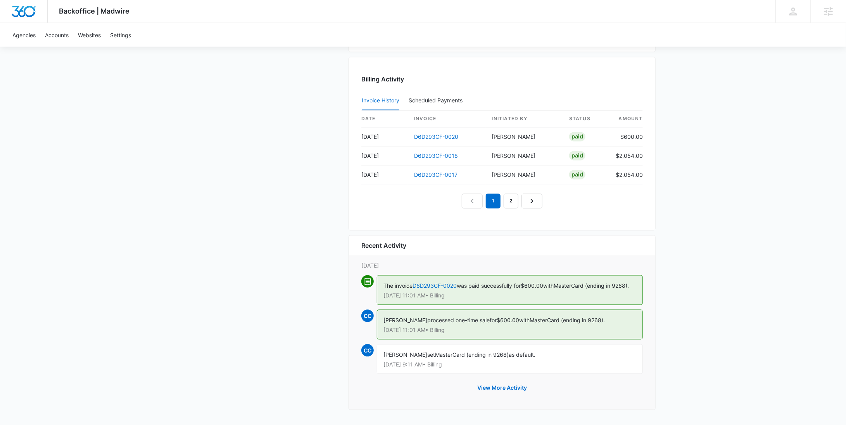
drag, startPoint x: 504, startPoint y: 355, endPoint x: 429, endPoint y: 354, distance: 75.6
click at [429, 354] on div "Courtney Coy set MasterCard (ending in 9268) as default. Oct 8 at 9:11 AM • Bil…" at bounding box center [510, 359] width 266 height 30
copy div "MasterCard (ending in 9268)"
click at [599, 262] on p "[DATE]" at bounding box center [502, 266] width 282 height 8
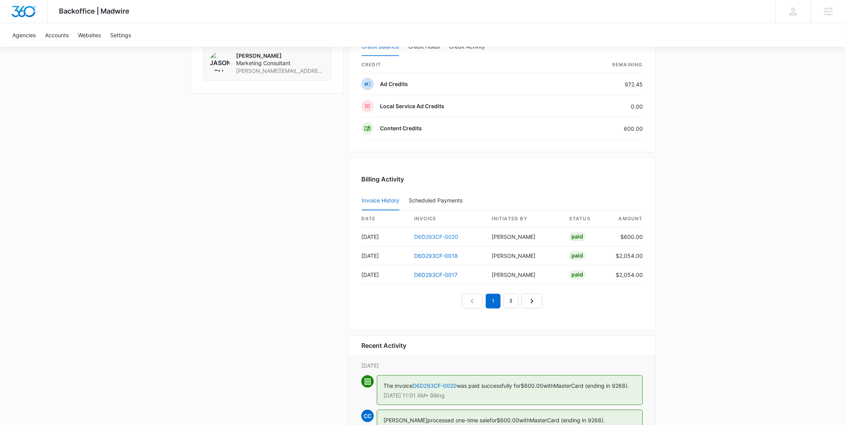
scroll to position [558, 0]
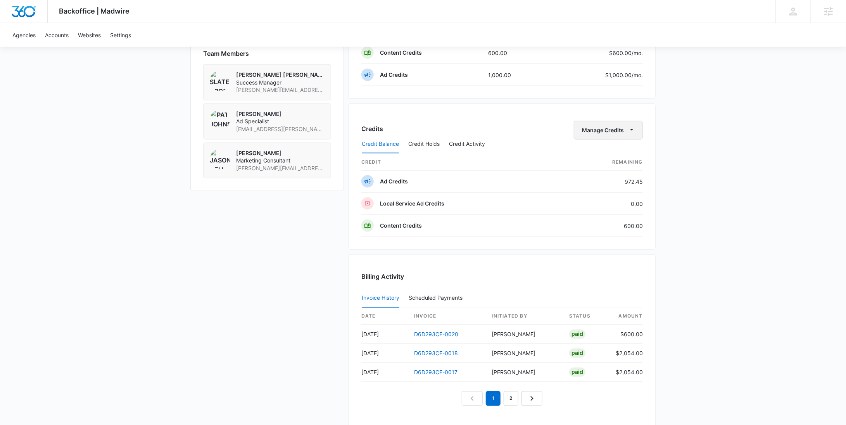
click at [620, 127] on button "Manage Credits" at bounding box center [608, 130] width 69 height 19
click at [623, 185] on div "Transfer To Another Account" at bounding box center [620, 187] width 73 height 5
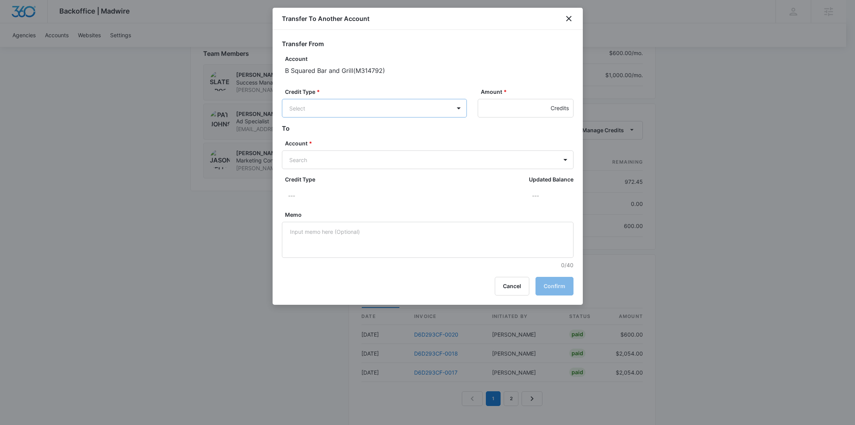
click at [367, 103] on body "Backoffice | Madwire Apps Settings RY Rochelle Young rochelle.young@madwire.com…" at bounding box center [427, 32] width 855 height 1180
click at [366, 171] on p "Content Credits (600.00 Credits)" at bounding box center [352, 175] width 84 height 8
click at [506, 104] on input "Amount *" at bounding box center [526, 108] width 96 height 19
type input "600"
click at [350, 158] on body "Backoffice | Madwire Apps Settings RY Rochelle Young rochelle.young@madwire.com…" at bounding box center [427, 32] width 855 height 1180
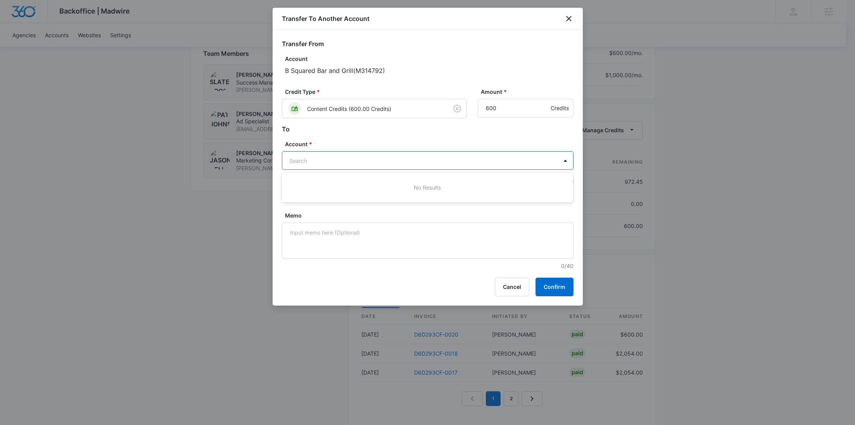
paste input "M339473"
type input "M339473"
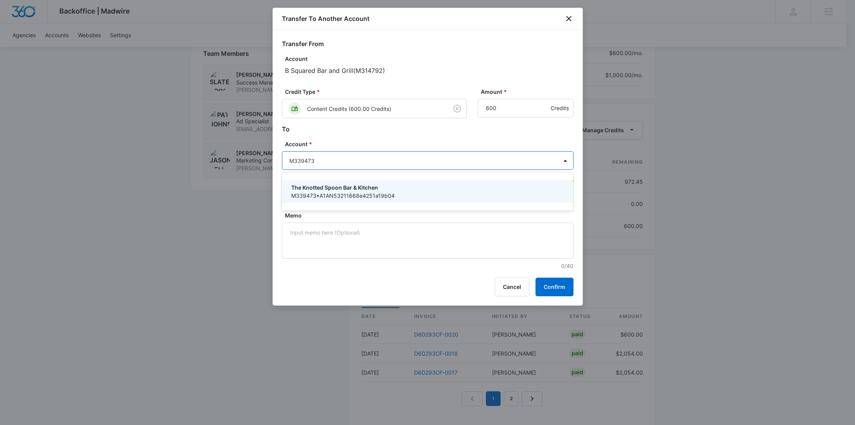
click at [351, 188] on p "The Knotted Spoon Bar & Kitchen" at bounding box center [426, 187] width 271 height 8
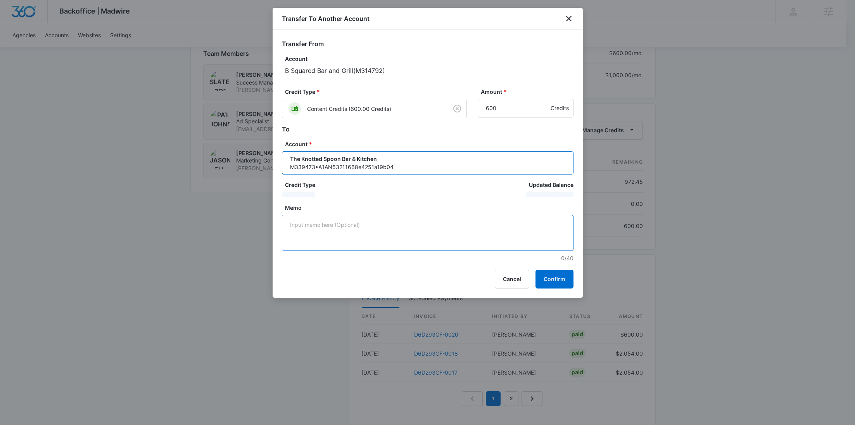
click at [346, 228] on textarea "Memo" at bounding box center [428, 233] width 292 height 36
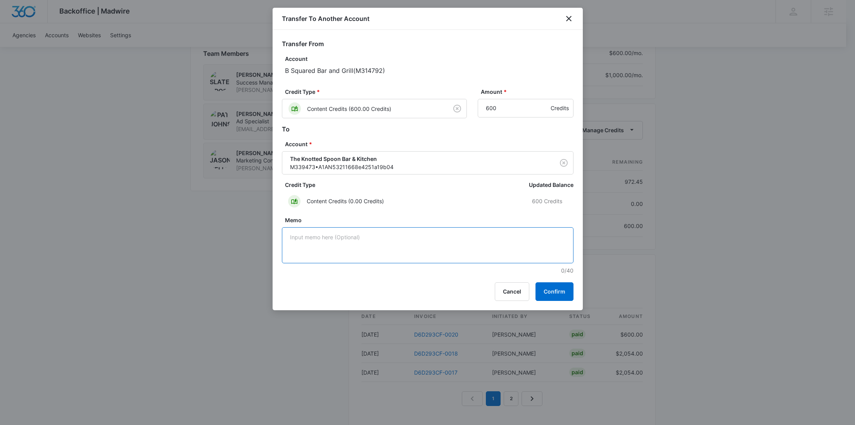
click at [344, 240] on textarea "Memo" at bounding box center [428, 245] width 292 height 36
type textarea "L"
drag, startPoint x: 396, startPoint y: 235, endPoint x: 347, endPoint y: 238, distance: 48.9
click at [347, 238] on textarea "Correcting deposit for Logo Package for" at bounding box center [428, 245] width 292 height 36
click at [330, 237] on textarea "Correcting deposit for OC" at bounding box center [428, 245] width 292 height 36
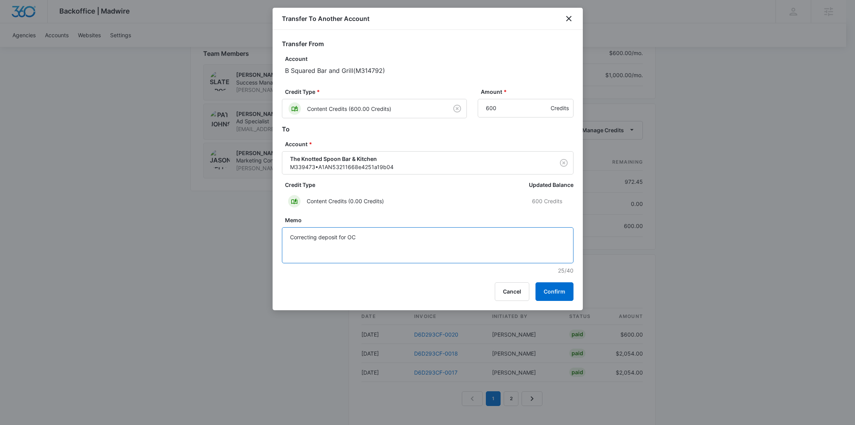
click at [330, 237] on textarea "Correcting deposit for OC" at bounding box center [428, 245] width 292 height 36
click at [321, 236] on textarea "Correcting deposit for OC" at bounding box center [428, 245] width 292 height 36
click at [318, 236] on textarea "Correcting wrong acct. deposit for OC" at bounding box center [428, 245] width 292 height 36
drag, startPoint x: 349, startPoint y: 237, endPoint x: 317, endPoint y: 237, distance: 31.8
click at [317, 237] on textarea "Correcting wrong acct. deposit for OC" at bounding box center [428, 245] width 292 height 36
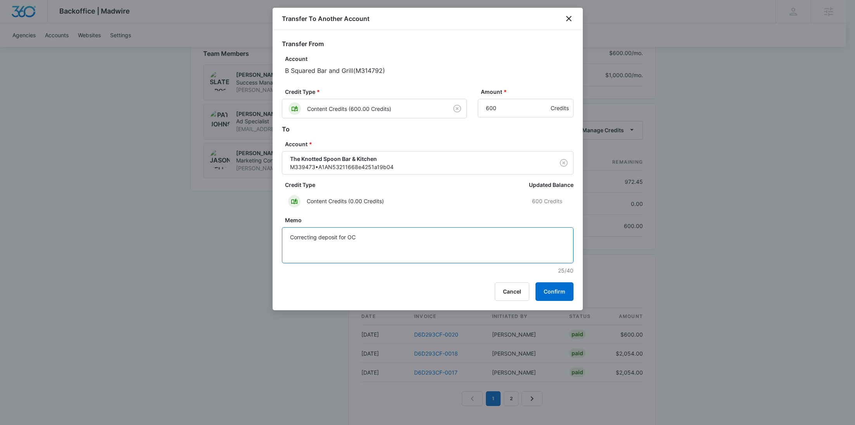
click at [339, 237] on textarea "Correcting deposit for OC" at bounding box center [428, 245] width 292 height 36
click at [420, 237] on textarea "Correcting deposit in wrong acct. for OC" at bounding box center [428, 245] width 292 height 36
type textarea "Correcting deposit in wrong acct. for OC"
click at [563, 290] on button "Confirm" at bounding box center [554, 291] width 38 height 19
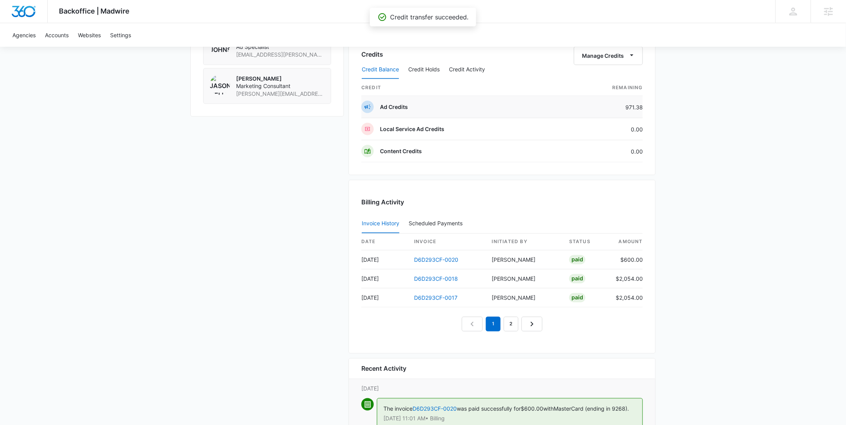
scroll to position [543, 0]
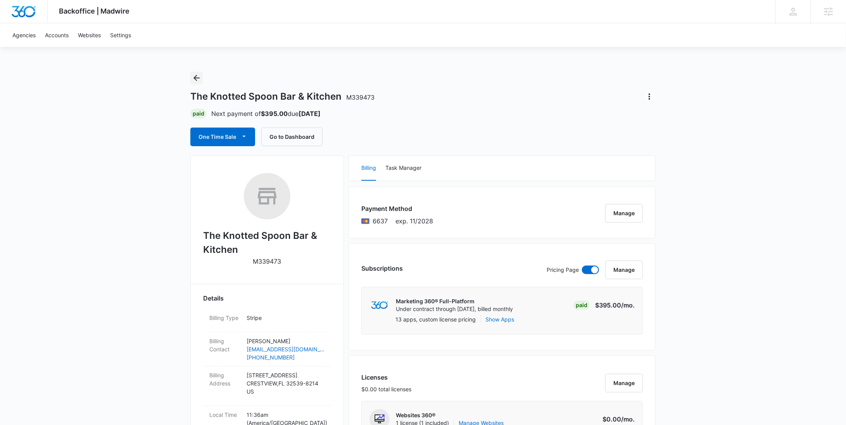
click at [202, 77] on button "Back" at bounding box center [196, 78] width 12 height 12
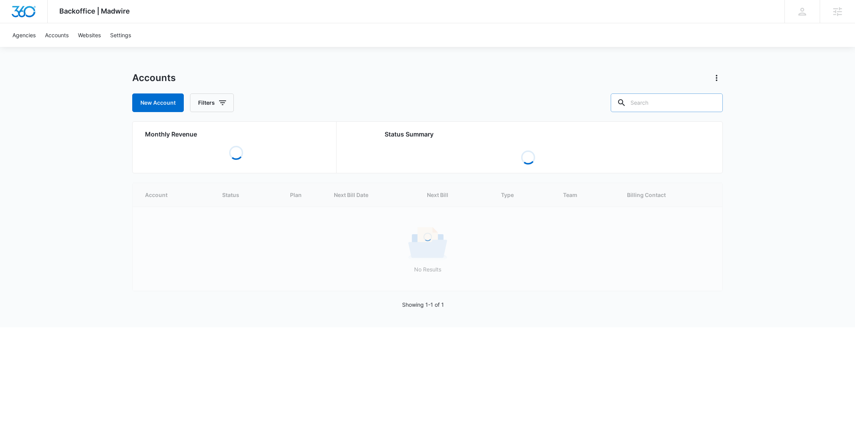
click at [666, 101] on input "text" at bounding box center [667, 102] width 112 height 19
paste input "M53718"
type input "M53718"
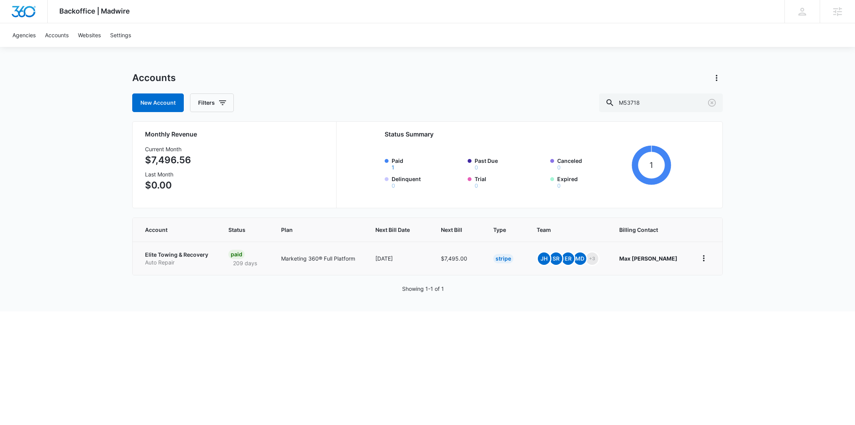
click at [170, 259] on p "Auto Repair" at bounding box center [177, 263] width 65 height 8
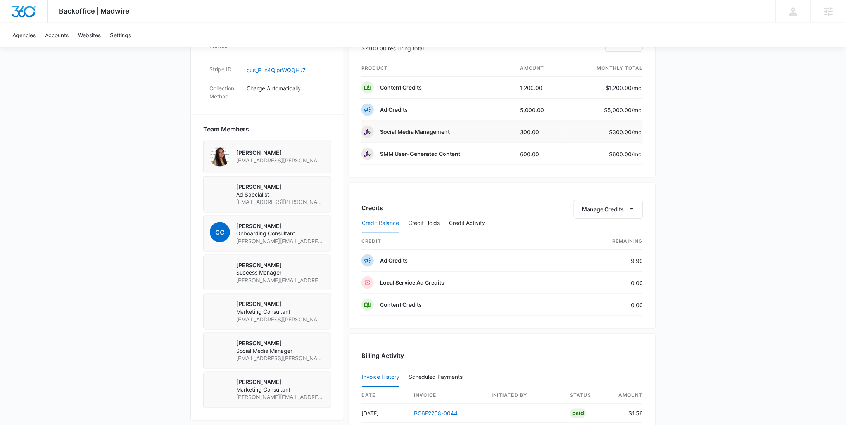
scroll to position [390, 0]
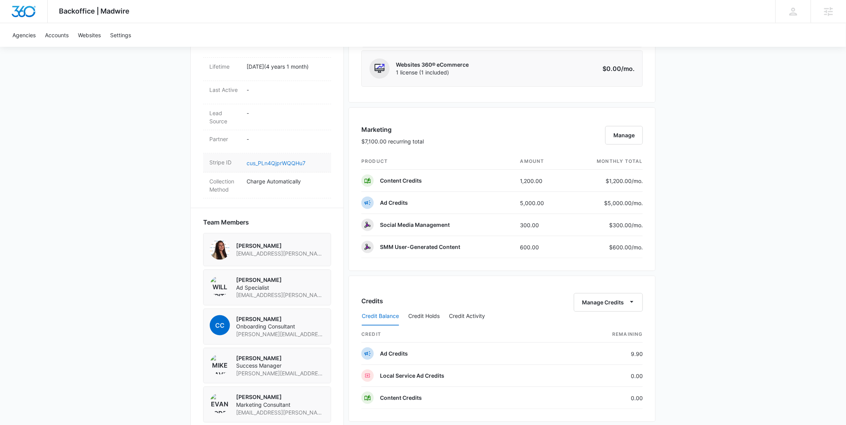
click at [291, 166] on link "cus_PLn4QjprWQQHu7" at bounding box center [276, 163] width 59 height 7
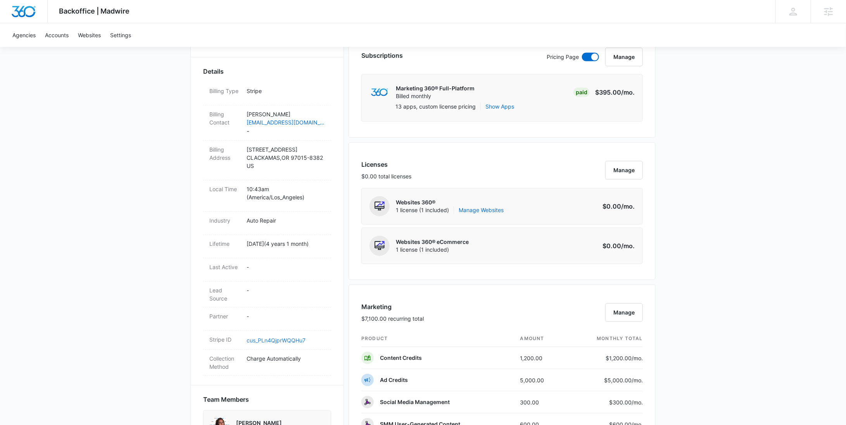
scroll to position [0, 0]
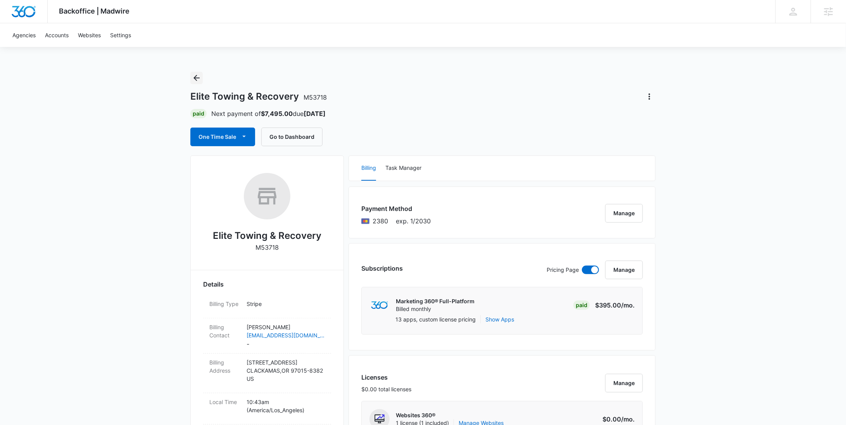
click at [199, 74] on icon "Back" at bounding box center [196, 77] width 9 height 9
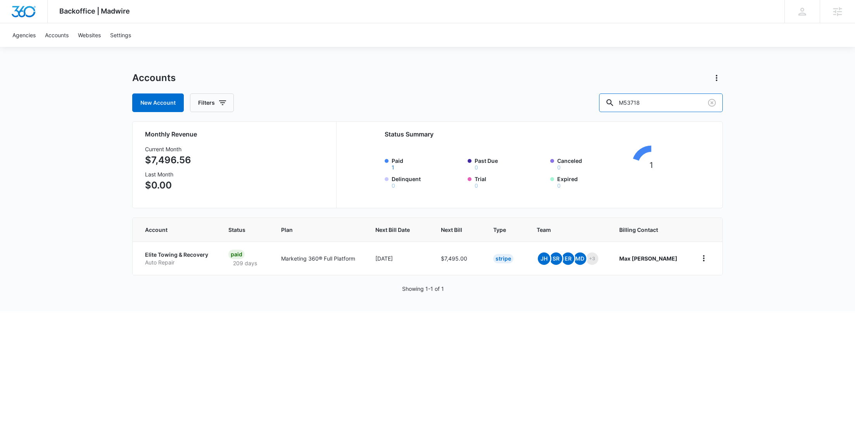
drag, startPoint x: 684, startPoint y: 101, endPoint x: 619, endPoint y: 101, distance: 64.4
click at [620, 101] on div "New Account Filters M53718" at bounding box center [427, 102] width 591 height 19
paste input "18837"
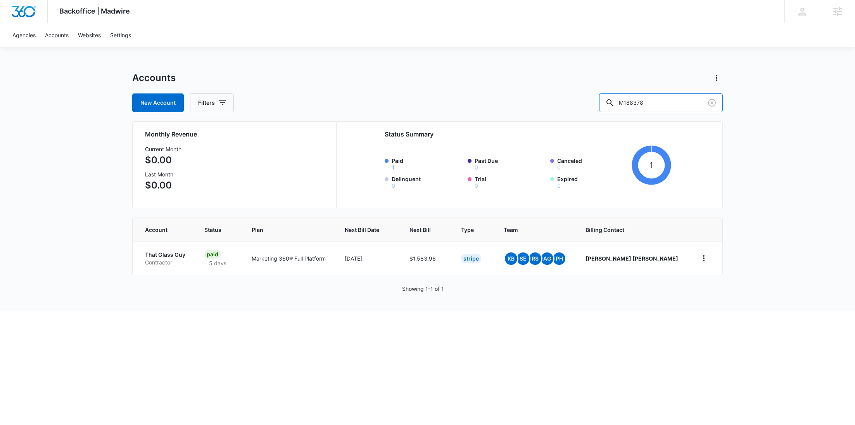
drag, startPoint x: 667, startPoint y: 100, endPoint x: 606, endPoint y: 101, distance: 60.9
click at [606, 101] on div "New Account Filters M188378" at bounding box center [427, 102] width 591 height 19
paste input "334150"
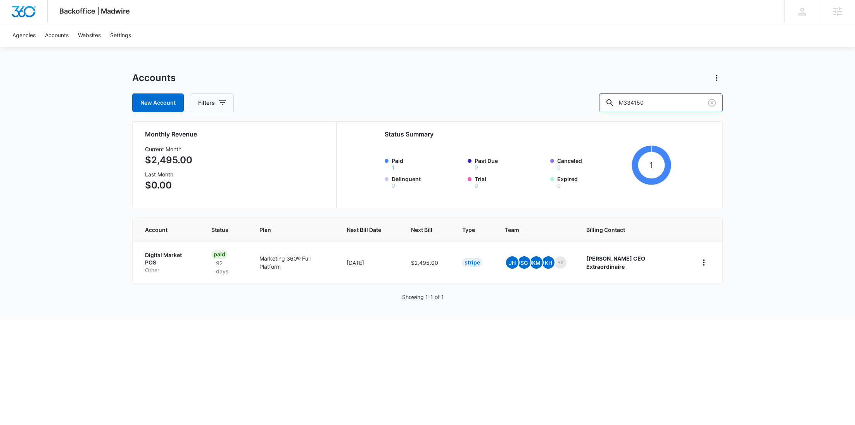
drag, startPoint x: 659, startPoint y: 103, endPoint x: 601, endPoint y: 105, distance: 58.2
click at [602, 105] on div "New Account Filters M334150" at bounding box center [427, 102] width 591 height 19
paste input "53718"
type input "M53718"
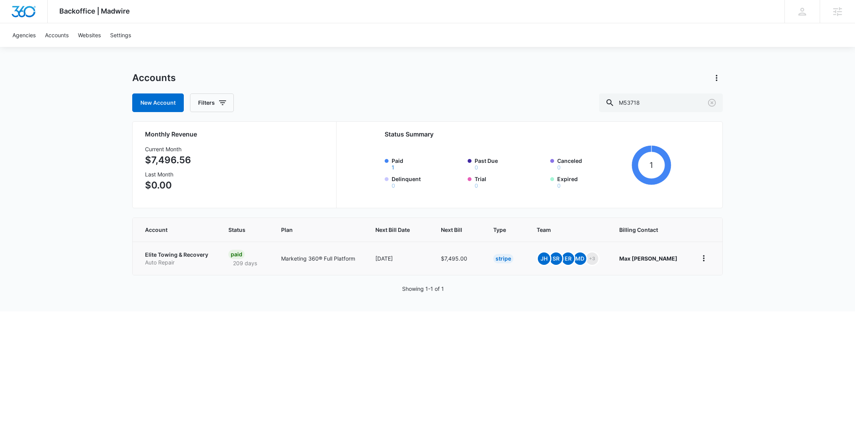
click at [188, 257] on p "Elite Towing & Recovery" at bounding box center [177, 255] width 65 height 8
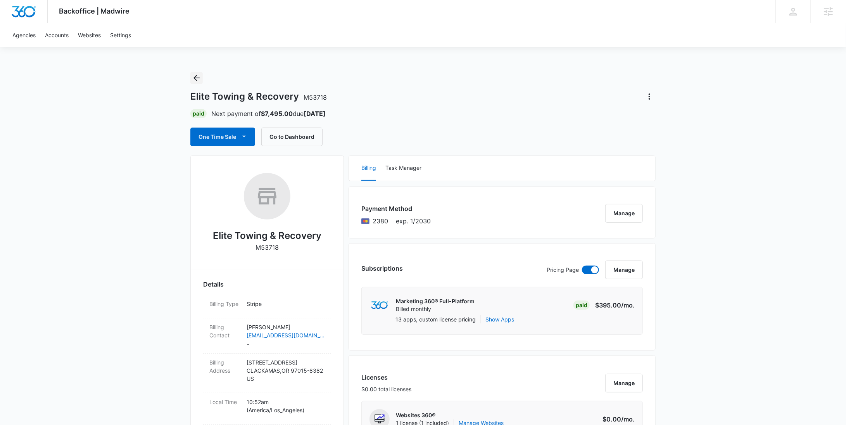
click at [199, 79] on icon "Back" at bounding box center [196, 77] width 9 height 9
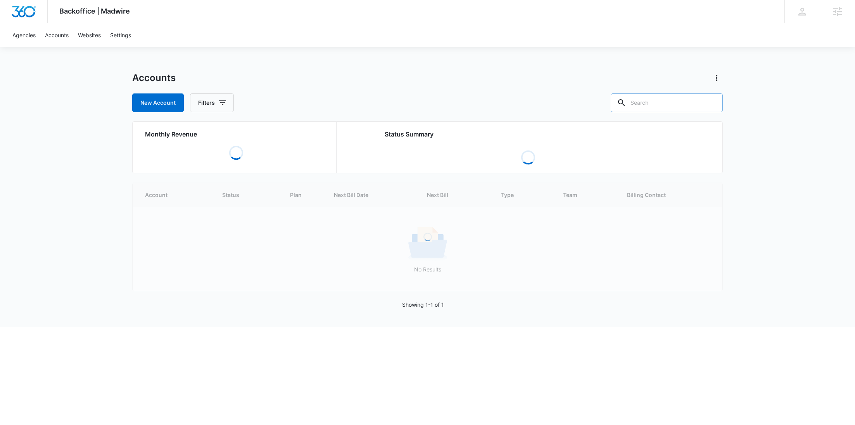
click at [667, 102] on input "text" at bounding box center [667, 102] width 112 height 19
paste input "ParkNation"
type input "ParkNation"
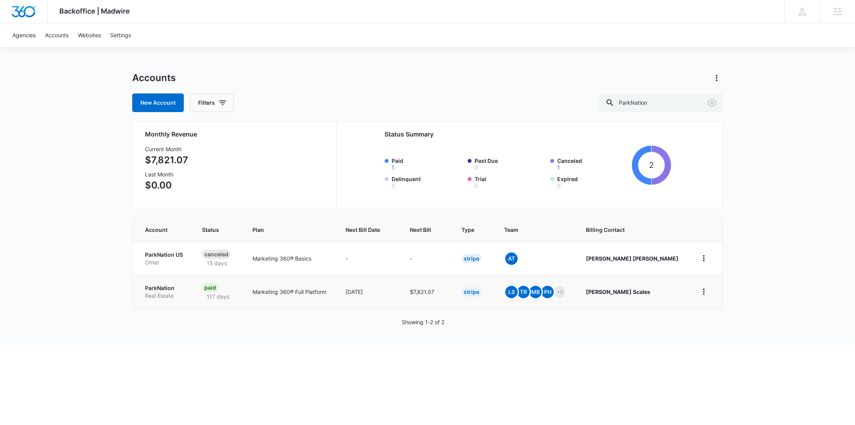
click at [176, 294] on p "Real Estate" at bounding box center [164, 296] width 38 height 8
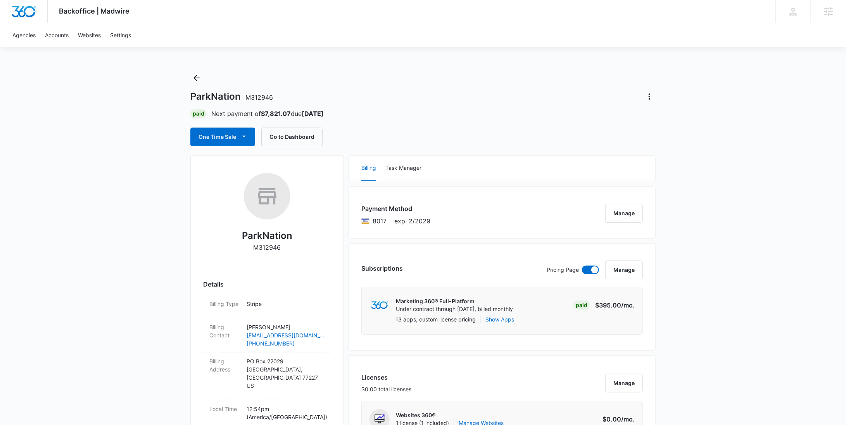
click at [269, 249] on p "M312946" at bounding box center [268, 247] width 28 height 9
copy p "M312946"
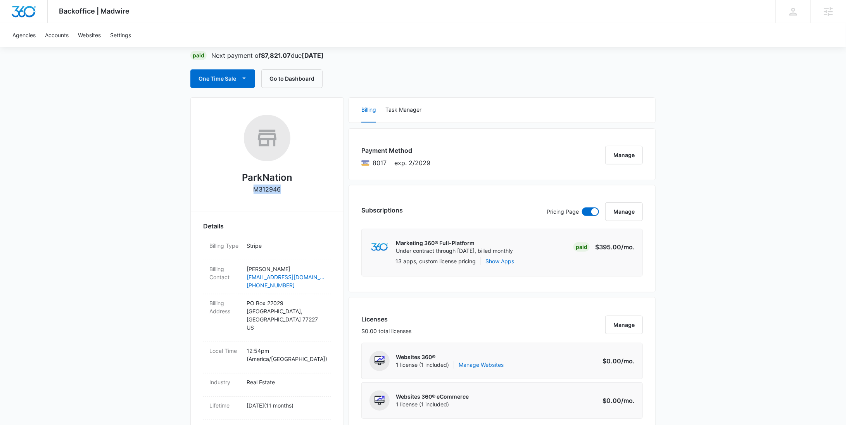
scroll to position [28, 0]
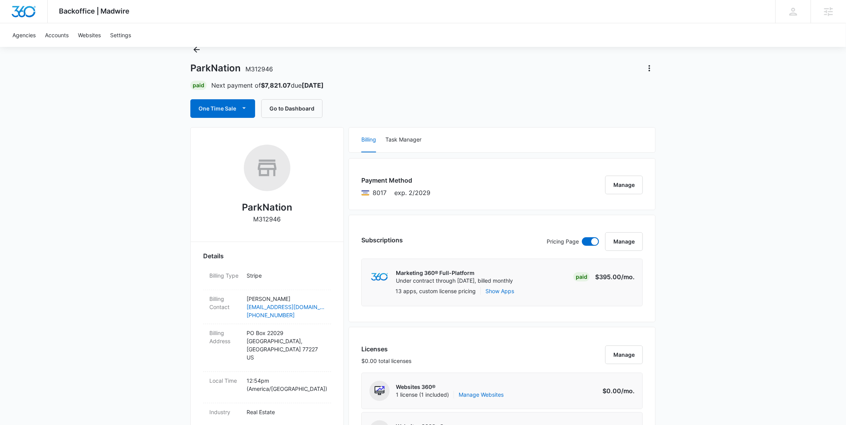
click at [257, 202] on h2 "ParkNation" at bounding box center [267, 207] width 50 height 14
copy h2 "ParkNation"
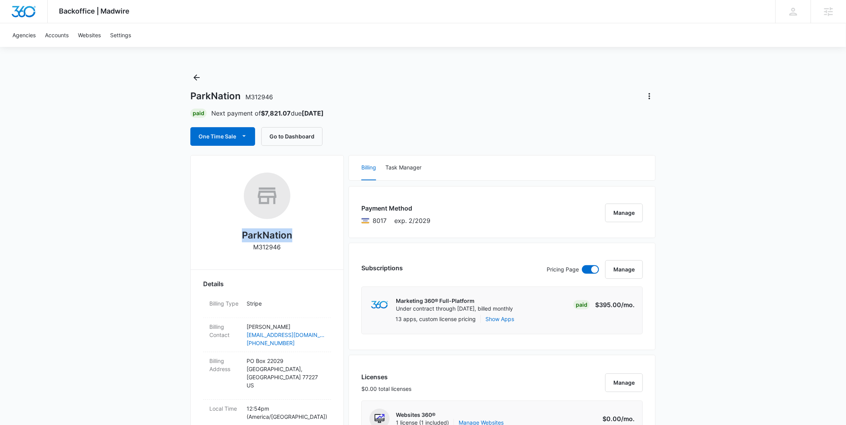
scroll to position [0, 0]
click at [266, 249] on p "M312946" at bounding box center [268, 247] width 28 height 9
copy p "M312946"
click at [198, 78] on icon "Back" at bounding box center [196, 77] width 9 height 9
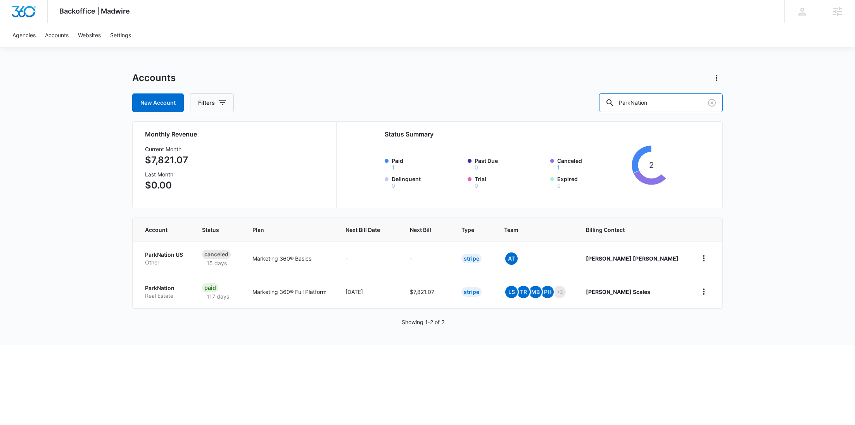
click at [617, 108] on div "New Account Filters ParkNation" at bounding box center [427, 102] width 591 height 19
paste input "M328345"
type input "M328345"
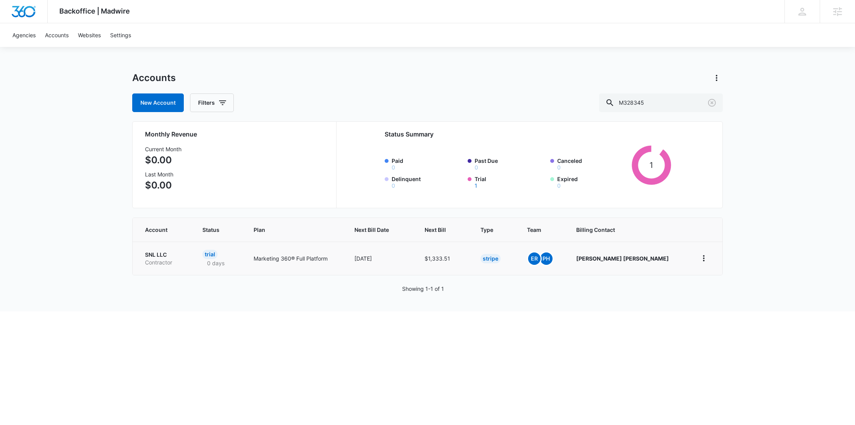
click at [154, 256] on p "SNL LLC" at bounding box center [164, 255] width 39 height 8
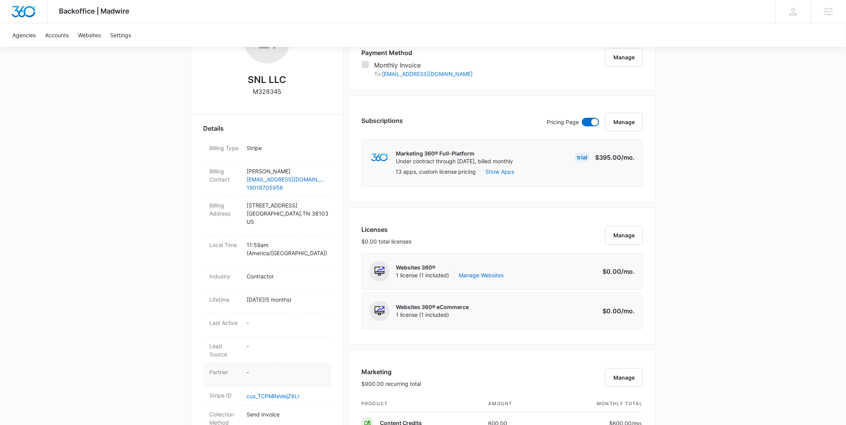
scroll to position [247, 0]
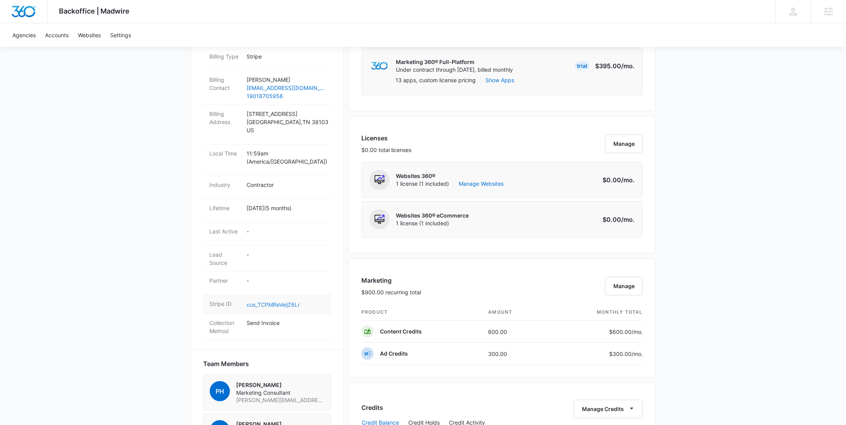
click at [290, 301] on link "cus_TCPMReVeijZ6Lr" at bounding box center [273, 304] width 53 height 7
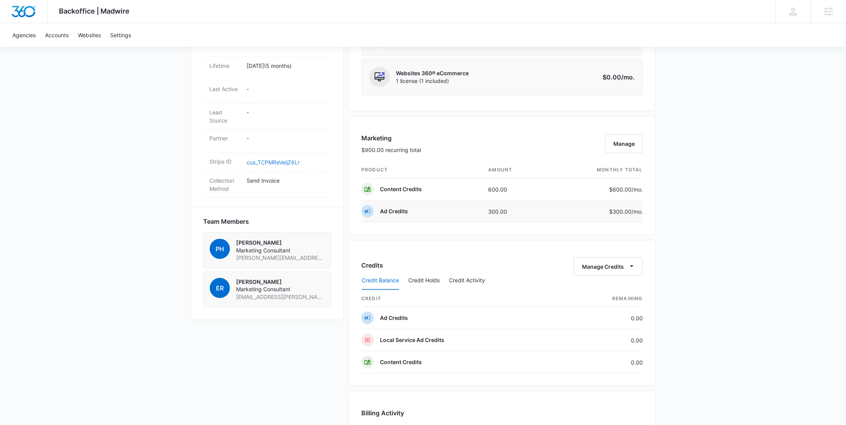
scroll to position [382, 0]
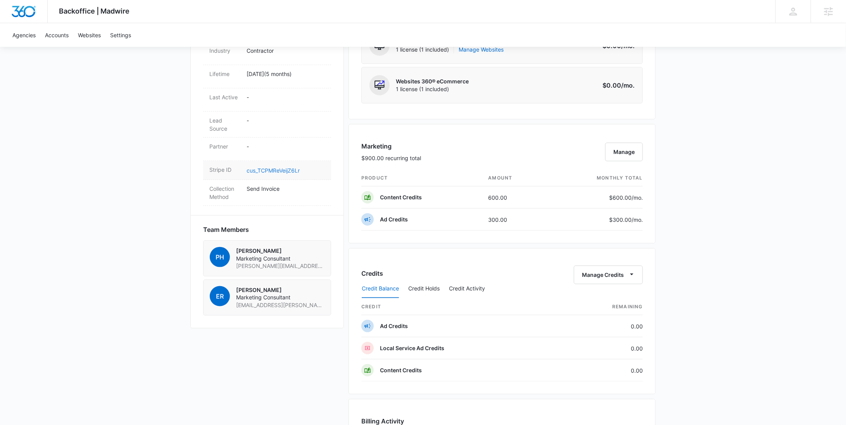
click at [292, 167] on link "cus_TCPMReVeijZ6Lr" at bounding box center [273, 170] width 53 height 7
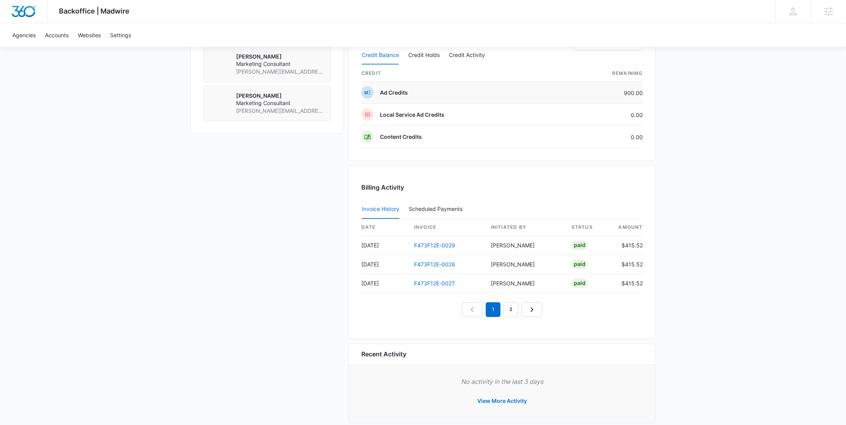
scroll to position [693, 0]
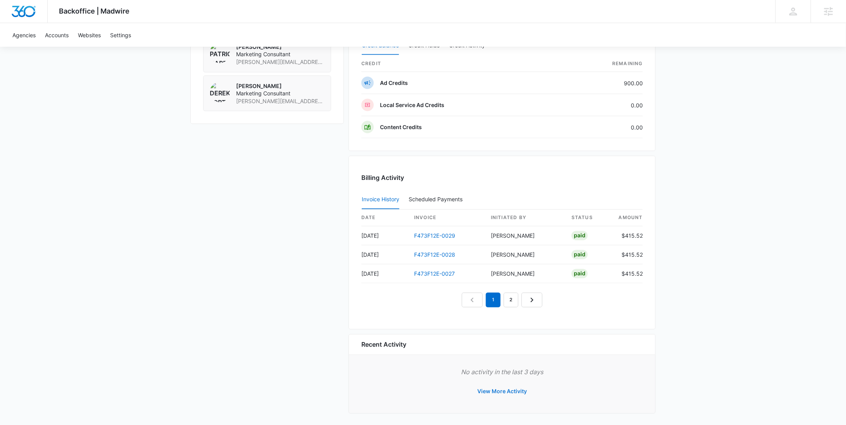
click at [504, 387] on button "View More Activity" at bounding box center [502, 391] width 65 height 19
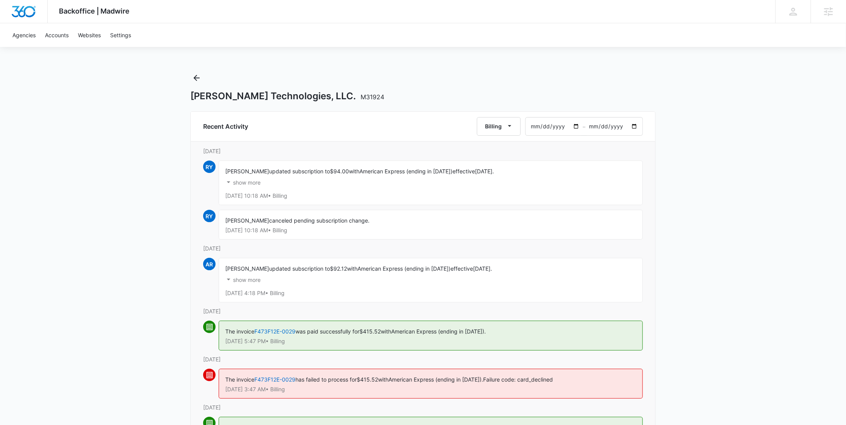
click at [254, 183] on p "show more" at bounding box center [247, 182] width 28 height 5
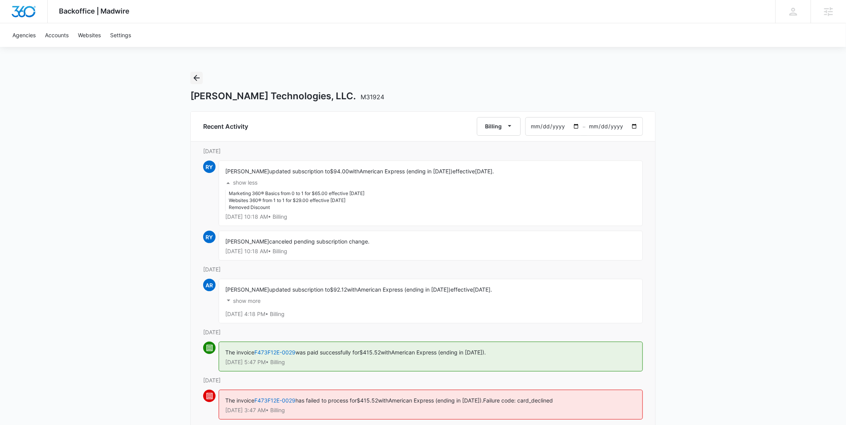
click at [191, 78] on button "Back" at bounding box center [196, 78] width 12 height 12
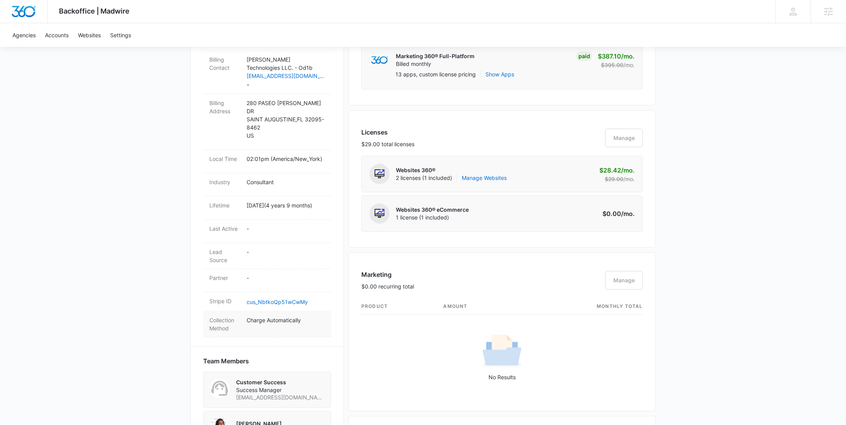
scroll to position [312, 0]
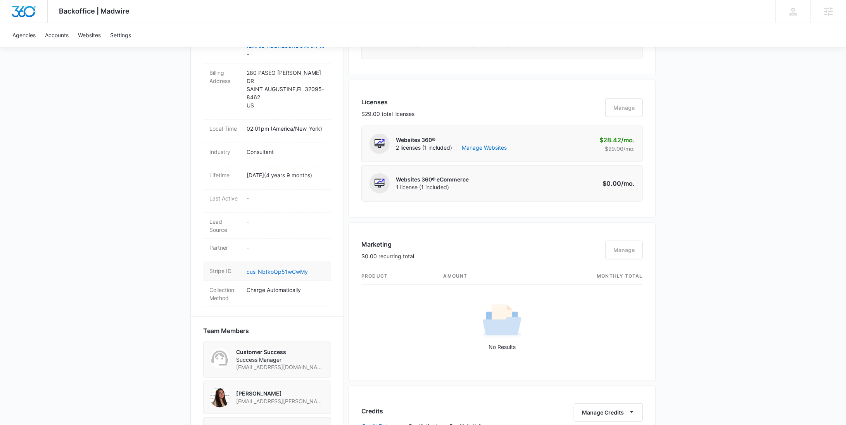
click at [291, 262] on div "Stripe ID cus_NbtkoQp51wCwMy" at bounding box center [267, 271] width 128 height 19
click at [292, 268] on link "cus_NbtkoQp51wCwMy" at bounding box center [277, 271] width 61 height 7
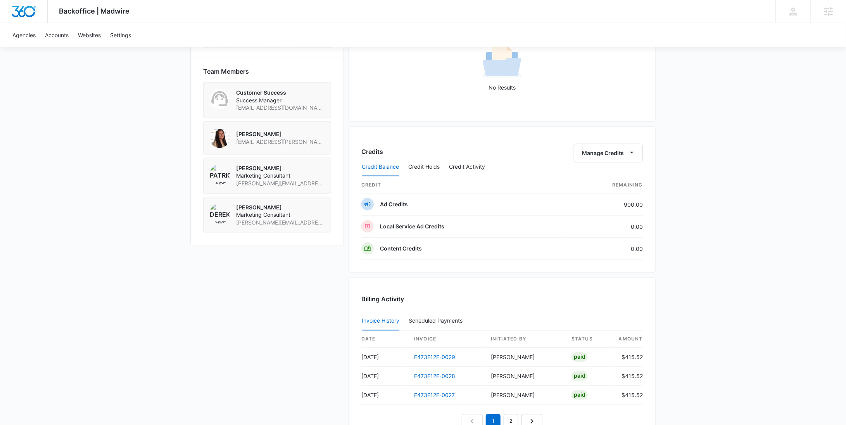
scroll to position [693, 0]
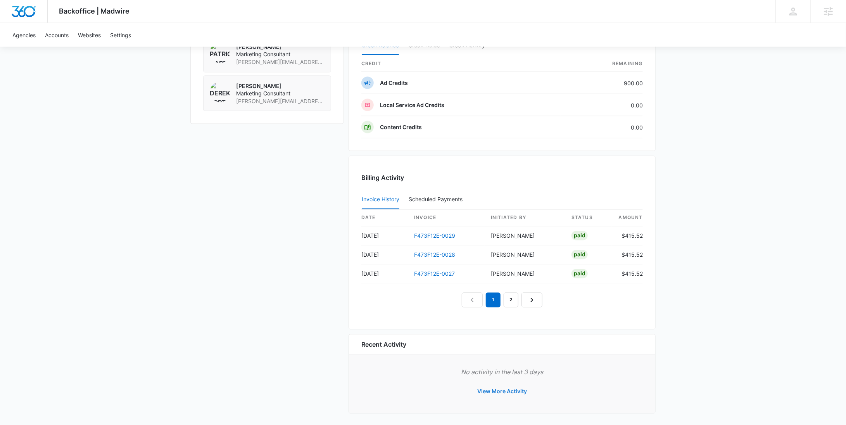
click at [498, 386] on button "View More Activity" at bounding box center [502, 391] width 65 height 19
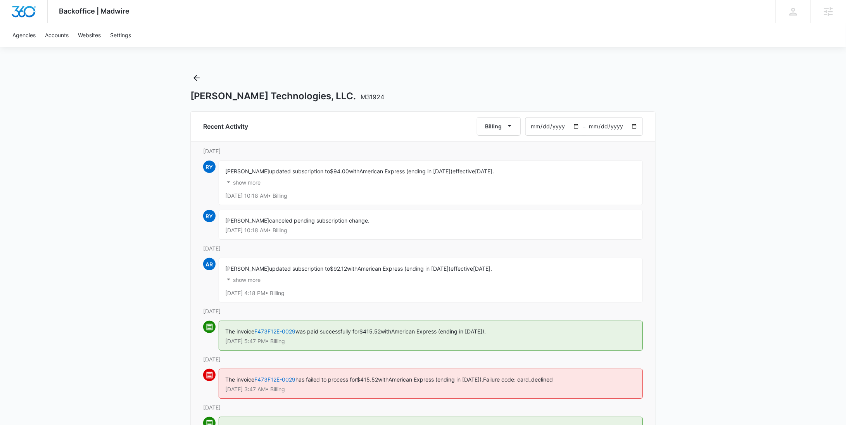
click at [256, 180] on p "show more" at bounding box center [247, 182] width 28 height 5
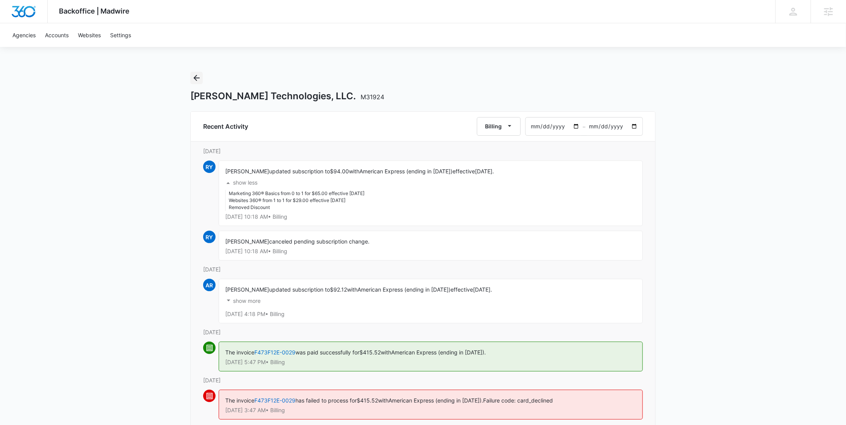
click at [197, 75] on icon "Back" at bounding box center [196, 78] width 6 height 6
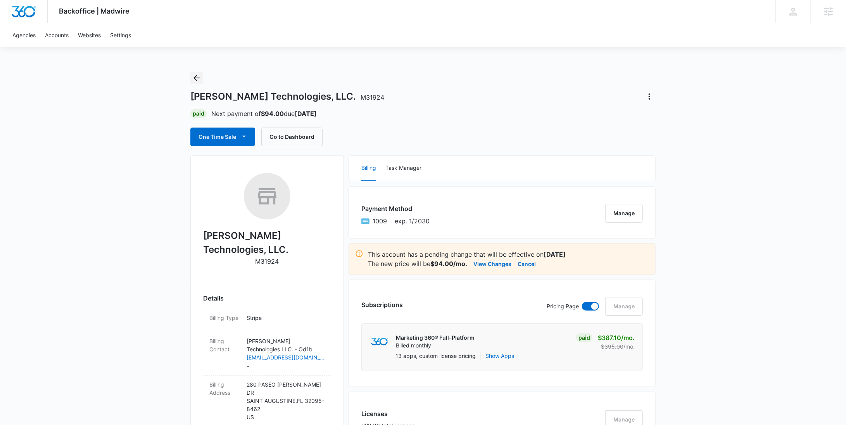
click at [198, 81] on icon "Back" at bounding box center [196, 77] width 9 height 9
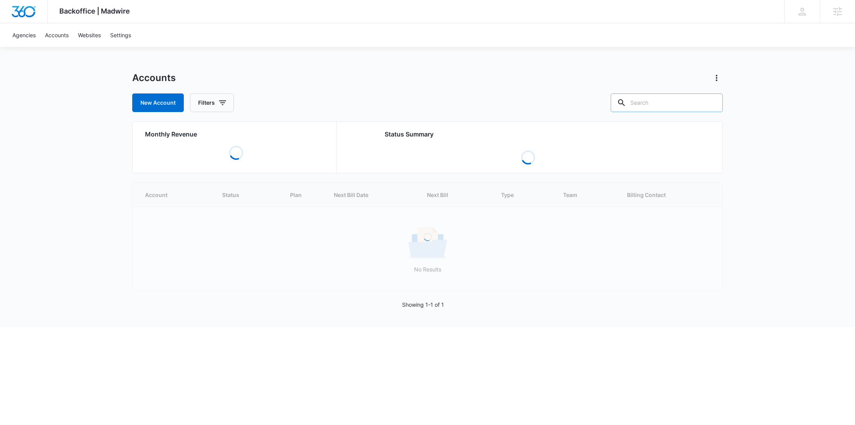
click at [685, 105] on input "text" at bounding box center [667, 102] width 112 height 19
paste input "M339428"
type input "M339428"
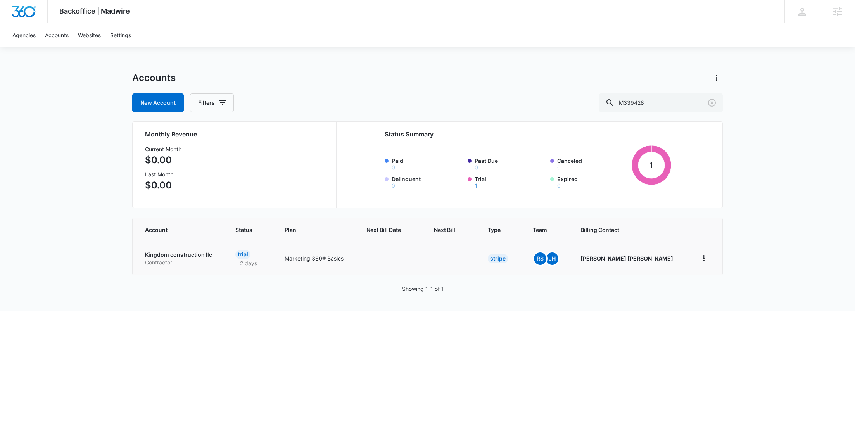
click at [161, 262] on p "Contractor" at bounding box center [181, 263] width 72 height 8
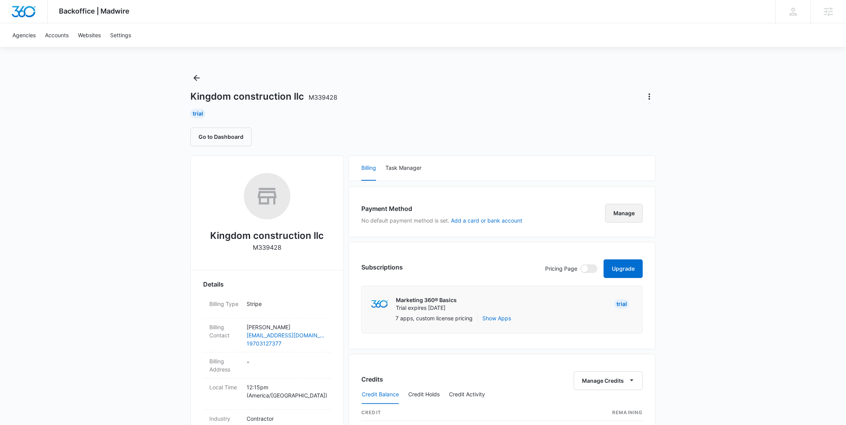
click at [623, 211] on button "Manage" at bounding box center [624, 213] width 38 height 19
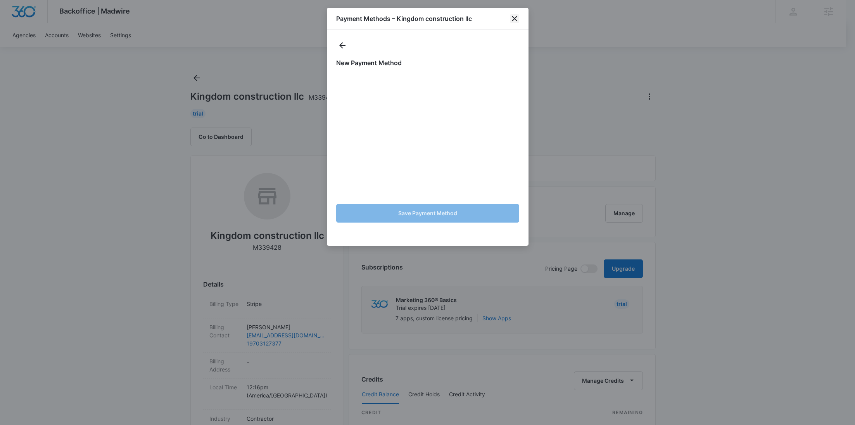
click at [513, 21] on icon "close" at bounding box center [514, 18] width 9 height 9
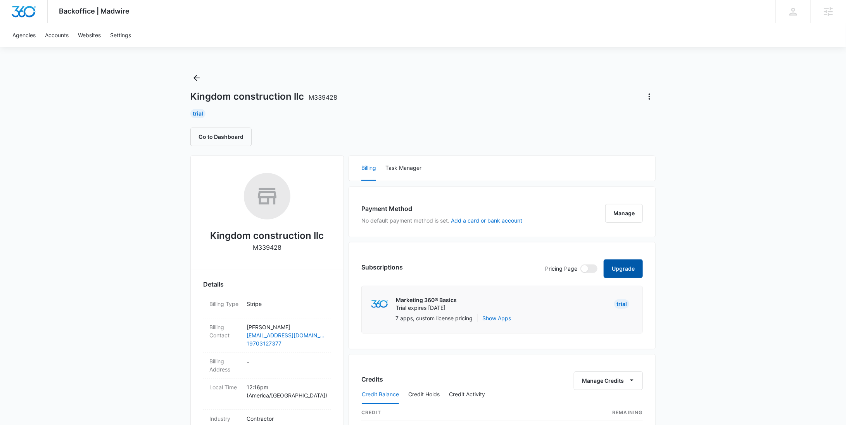
click at [620, 268] on button "Upgrade" at bounding box center [623, 268] width 39 height 19
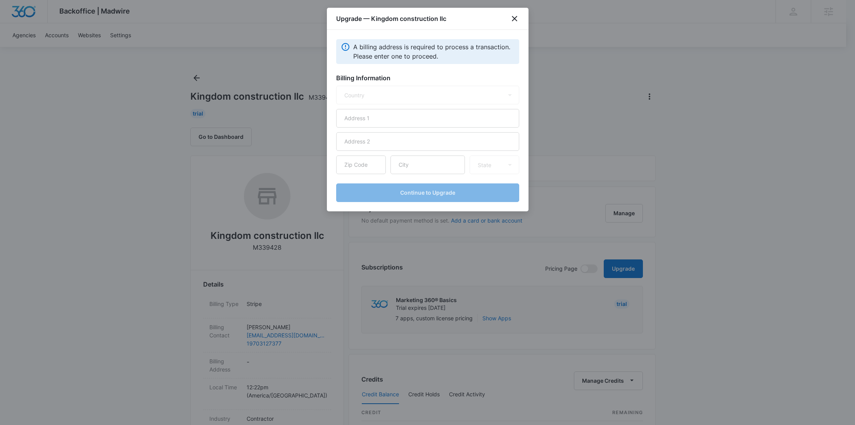
select select "US"
click at [440, 116] on input "text" at bounding box center [427, 118] width 183 height 19
paste input "[STREET_ADDRESS]"
type input "[STREET_ADDRESS]"
click at [429, 163] on input "text" at bounding box center [427, 164] width 74 height 19
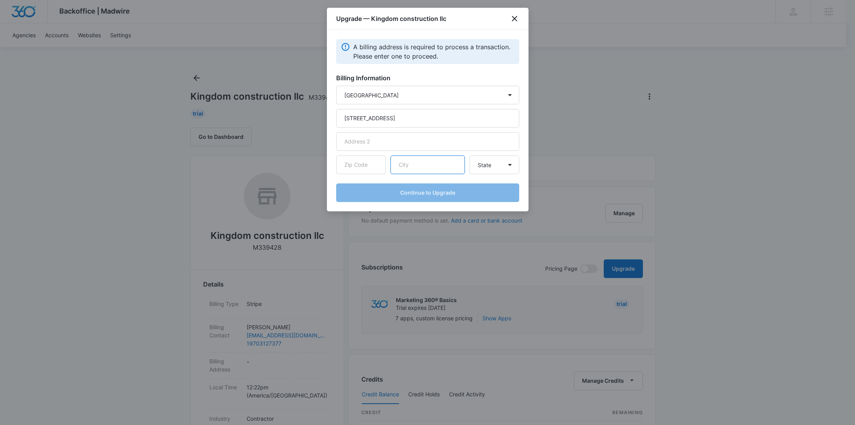
paste input "Delta"
type input "Delta"
click at [363, 172] on input "text" at bounding box center [361, 164] width 50 height 19
paste input "81416"
type input "81416"
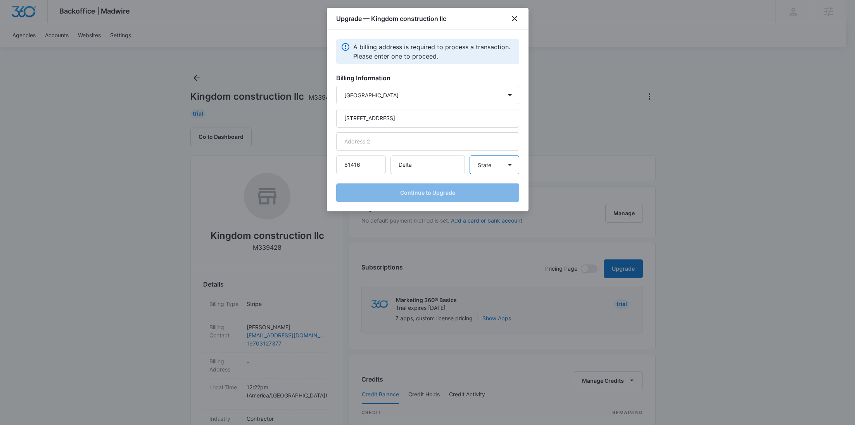
click at [482, 166] on select "State Alaska Alabama Arkansas American Samoa Arizona California Colorado Connec…" at bounding box center [495, 164] width 50 height 19
select select "CO"
click at [470, 155] on select "State Alaska Alabama Arkansas American Samoa Arizona California Colorado Connec…" at bounding box center [495, 164] width 50 height 19
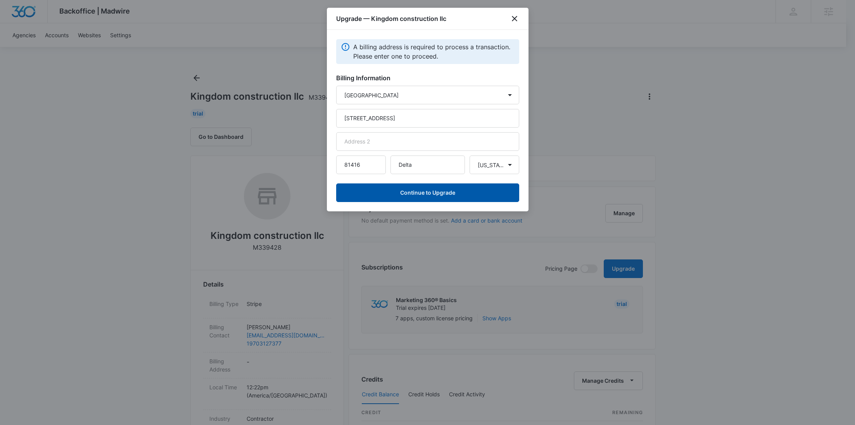
click at [423, 192] on button "Continue to Upgrade" at bounding box center [427, 192] width 183 height 19
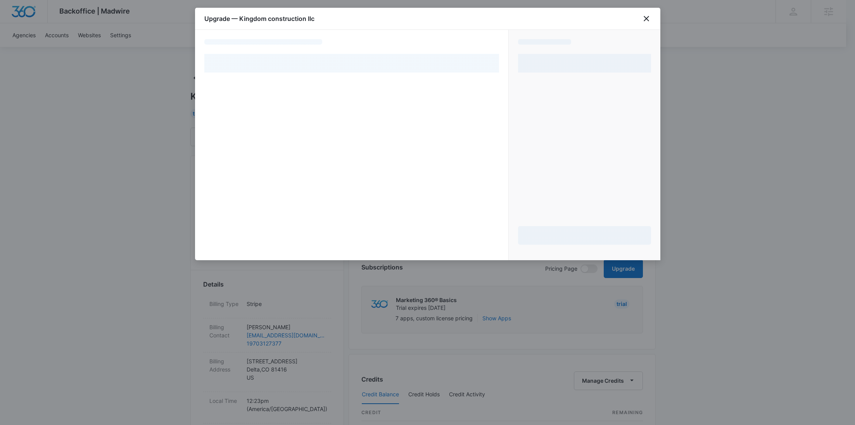
select select "NEW_METHOD"
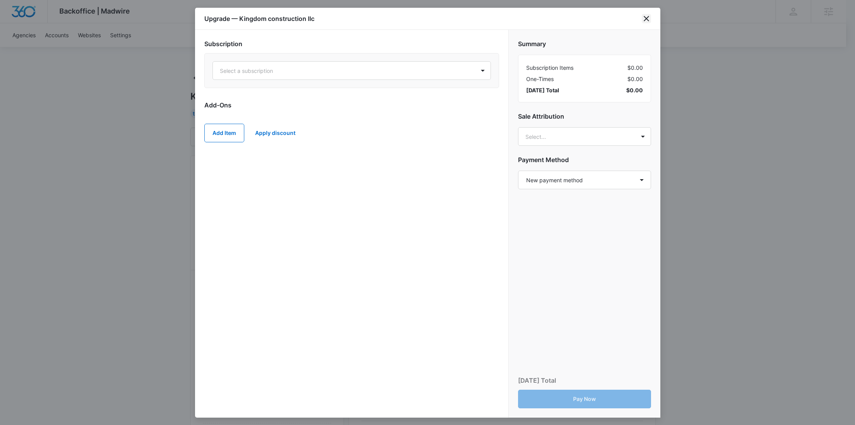
click at [648, 16] on icon "close" at bounding box center [646, 18] width 5 height 5
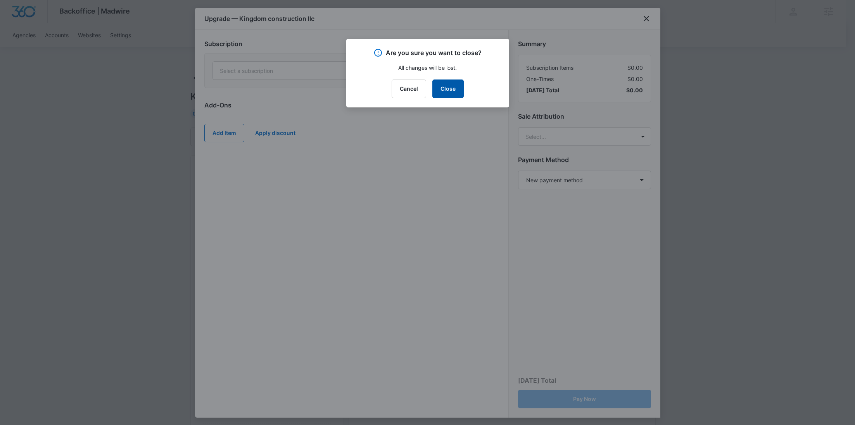
click at [449, 94] on button "Close" at bounding box center [447, 88] width 31 height 19
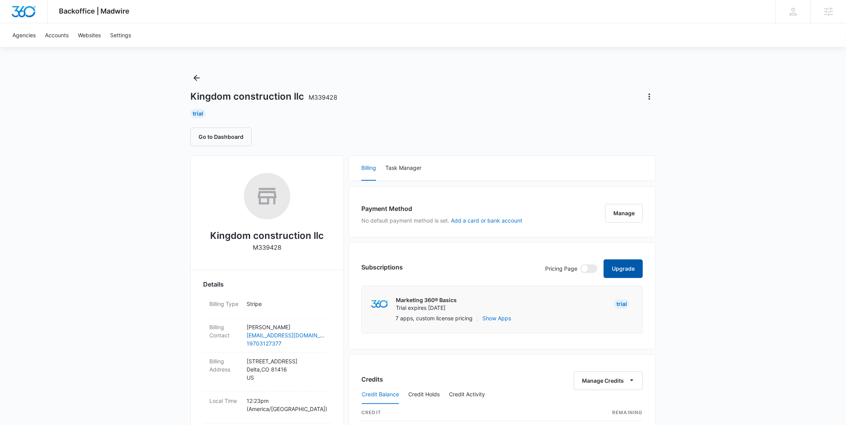
scroll to position [187, 0]
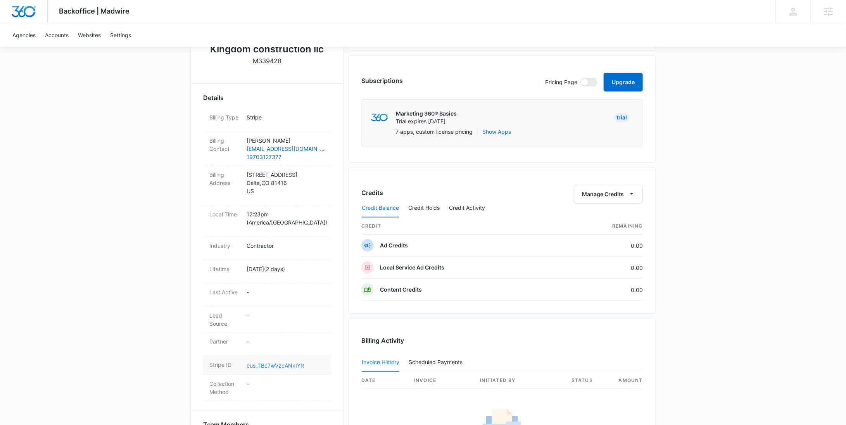
click at [274, 362] on link "cus_TBc7wVzcANkIYR" at bounding box center [275, 365] width 57 height 7
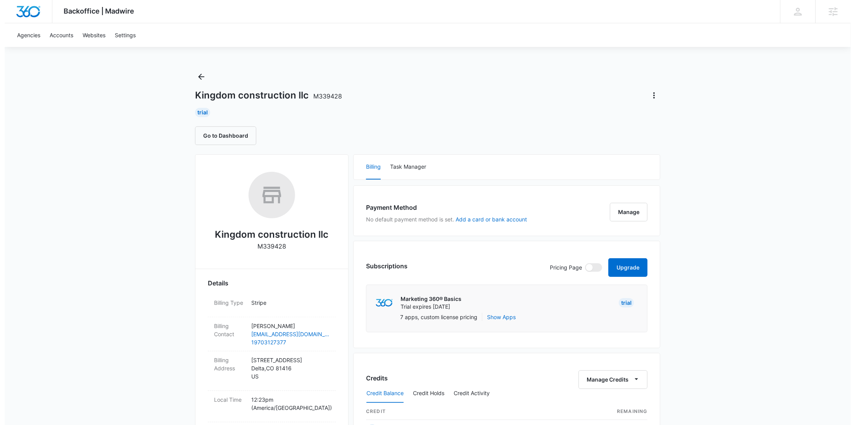
scroll to position [0, 0]
click at [619, 212] on button "Manage" at bounding box center [624, 213] width 38 height 19
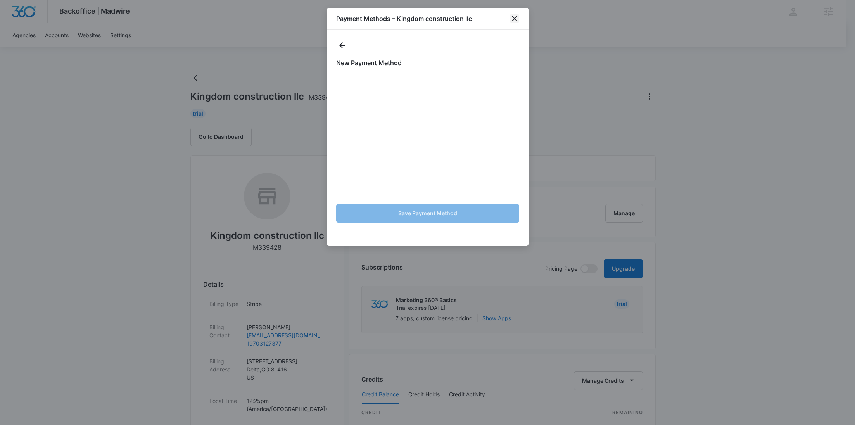
click at [518, 16] on icon "close" at bounding box center [514, 18] width 9 height 9
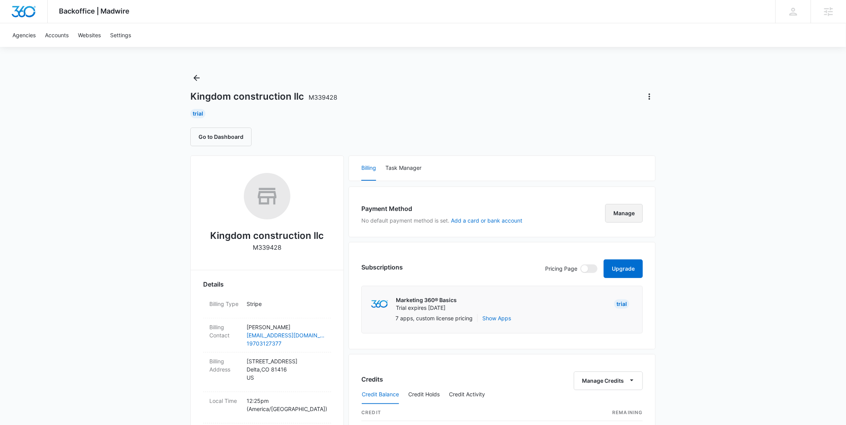
click at [613, 216] on button "Manage" at bounding box center [624, 213] width 38 height 19
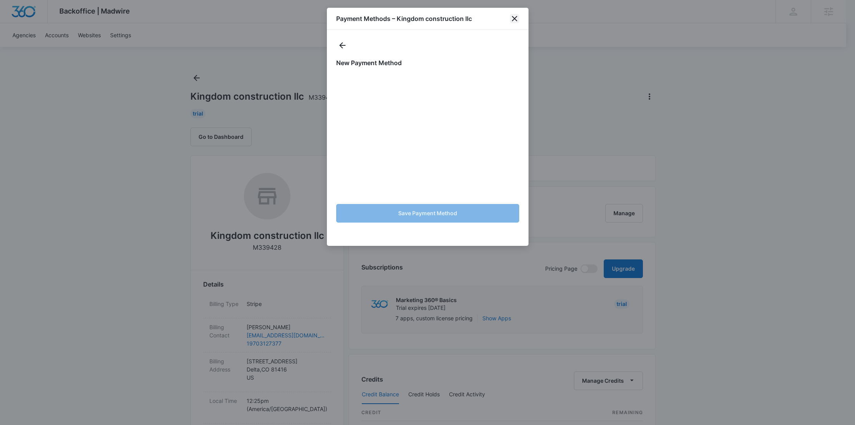
click at [514, 22] on icon "close" at bounding box center [514, 18] width 9 height 9
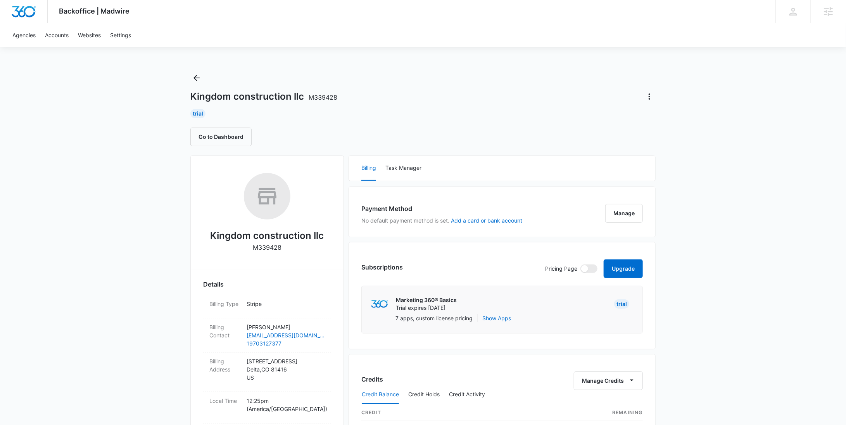
click at [627, 258] on div "Subscriptions Pricing Page Upgrade Marketing 360® Basics Trial expires Oct 19 T…" at bounding box center [502, 295] width 307 height 107
click at [633, 267] on button "Upgrade" at bounding box center [623, 268] width 39 height 19
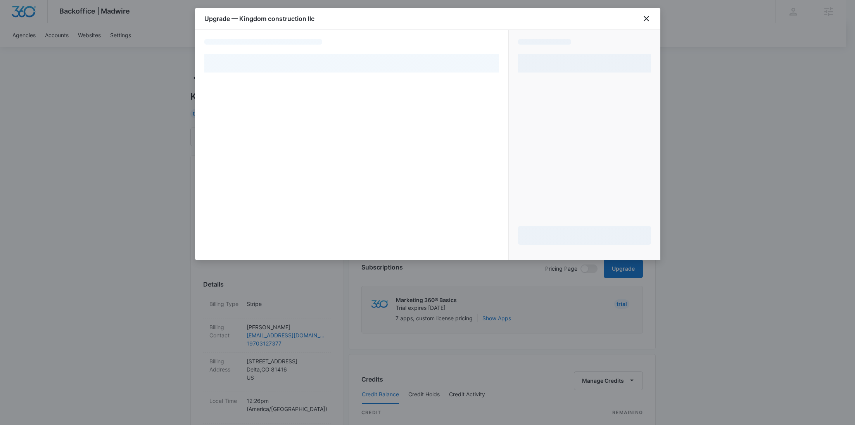
select select "NEW_METHOD"
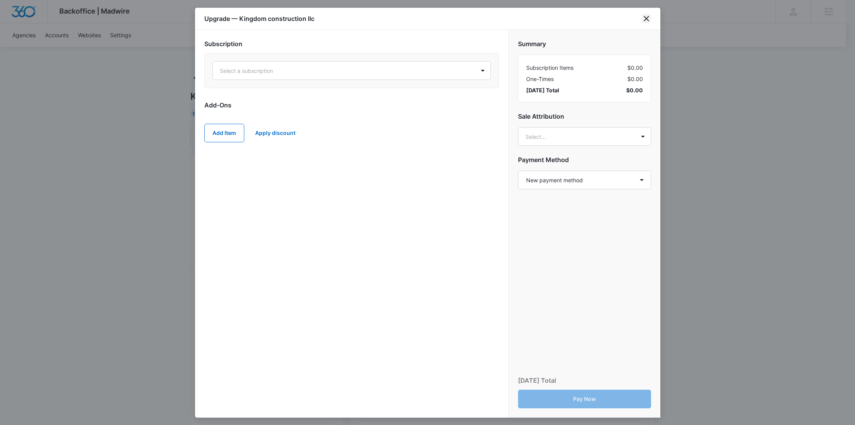
click at [644, 22] on icon "close" at bounding box center [646, 18] width 9 height 9
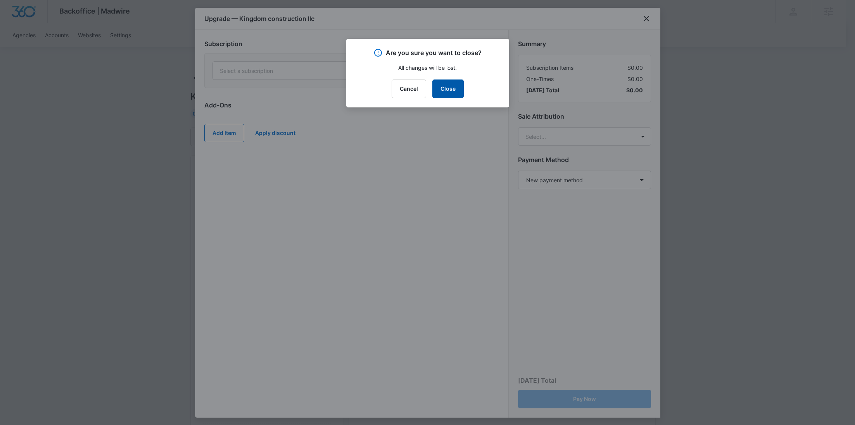
click at [459, 90] on button "Close" at bounding box center [447, 88] width 31 height 19
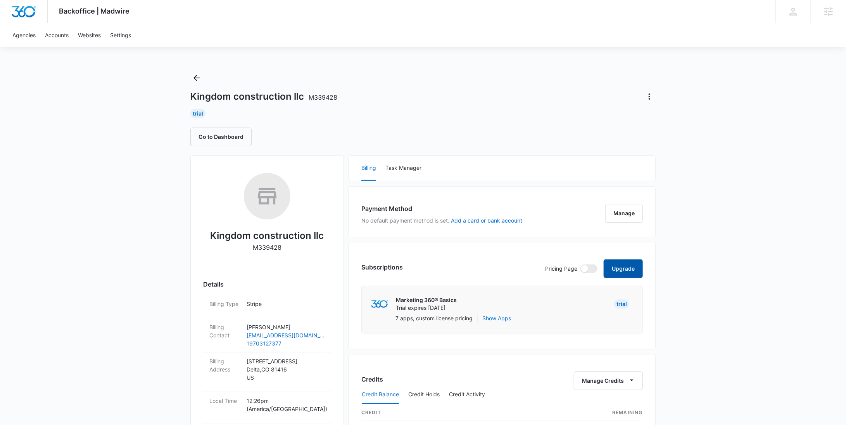
click at [620, 266] on button "Upgrade" at bounding box center [623, 268] width 39 height 19
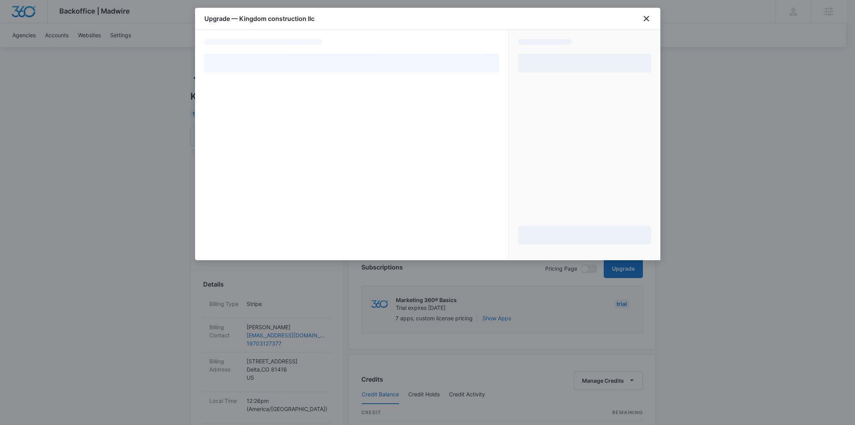
select select "NEW_METHOD"
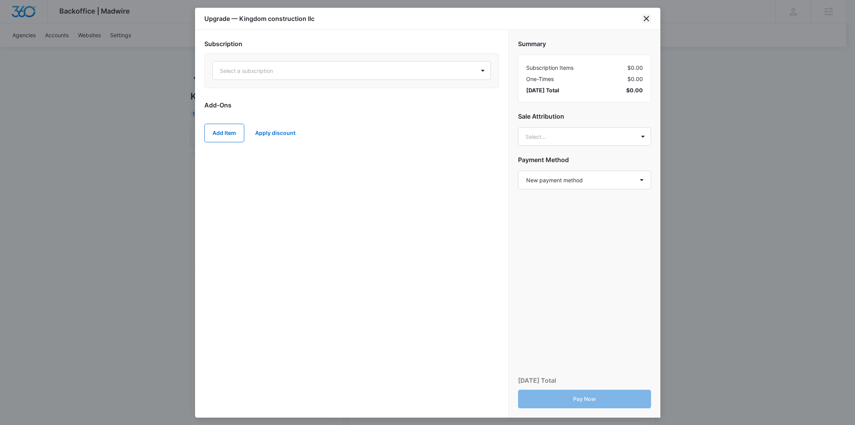
click at [644, 18] on icon "close" at bounding box center [646, 18] width 9 height 9
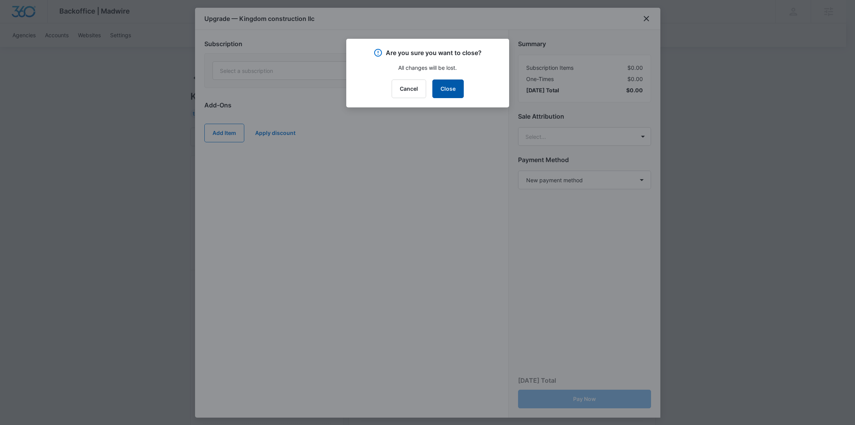
click at [449, 94] on button "Close" at bounding box center [447, 88] width 31 height 19
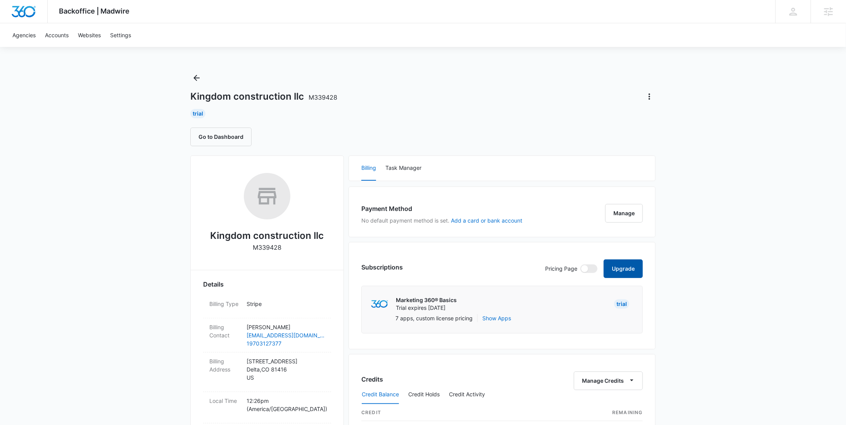
click at [629, 262] on button "Upgrade" at bounding box center [623, 268] width 39 height 19
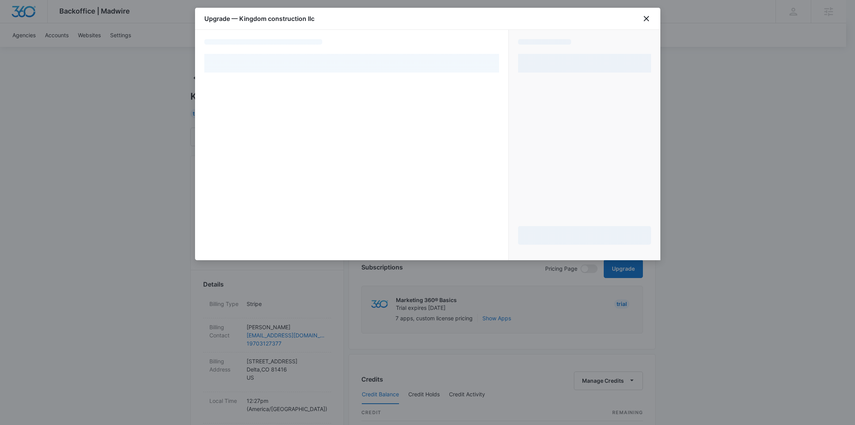
select select "NEW_METHOD"
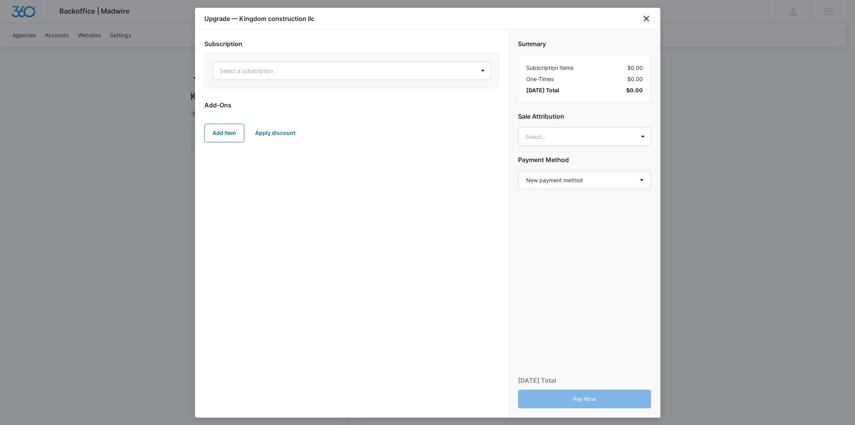
click at [647, 17] on icon "close" at bounding box center [646, 18] width 5 height 5
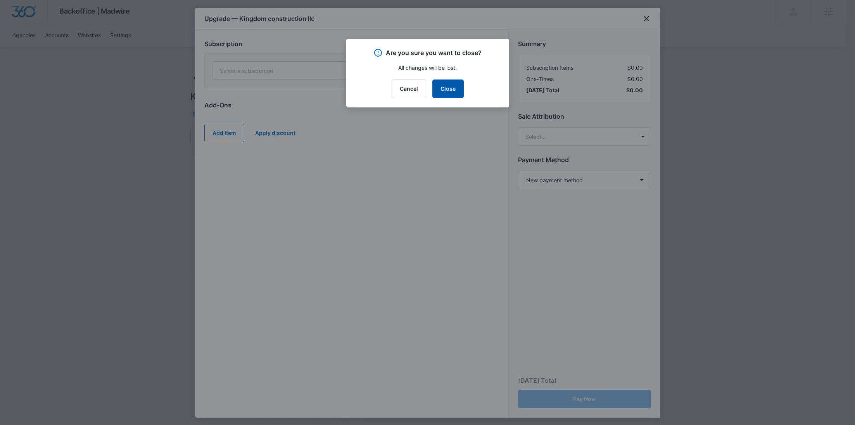
click at [454, 94] on button "Close" at bounding box center [447, 88] width 31 height 19
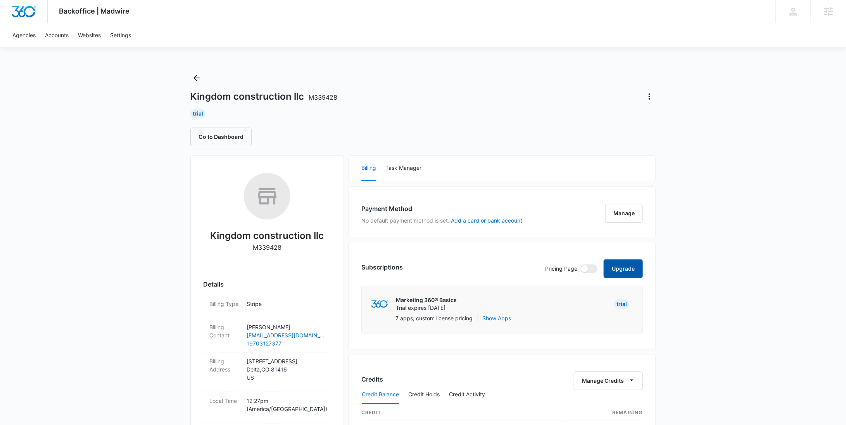
click at [615, 264] on button "Upgrade" at bounding box center [623, 268] width 39 height 19
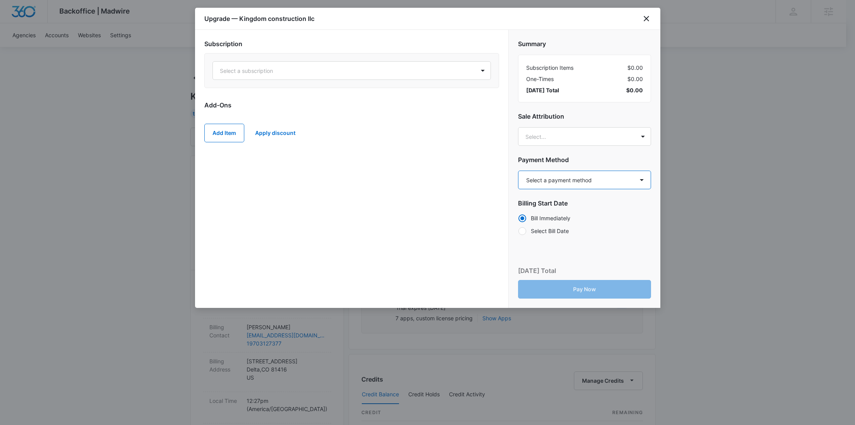
click at [563, 185] on select "Select a payment method Visa ending in 6551 New payment method Monthly invoice" at bounding box center [584, 180] width 133 height 19
select select "pm_1SG24rA4n8RTgNjUReWqTbZq"
click at [518, 171] on select "Select a payment method Visa ending in 6551 New payment method Monthly invoice" at bounding box center [584, 180] width 133 height 19
click at [357, 72] on div at bounding box center [342, 71] width 245 height 10
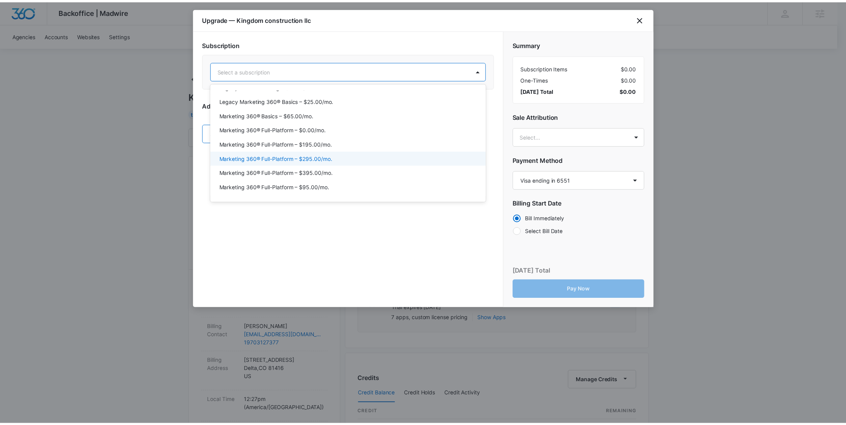
scroll to position [36, 0]
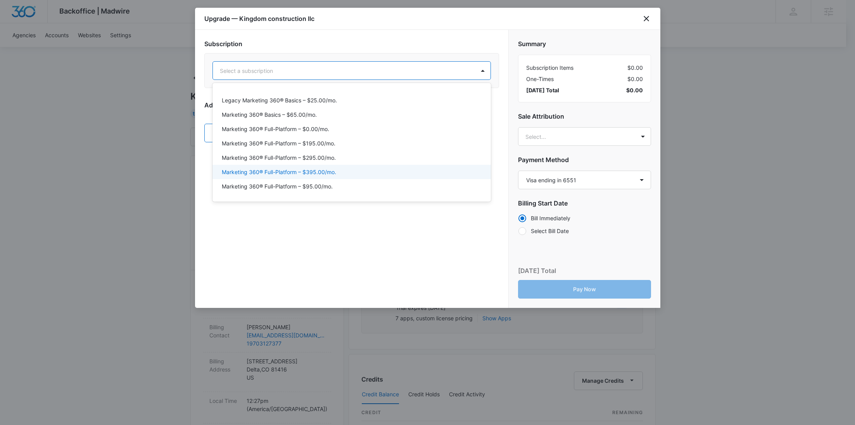
click at [342, 166] on div "Marketing 360® Full-Platform – $395.00/mo." at bounding box center [351, 172] width 278 height 14
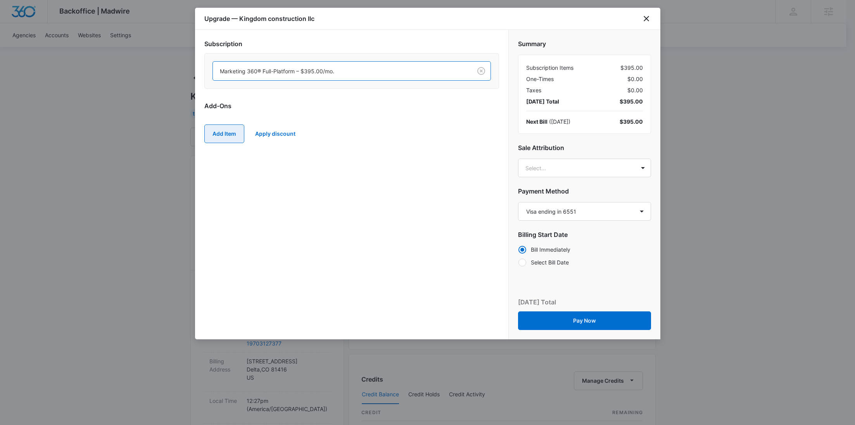
click at [223, 125] on button "Add Item" at bounding box center [224, 133] width 40 height 19
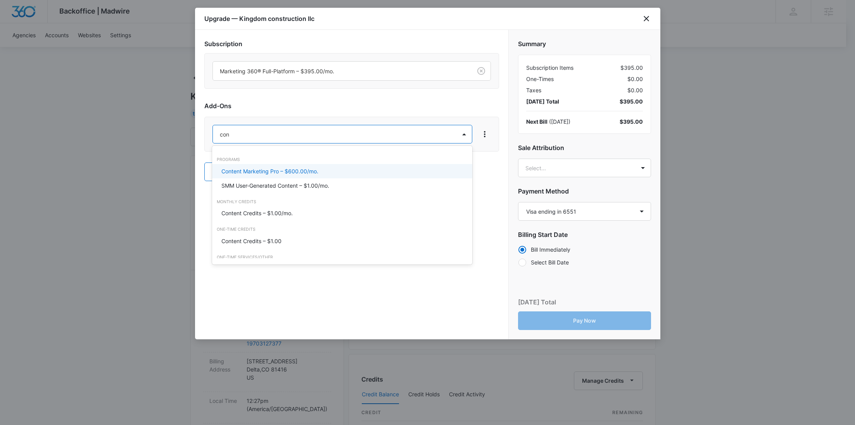
type input "cont"
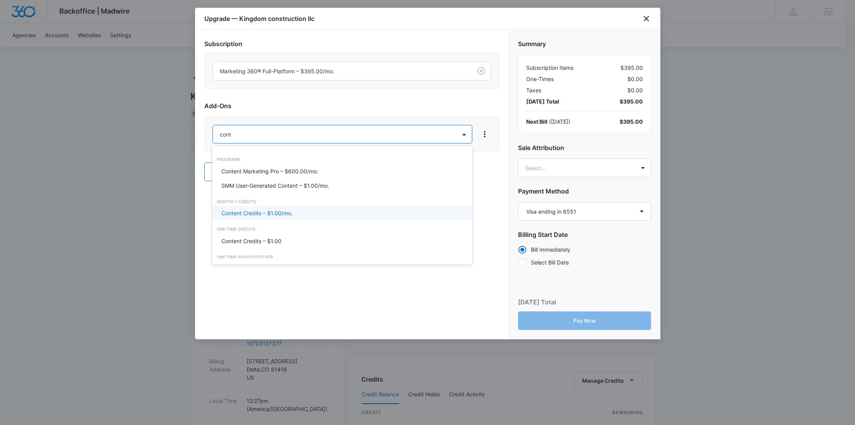
click at [299, 216] on div "Content Credits – $1.00/mo." at bounding box center [341, 213] width 240 height 8
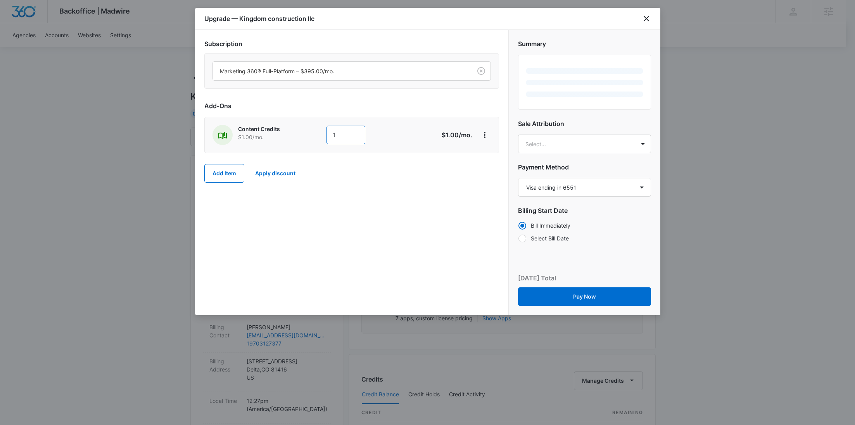
drag, startPoint x: 341, startPoint y: 138, endPoint x: 249, endPoint y: 132, distance: 92.4
click at [271, 134] on div "Content Credits $1.00 /mo. 1" at bounding box center [323, 135] width 223 height 20
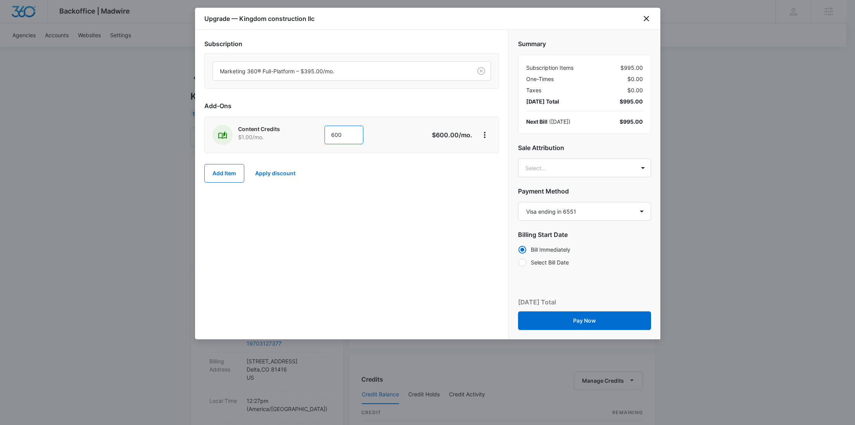
type input "600"
click at [544, 163] on body "Backoffice | Madwire Apps Settings RY Rochelle Young rochelle.young@madwire.com…" at bounding box center [427, 385] width 855 height 771
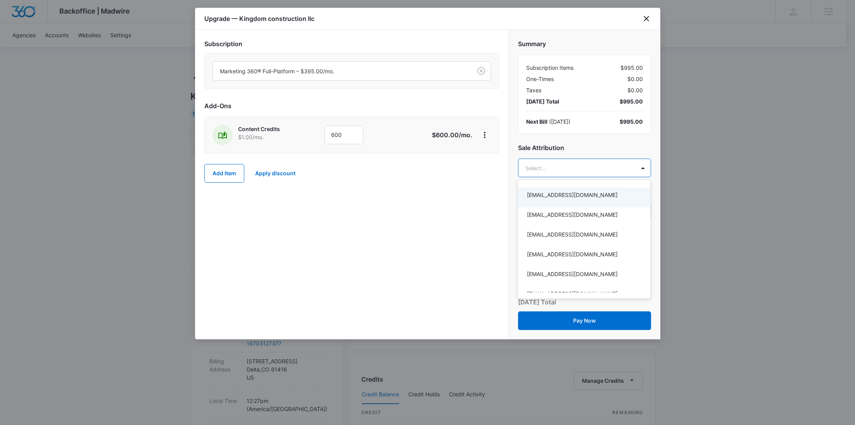
paste input "Sauter"
type input "Sauter"
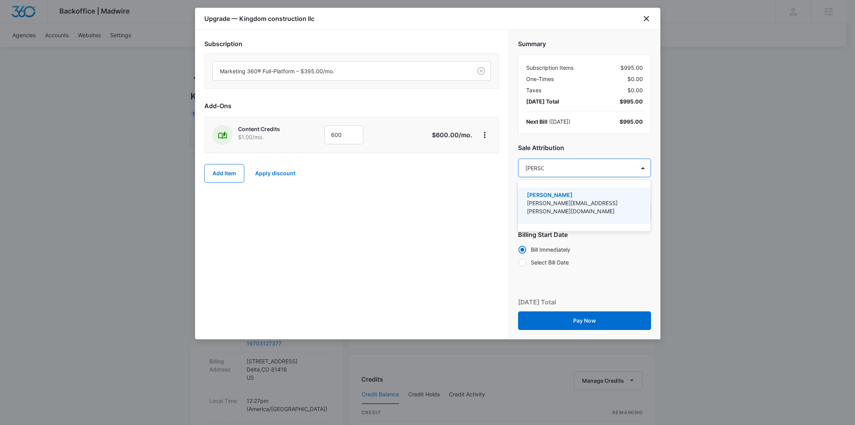
click at [558, 199] on p "[PERSON_NAME][EMAIL_ADDRESS][PERSON_NAME][DOMAIN_NAME]" at bounding box center [583, 207] width 113 height 16
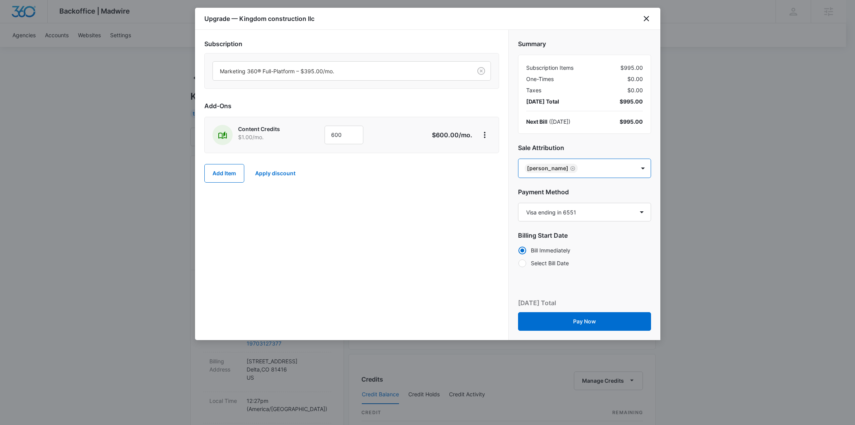
paste input "Haessler"
type input "Haessler"
click at [567, 195] on p "[PERSON_NAME]" at bounding box center [583, 195] width 113 height 8
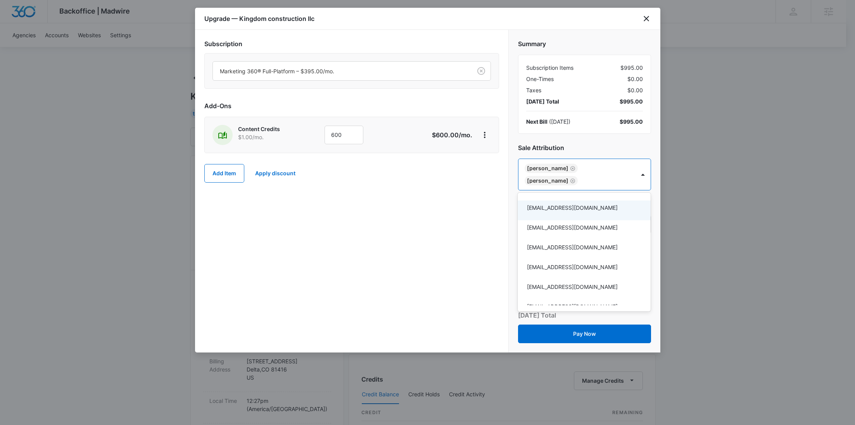
drag, startPoint x: 465, startPoint y: 204, endPoint x: 463, endPoint y: 190, distance: 14.4
click at [464, 204] on div at bounding box center [427, 212] width 855 height 425
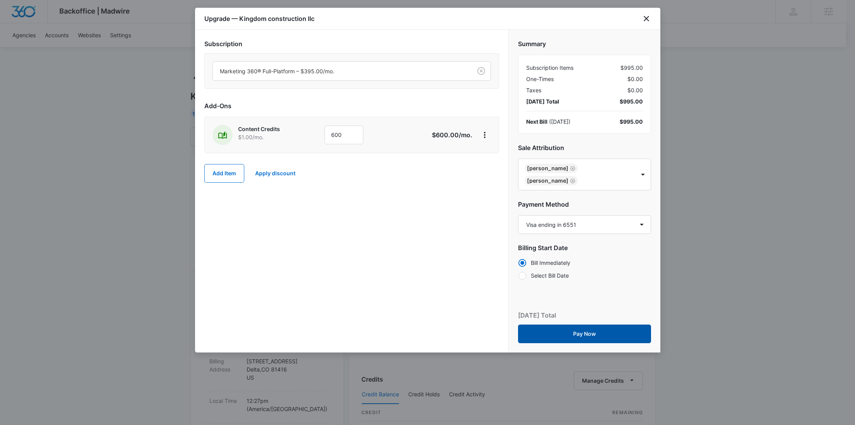
click at [588, 328] on button "Pay Now" at bounding box center [584, 334] width 133 height 19
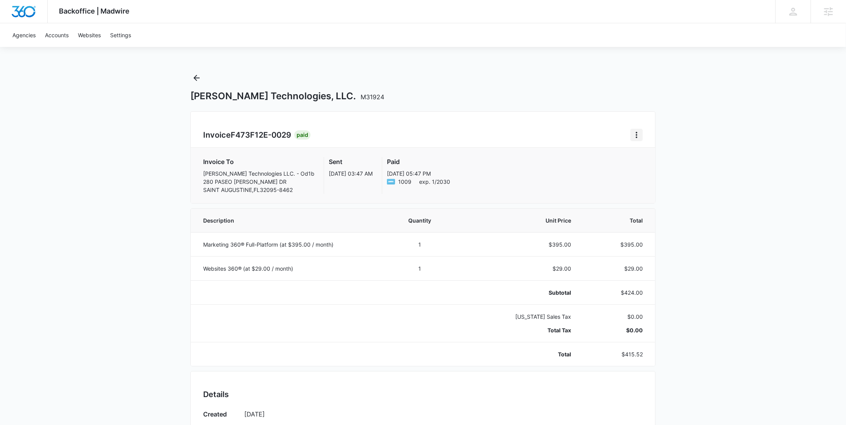
click at [638, 136] on icon "Home" at bounding box center [636, 134] width 9 height 9
click at [643, 154] on link "Download Invoice" at bounding box center [663, 156] width 45 height 7
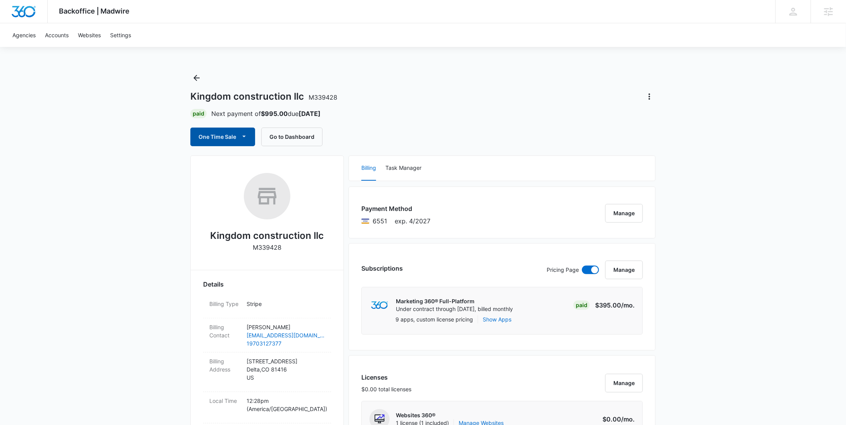
click at [222, 136] on button "One Time Sale" at bounding box center [222, 137] width 65 height 19
click at [230, 167] on div "Run One-Time Payment" at bounding box center [245, 163] width 90 height 8
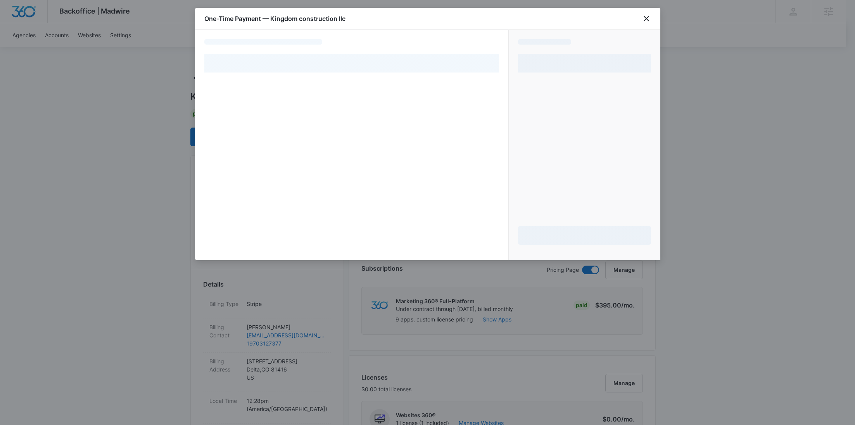
select select "pm_1SG24rA4n8RTgNjUReWqTbZq"
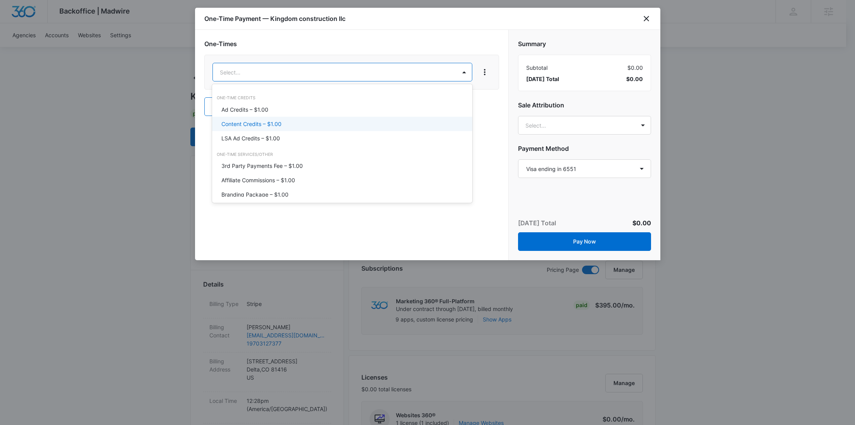
click at [297, 120] on div "Content Credits – $1.00" at bounding box center [341, 124] width 240 height 8
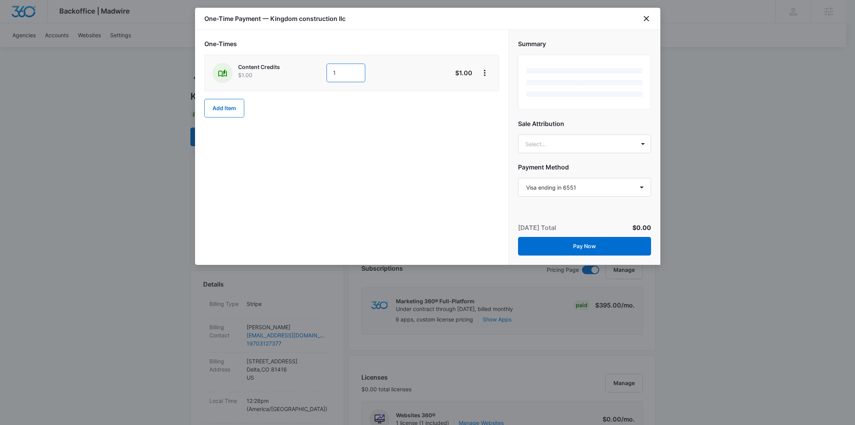
drag, startPoint x: 342, startPoint y: 78, endPoint x: 298, endPoint y: 74, distance: 43.5
click at [299, 74] on div "Content Credits $1.00 1" at bounding box center [323, 73] width 223 height 20
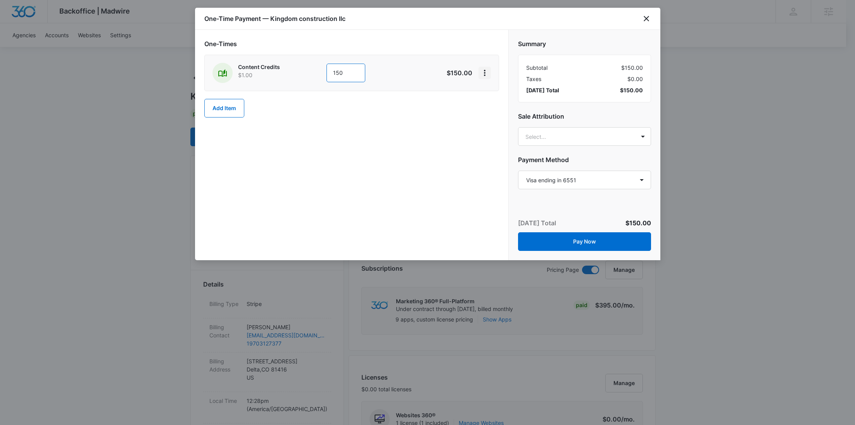
type input "150"
click at [485, 75] on icon "View More" at bounding box center [485, 73] width 2 height 6
click at [496, 92] on div "Add Discount" at bounding box center [505, 94] width 34 height 5
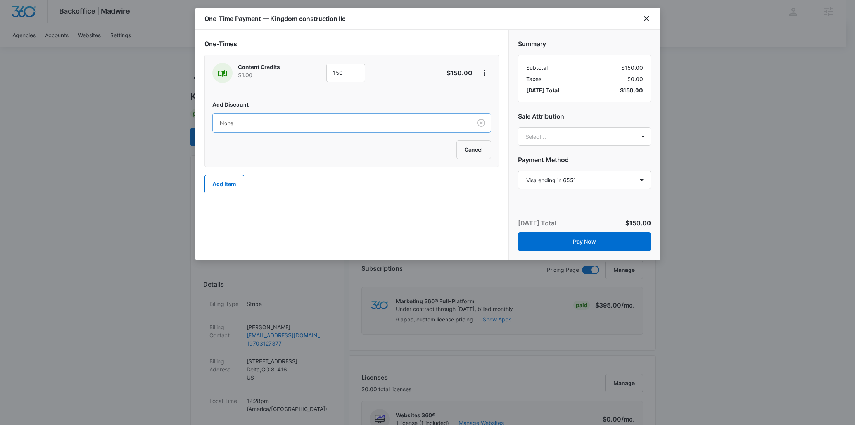
click at [395, 122] on div at bounding box center [341, 123] width 242 height 10
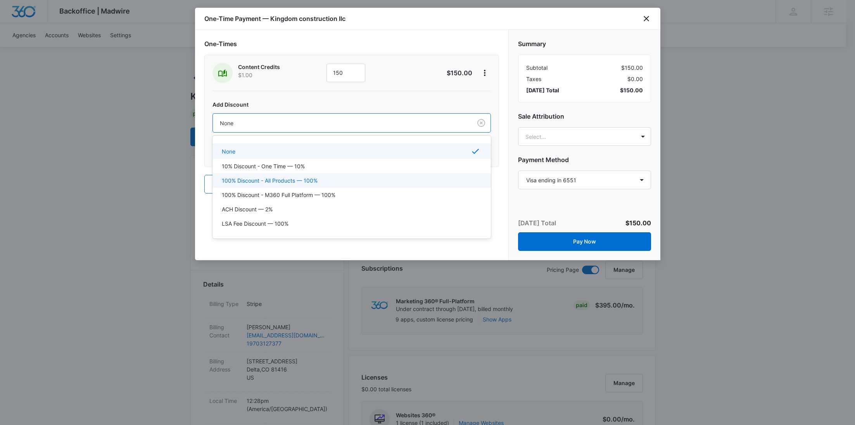
click at [316, 178] on p "100% Discount - All Products — 100%" at bounding box center [270, 180] width 96 height 8
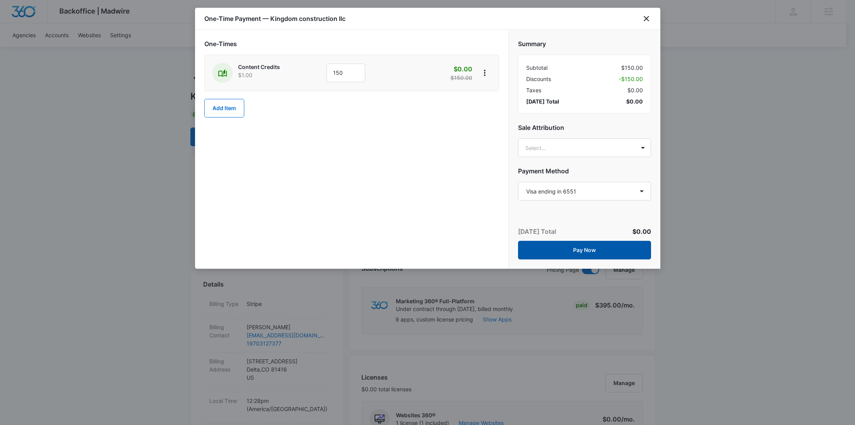
click at [586, 247] on button "Pay Now" at bounding box center [584, 250] width 133 height 19
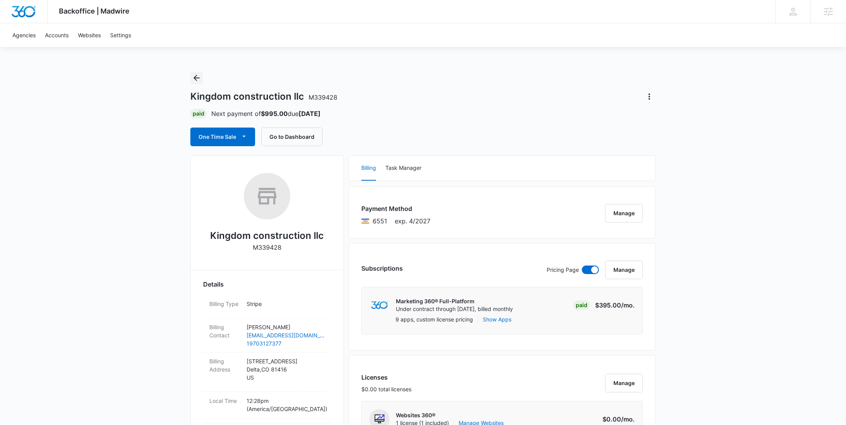
click at [197, 79] on icon "Back" at bounding box center [196, 77] width 9 height 9
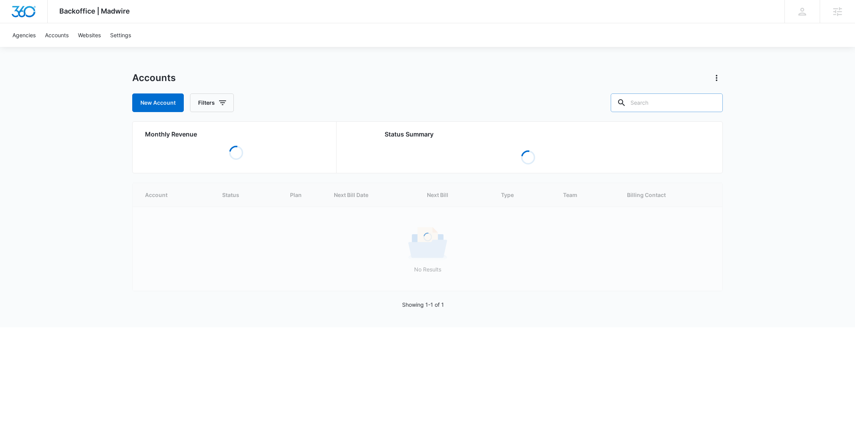
click at [673, 108] on input "text" at bounding box center [667, 102] width 112 height 19
paste input "M188378"
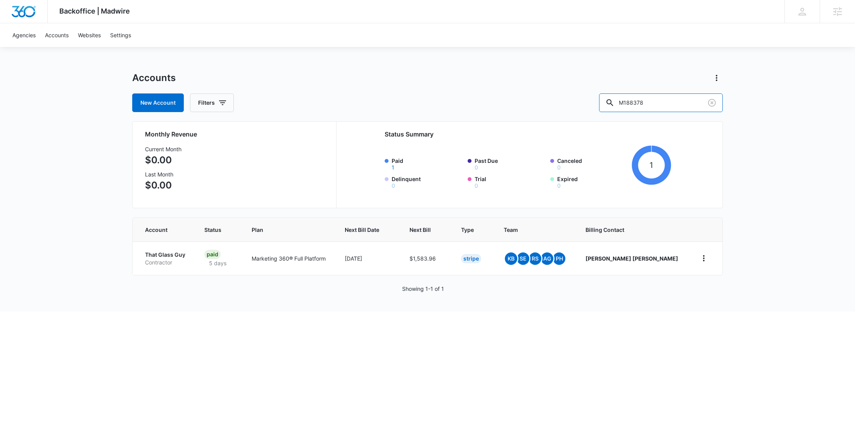
drag, startPoint x: 683, startPoint y: 101, endPoint x: 608, endPoint y: 100, distance: 74.8
click at [608, 100] on div "New Account Filters M188378" at bounding box center [427, 102] width 591 height 19
paste input "334150"
type input "M334150"
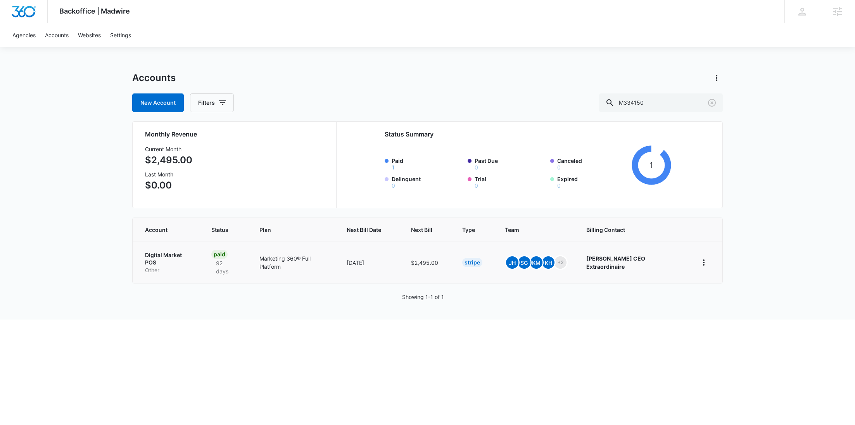
click at [176, 249] on td "Digital Market POS Other" at bounding box center [167, 262] width 69 height 41
click at [167, 266] on p "Other" at bounding box center [169, 270] width 48 height 8
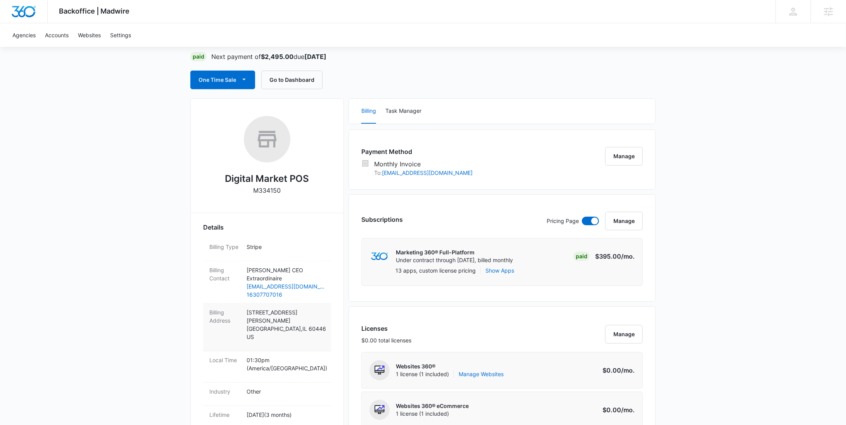
scroll to position [167, 0]
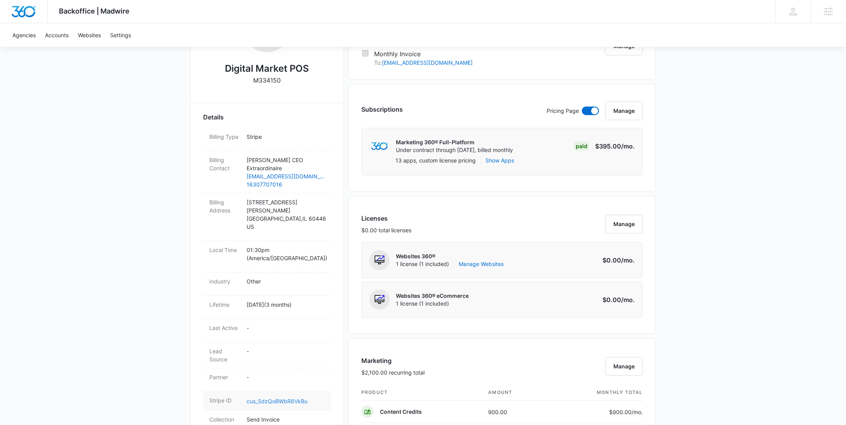
click at [270, 398] on link "cus_SdzQoBWbR8VkBu" at bounding box center [277, 401] width 61 height 7
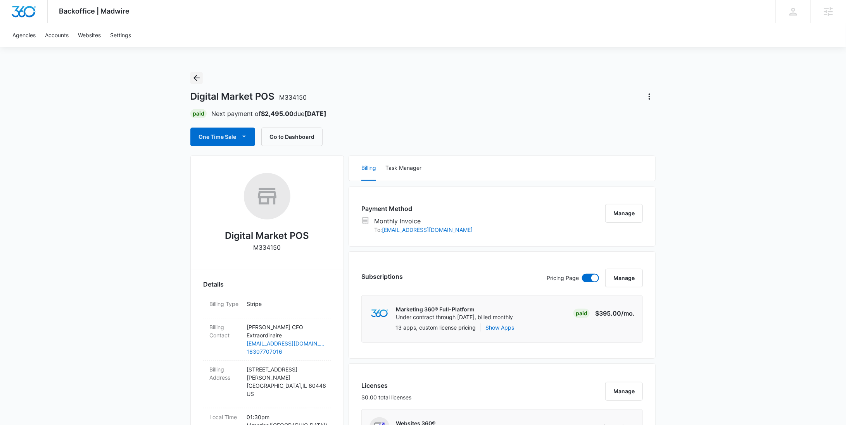
click at [200, 76] on icon "Back" at bounding box center [196, 77] width 9 height 9
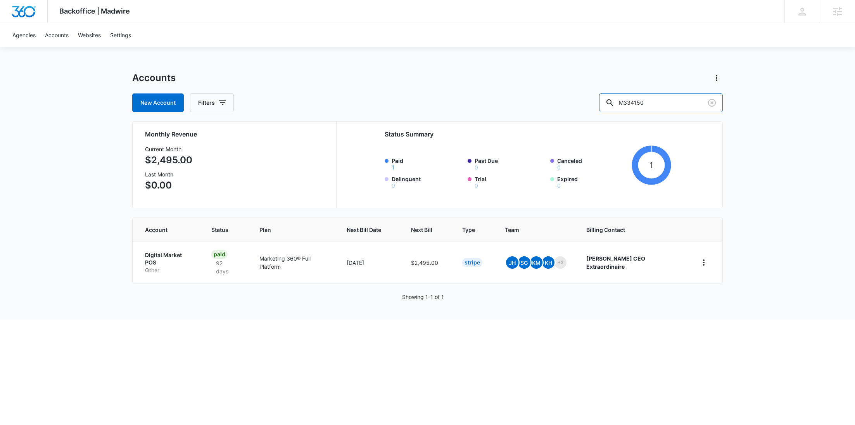
drag, startPoint x: 670, startPoint y: 105, endPoint x: 609, endPoint y: 102, distance: 60.6
click at [612, 102] on div "New Account Filters M334150" at bounding box center [427, 102] width 591 height 19
paste input "28345"
type input "M328345"
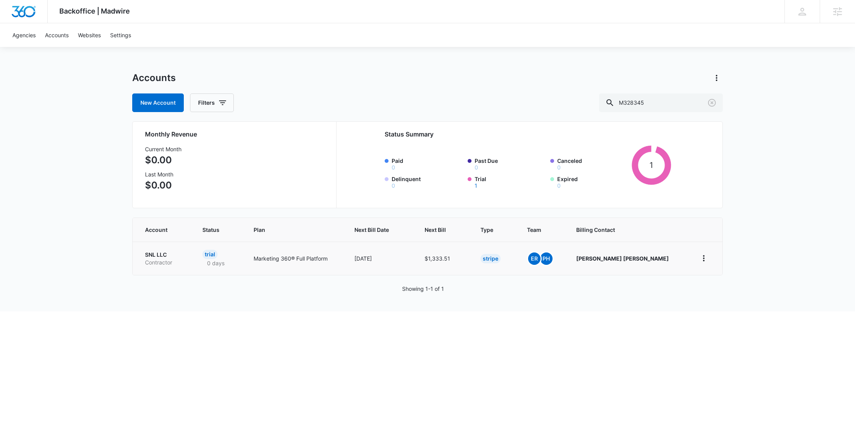
click at [170, 260] on p "Contractor" at bounding box center [164, 263] width 39 height 8
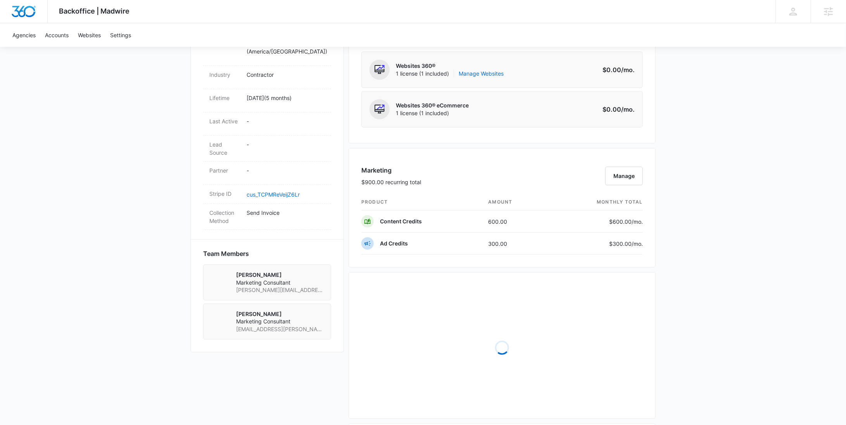
scroll to position [364, 0]
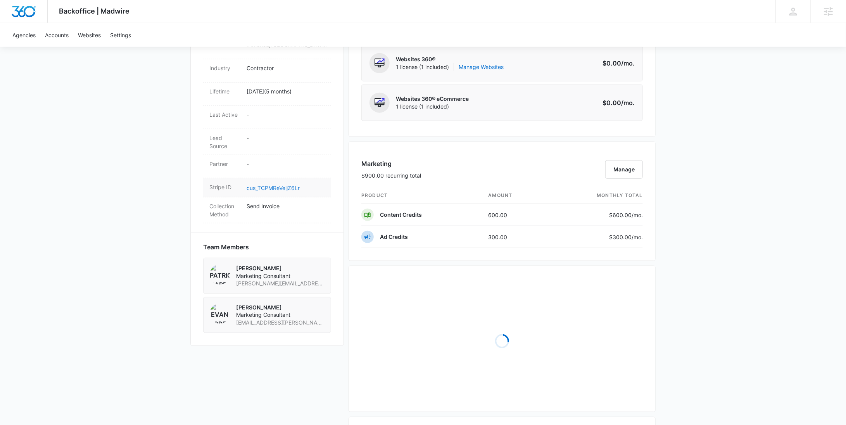
click at [283, 185] on link "cus_TCPMReVeijZ6Lr" at bounding box center [273, 188] width 53 height 7
